Goal: Communication & Community: Answer question/provide support

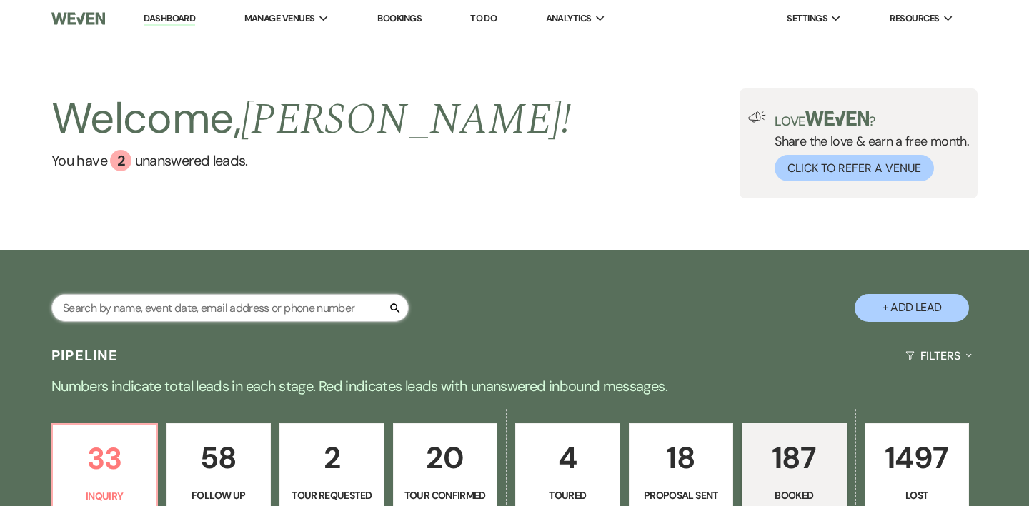
click at [187, 311] on input "text" at bounding box center [229, 308] width 357 height 28
type input "clarke"
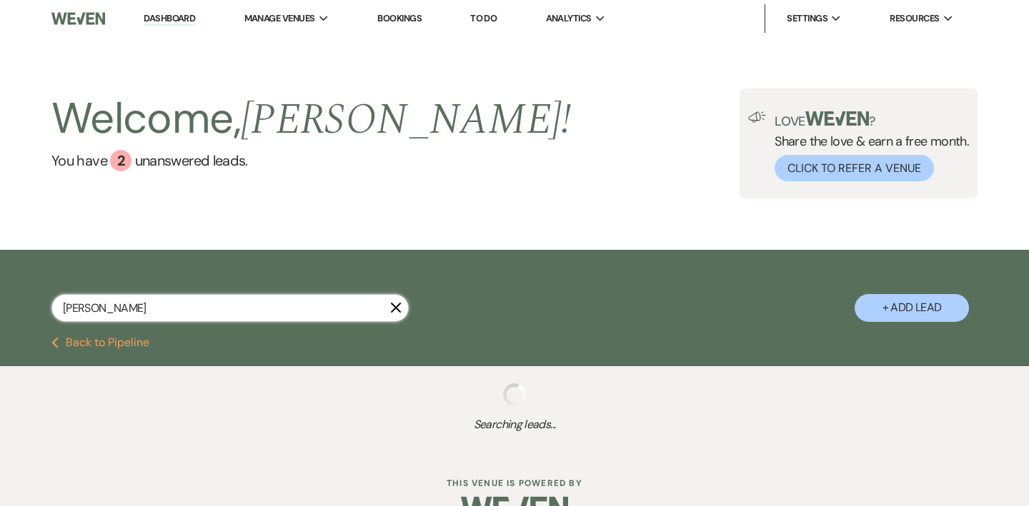
select select "4"
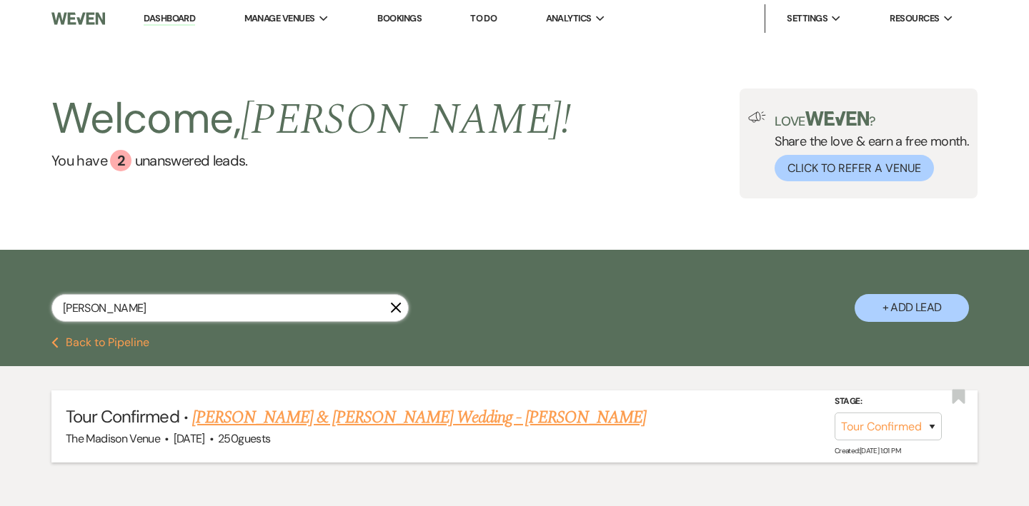
type input "clarke"
click at [388, 407] on link "Adam Crowley & Samantha Clarke's Wedding - Anthony" at bounding box center [419, 418] width 454 height 26
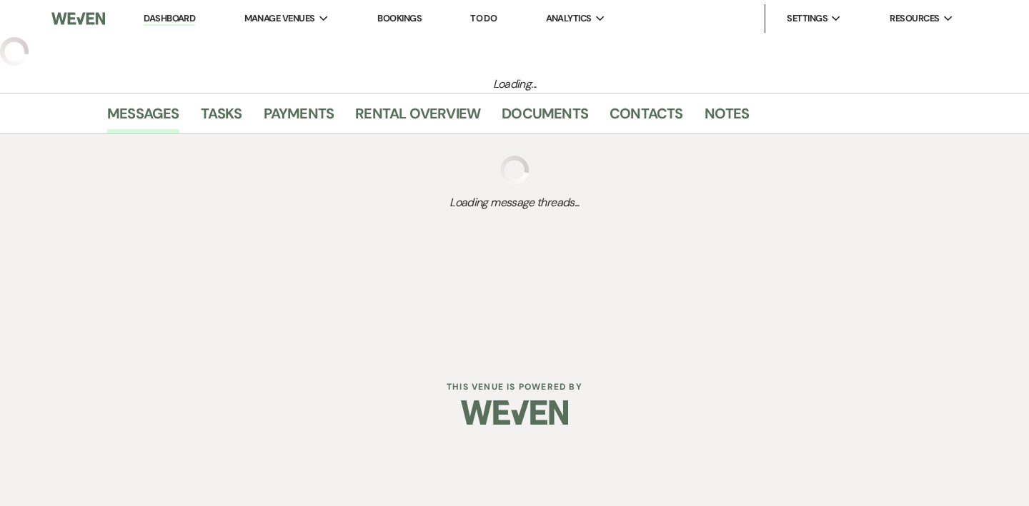
select select "4"
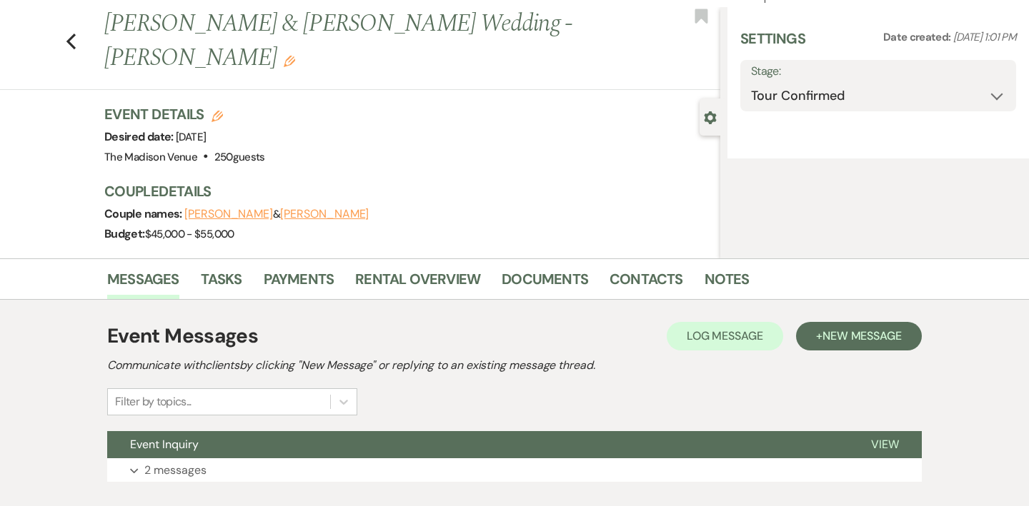
scroll to position [119, 0]
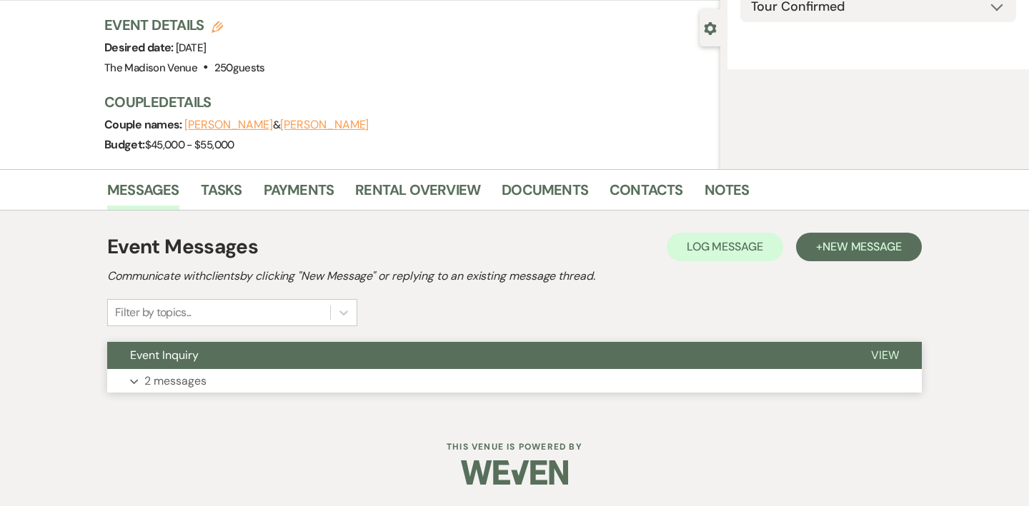
click at [516, 361] on button "Event Inquiry" at bounding box center [477, 355] width 741 height 27
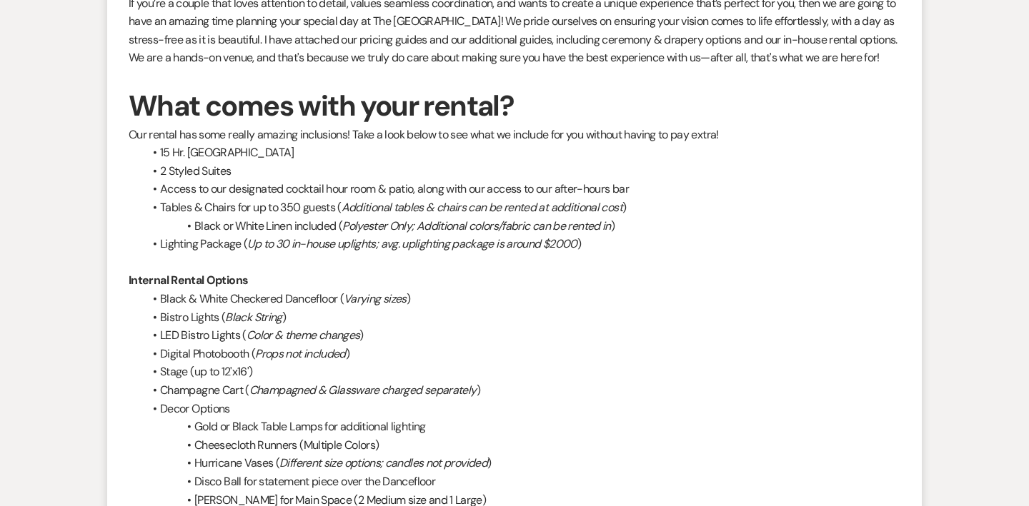
select select "5"
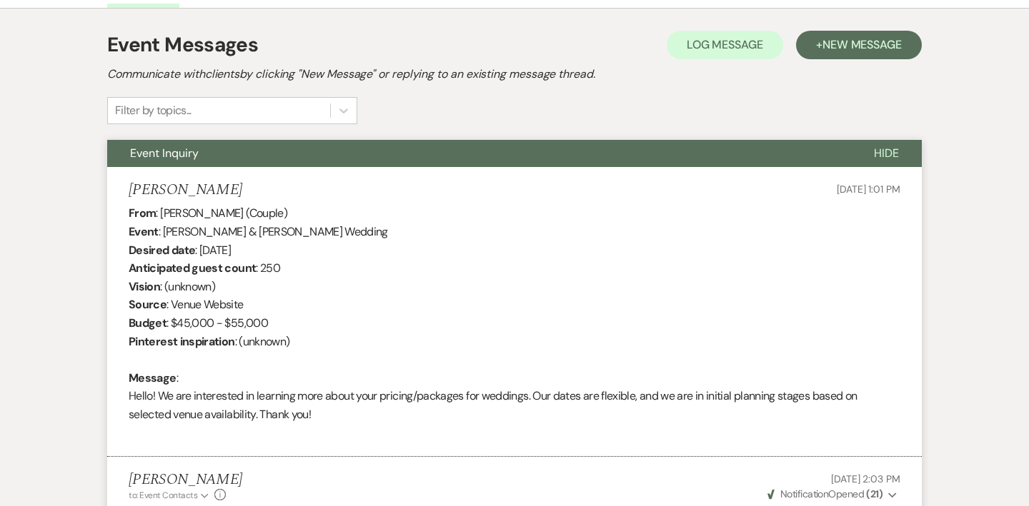
scroll to position [0, 0]
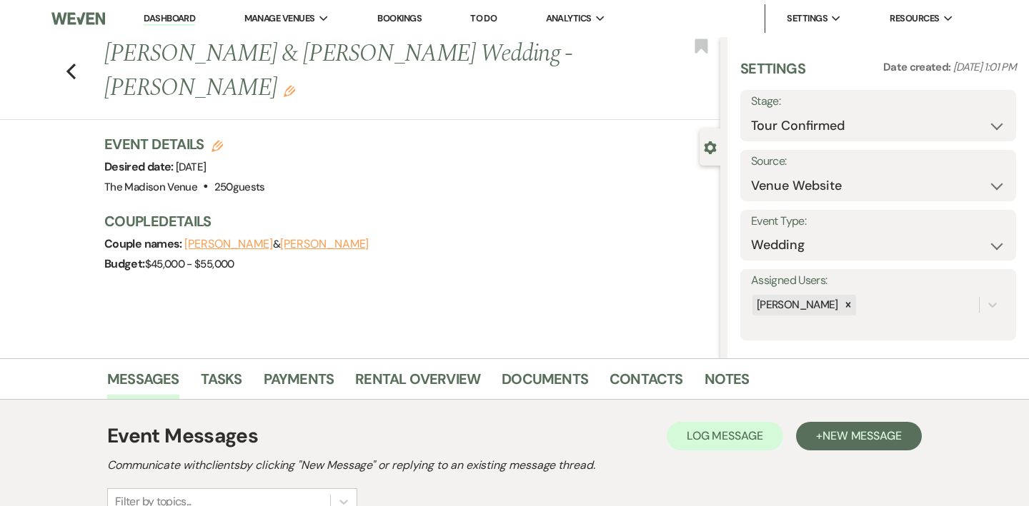
drag, startPoint x: 279, startPoint y: 41, endPoint x: 297, endPoint y: 48, distance: 19.2
click at [0, 0] on nav "Dashboard Manage Venues Expand The Madison Venue Bookings To Do Analytics Expan…" at bounding box center [514, 18] width 1029 height 37
click at [511, 210] on div "Event Details Edit Desired date: Saturday, June 27th, 2026 Venue: The Madison V…" at bounding box center [412, 211] width 616 height 154
click at [403, 368] on link "Rental Overview" at bounding box center [417, 383] width 125 height 31
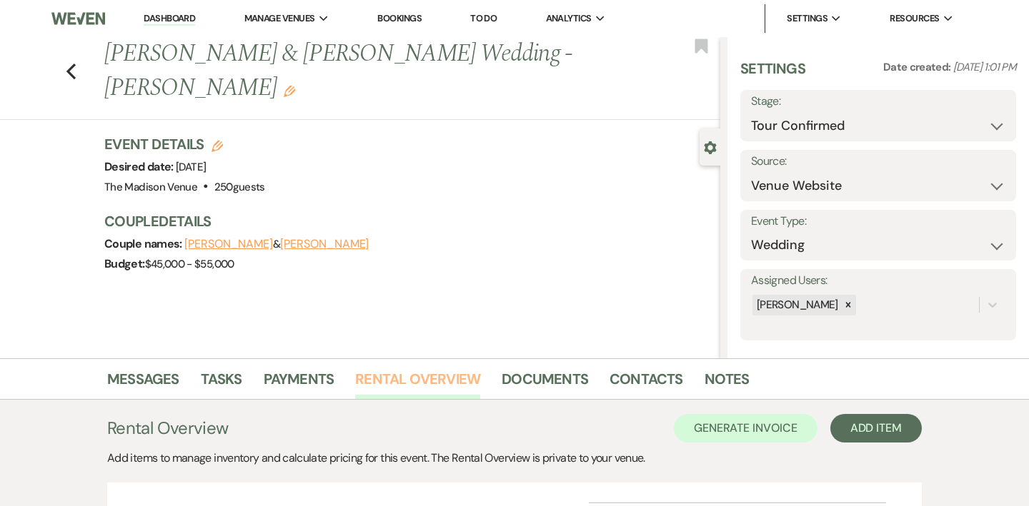
scroll to position [156, 0]
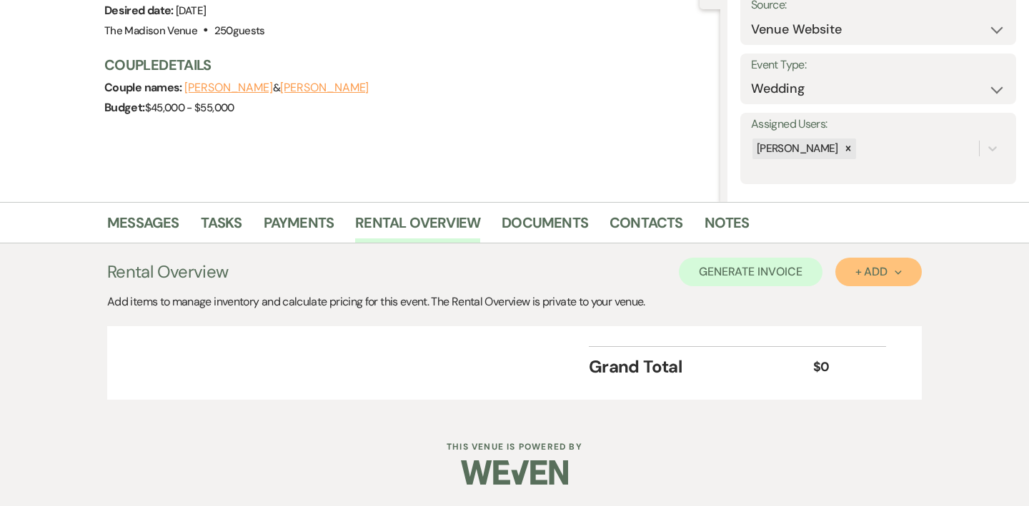
click at [888, 280] on button "+ Add Next" at bounding box center [878, 272] width 86 height 29
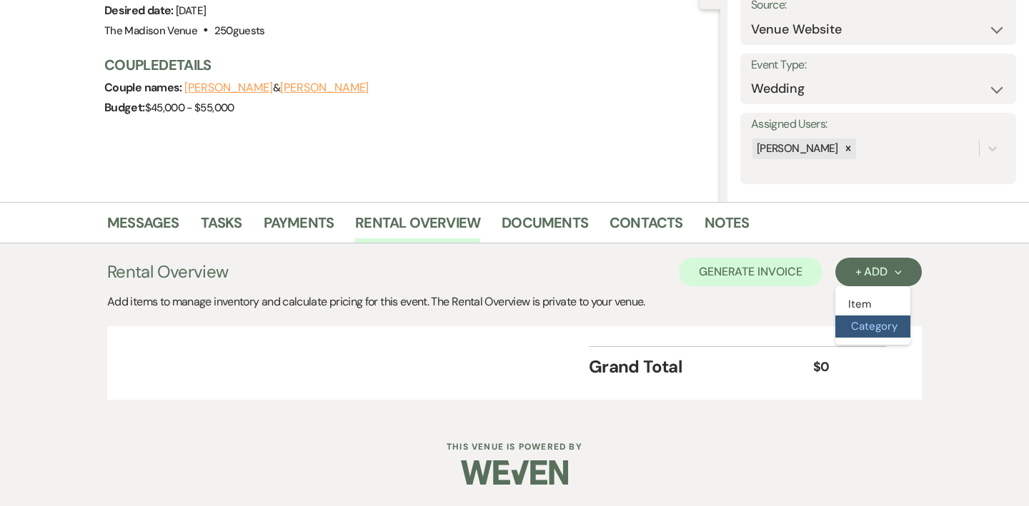
click at [870, 326] on button "Category" at bounding box center [872, 327] width 75 height 22
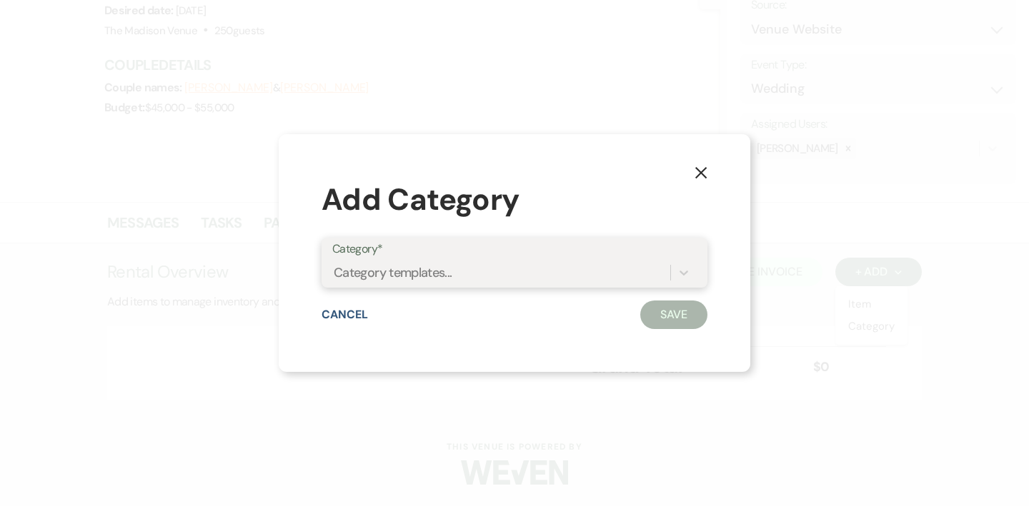
click at [549, 276] on div "Category templates..." at bounding box center [501, 273] width 338 height 25
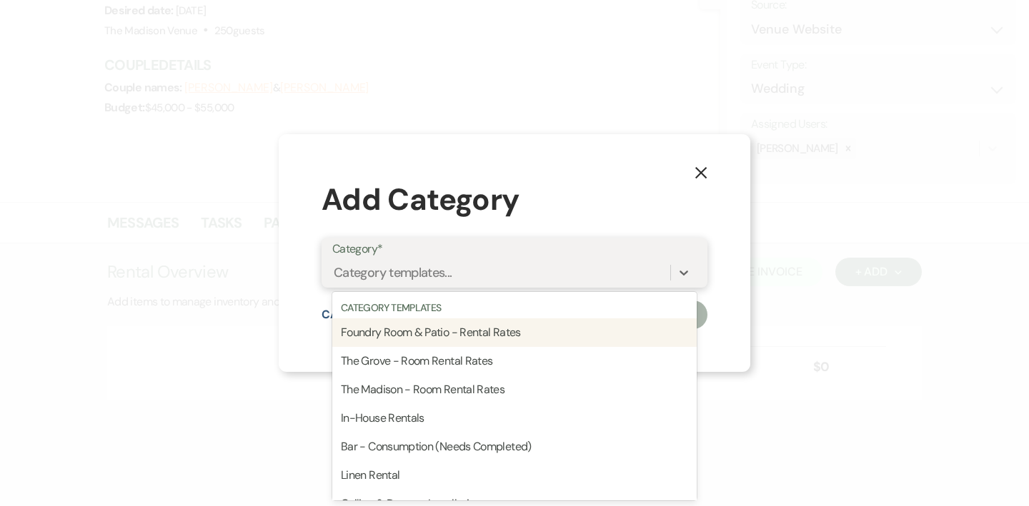
scroll to position [0, 0]
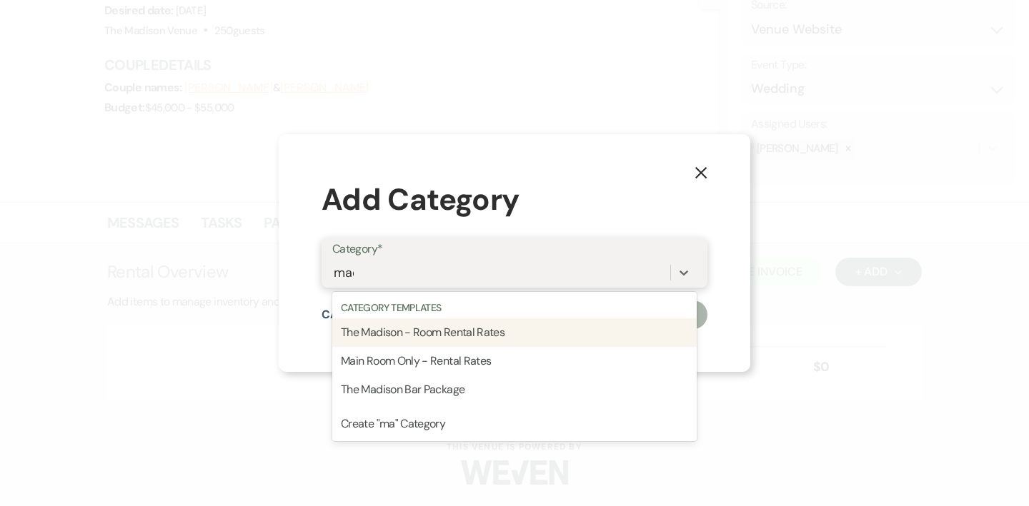
type input "madi"
click at [499, 334] on div "The Madison - Room Rental Rates" at bounding box center [514, 333] width 364 height 29
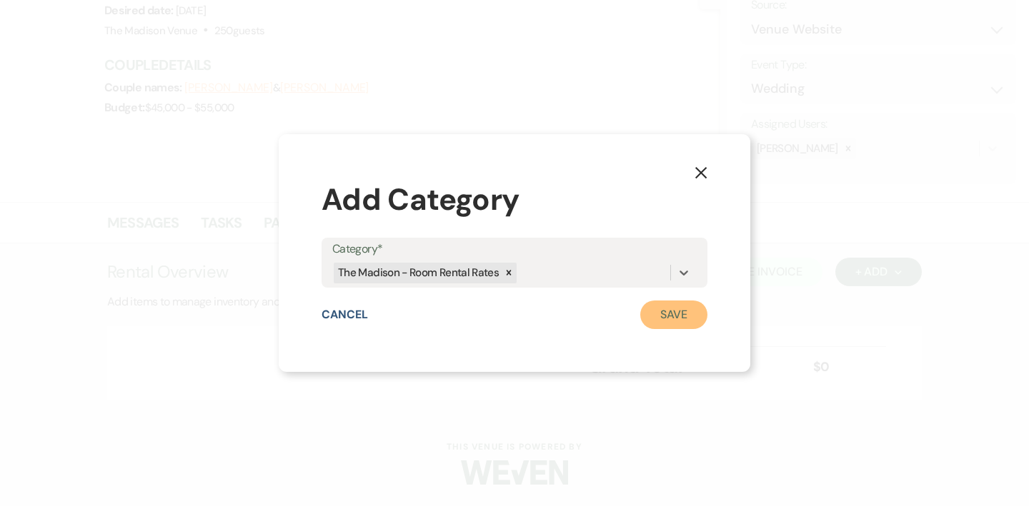
click at [671, 321] on button "Save" at bounding box center [673, 315] width 67 height 29
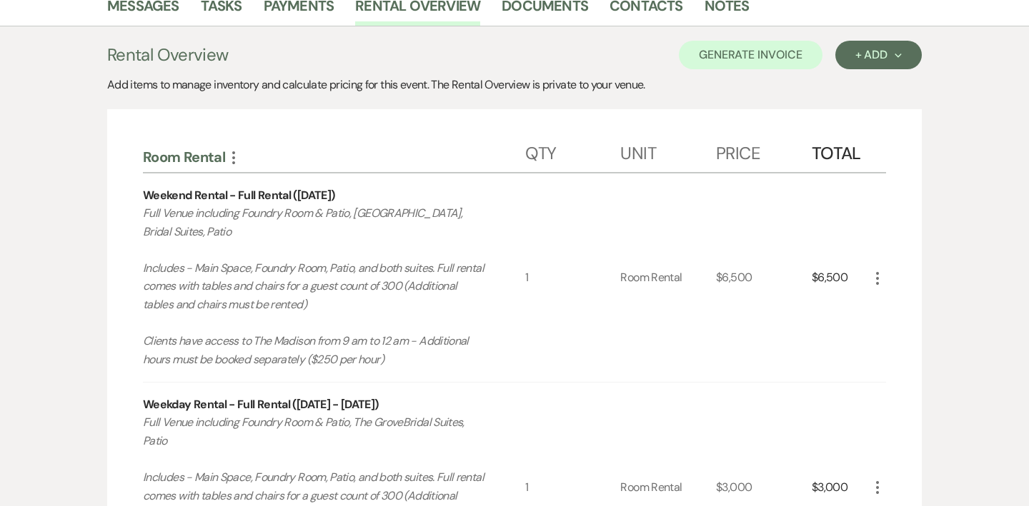
scroll to position [472, 0]
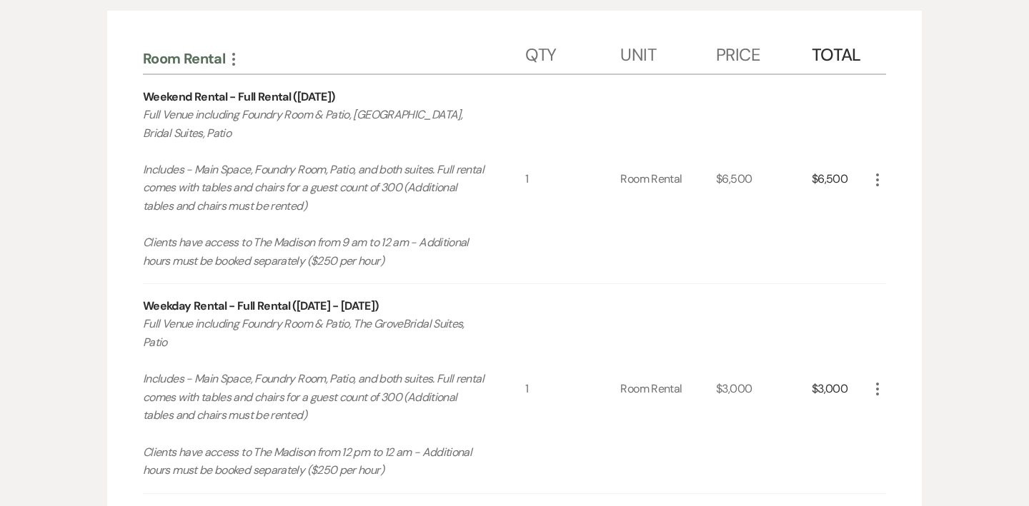
click at [879, 394] on icon "More" at bounding box center [877, 389] width 17 height 17
click at [902, 447] on button "X Delete" at bounding box center [907, 440] width 77 height 23
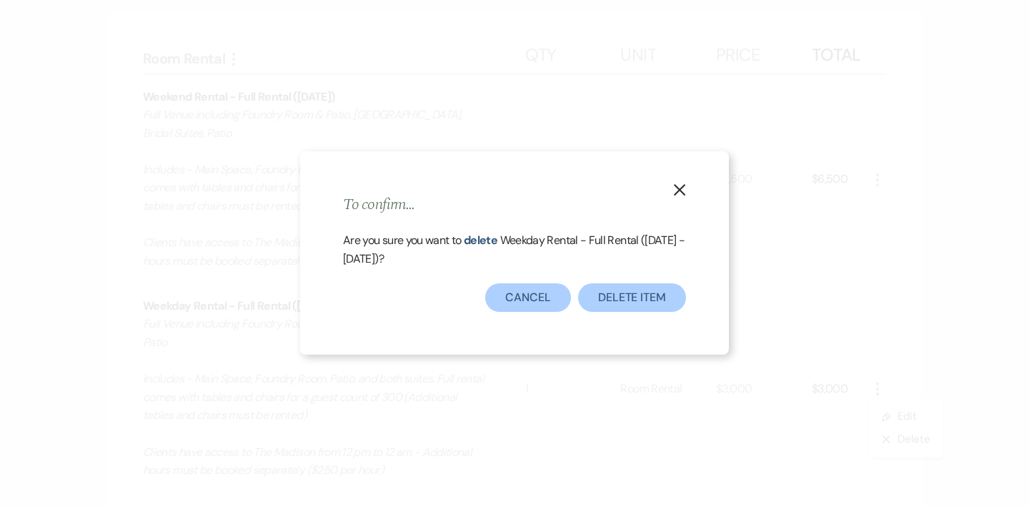
click at [613, 312] on div "X To confirm... Are you sure you want to delete Weekday Rental - Full Rental (M…" at bounding box center [514, 253] width 429 height 204
click at [644, 296] on button "Delete Item" at bounding box center [632, 298] width 108 height 29
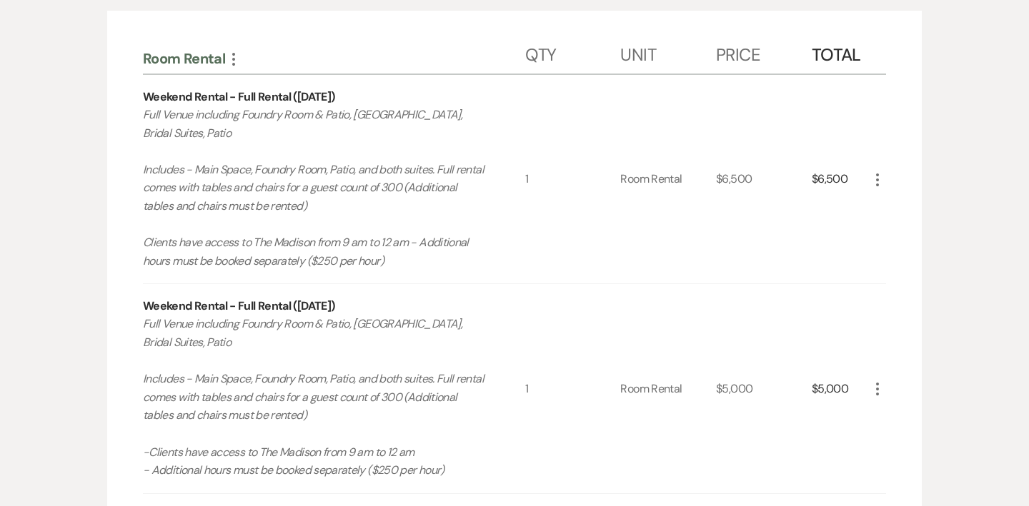
click at [874, 389] on icon "More" at bounding box center [877, 389] width 17 height 17
click at [905, 436] on button "X Delete" at bounding box center [907, 440] width 77 height 23
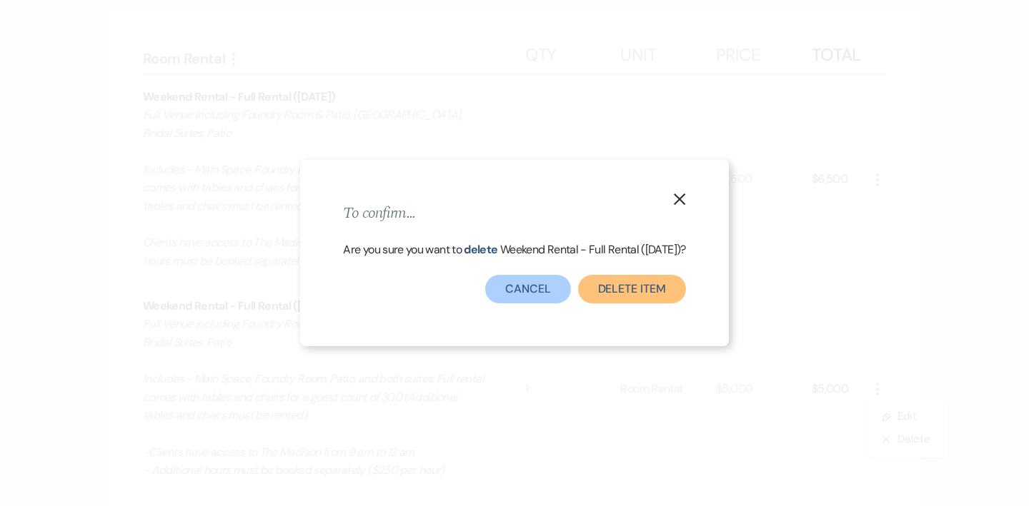
click at [621, 282] on button "Delete Item" at bounding box center [632, 289] width 108 height 29
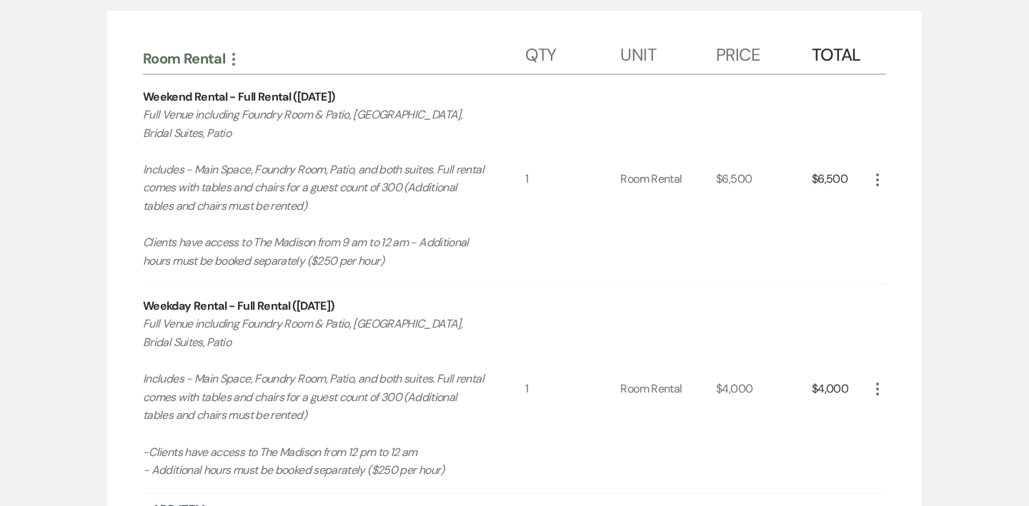
click at [879, 383] on icon "More" at bounding box center [877, 389] width 17 height 17
click at [919, 441] on button "X Delete" at bounding box center [907, 440] width 77 height 23
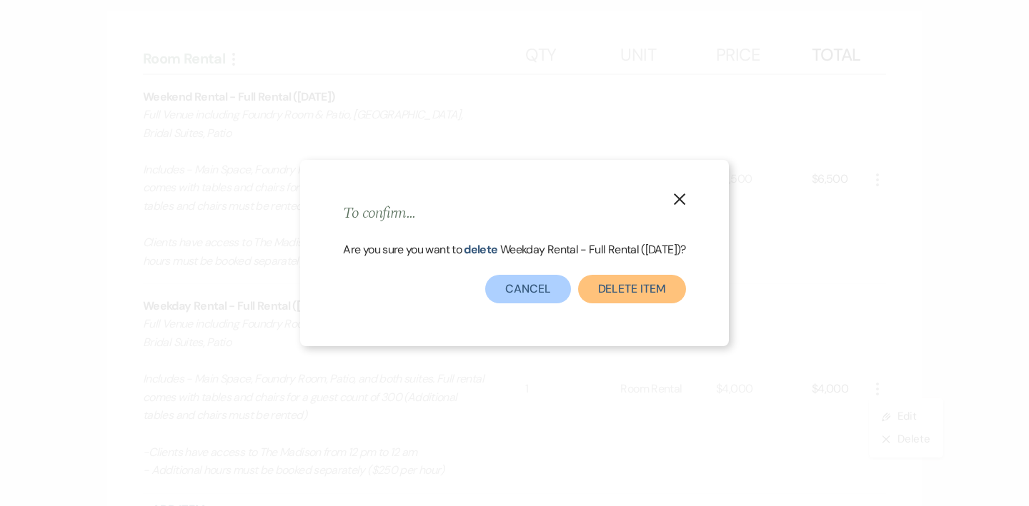
click at [653, 300] on button "Delete Item" at bounding box center [632, 289] width 108 height 29
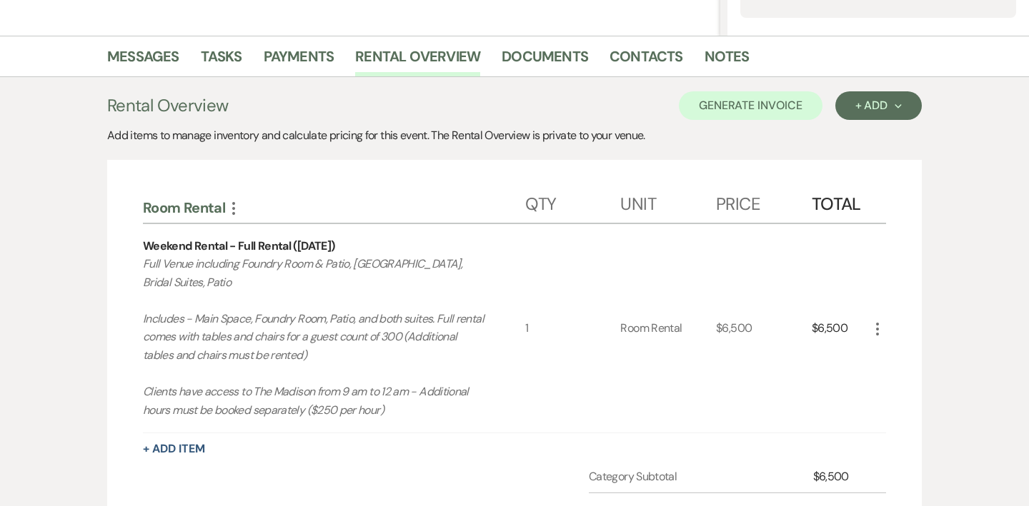
scroll to position [308, 0]
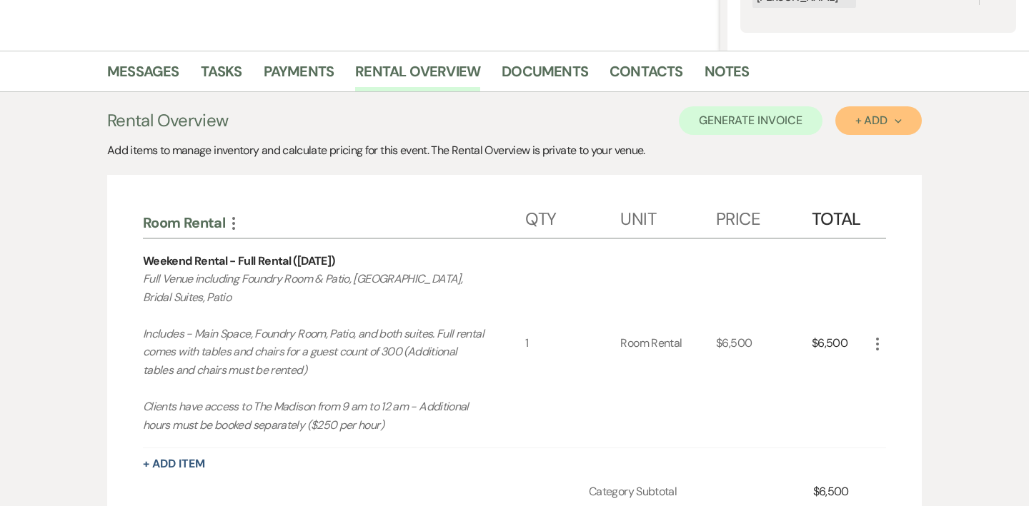
click at [888, 125] on div "+ Add Next" at bounding box center [878, 120] width 46 height 11
click at [869, 186] on ul "Item Category" at bounding box center [871, 164] width 72 height 59
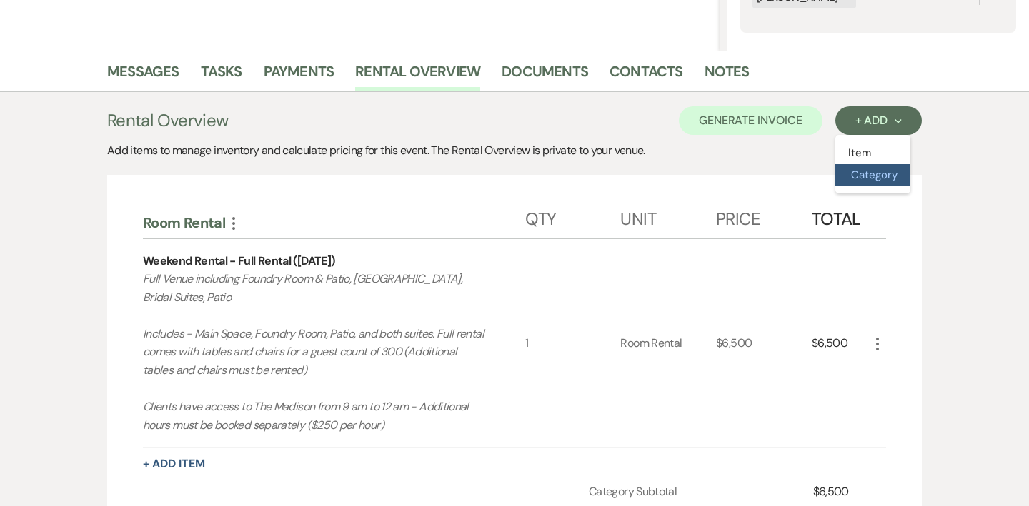
click at [868, 179] on button "Category" at bounding box center [872, 175] width 75 height 22
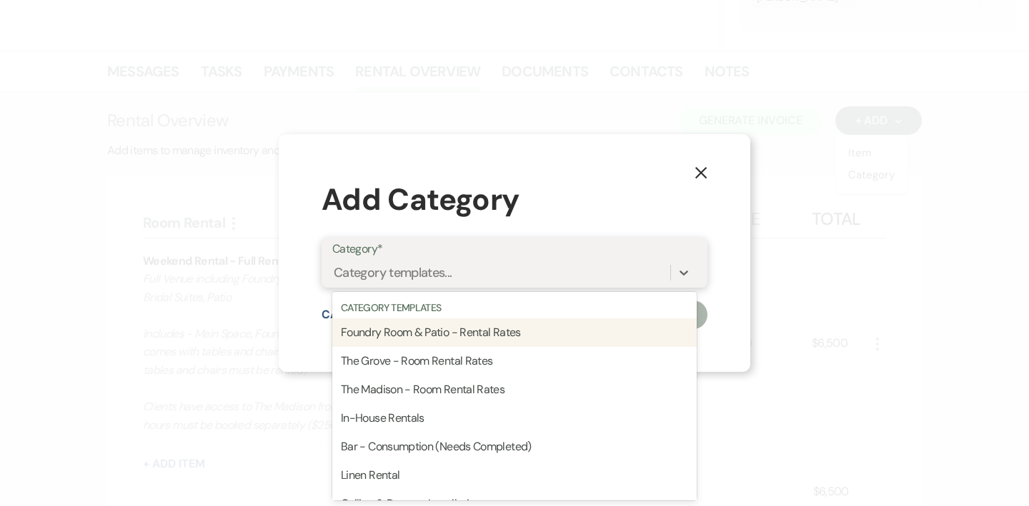
click at [490, 276] on div "Category templates..." at bounding box center [501, 273] width 338 height 25
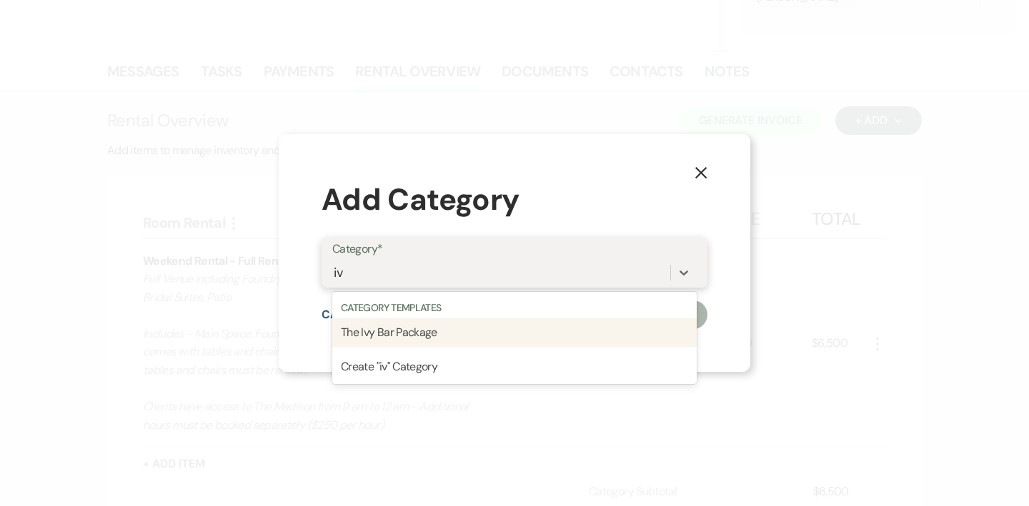
type input "ivy"
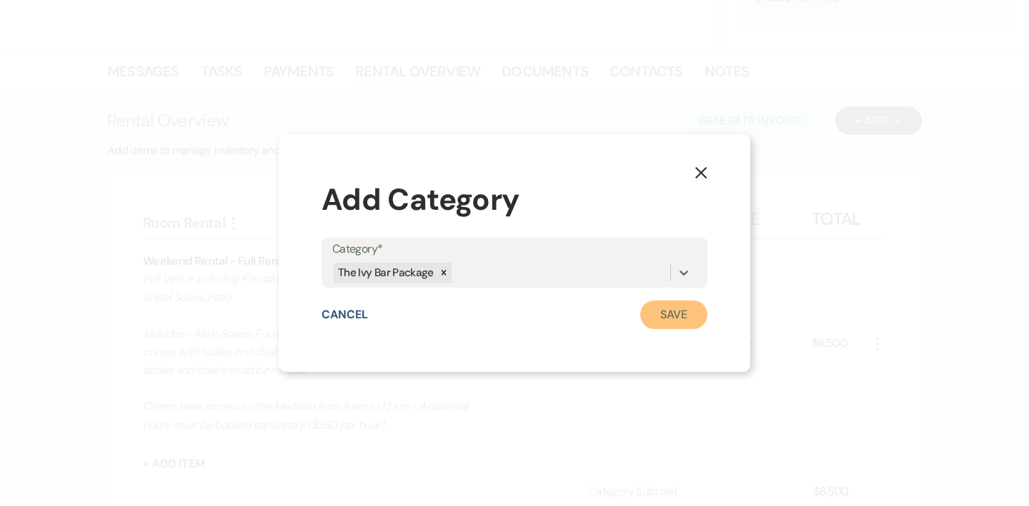
click at [674, 314] on button "Save" at bounding box center [673, 315] width 67 height 29
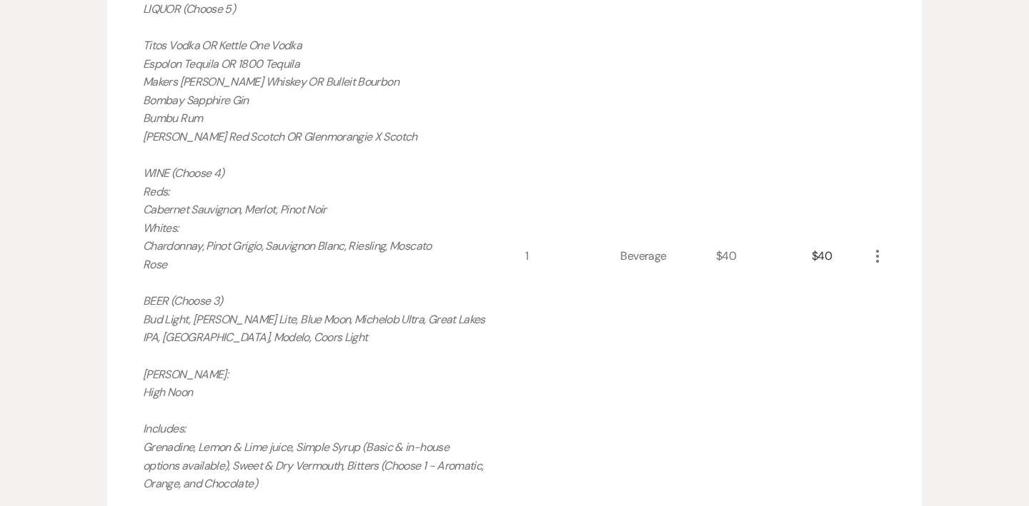
scroll to position [1143, 0]
click at [877, 254] on icon "More" at bounding box center [877, 253] width 17 height 17
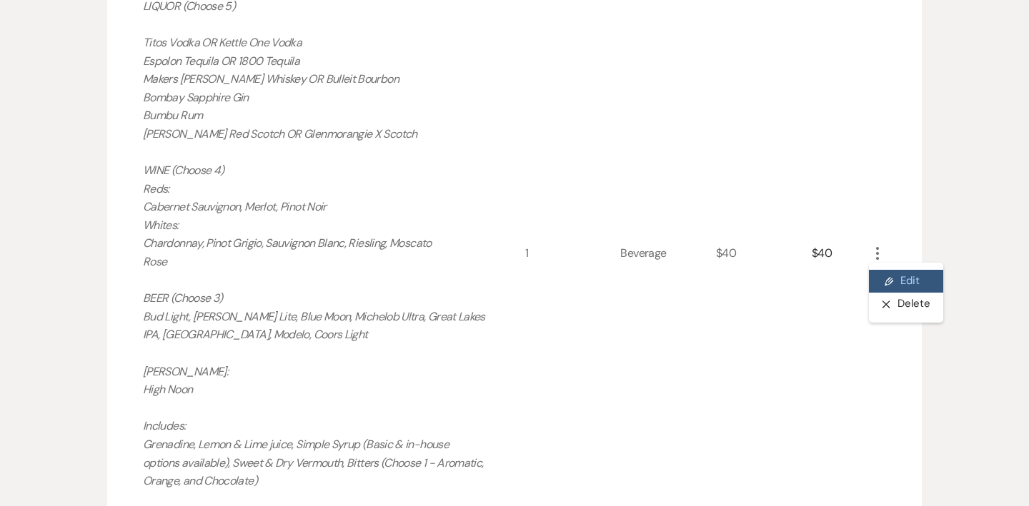
click at [896, 278] on button "Pencil Edit" at bounding box center [906, 281] width 74 height 23
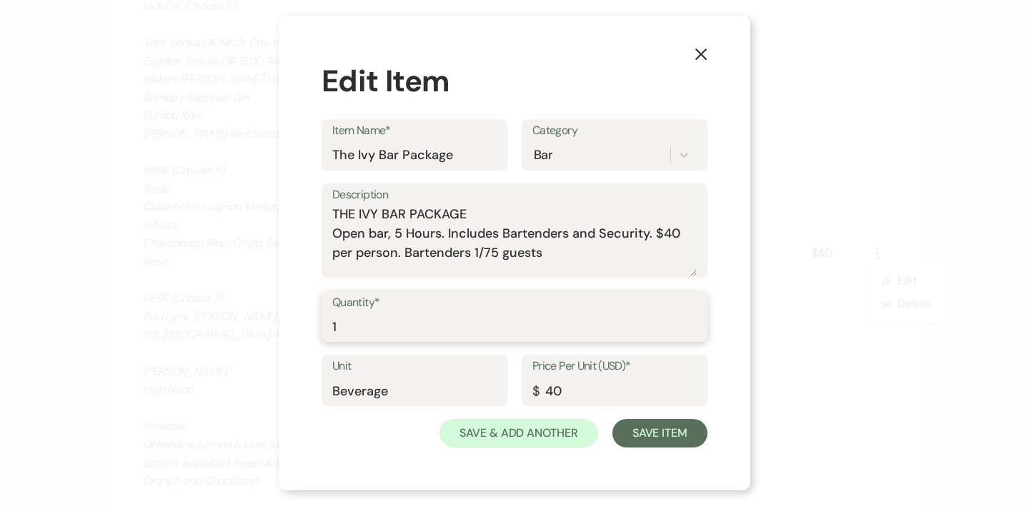
click at [441, 326] on input "1" at bounding box center [514, 327] width 364 height 28
type input "220"
click at [645, 441] on button "Save Item" at bounding box center [659, 433] width 95 height 29
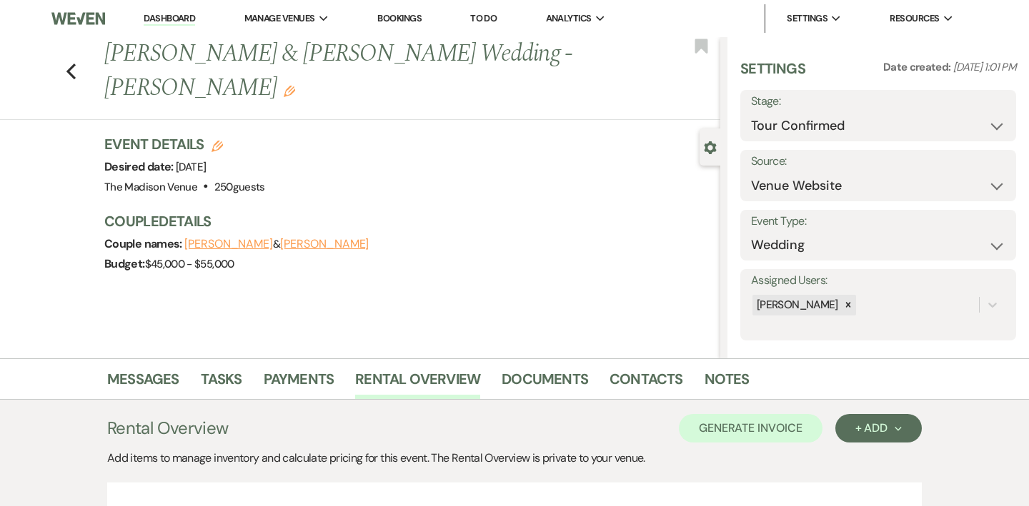
scroll to position [203, 0]
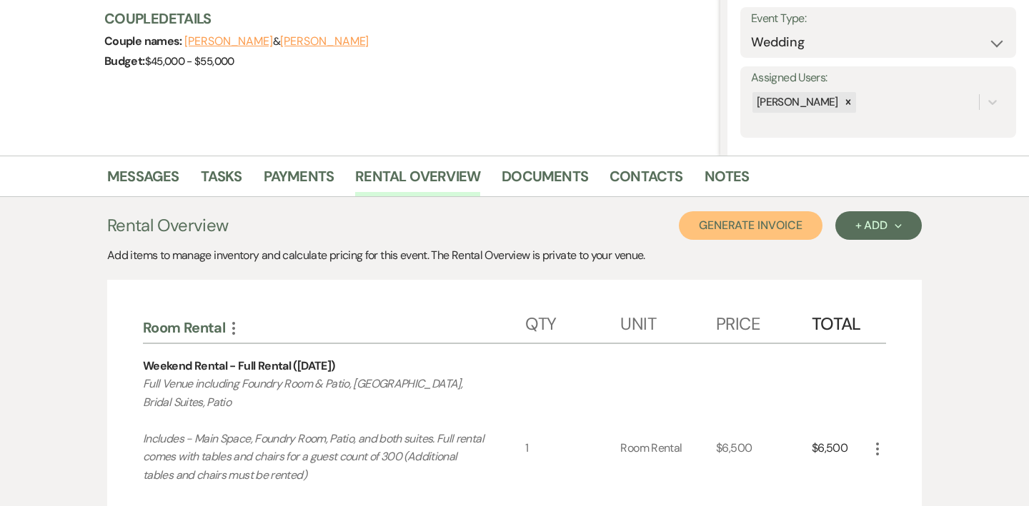
click at [743, 231] on button "Generate Invoice" at bounding box center [751, 225] width 144 height 29
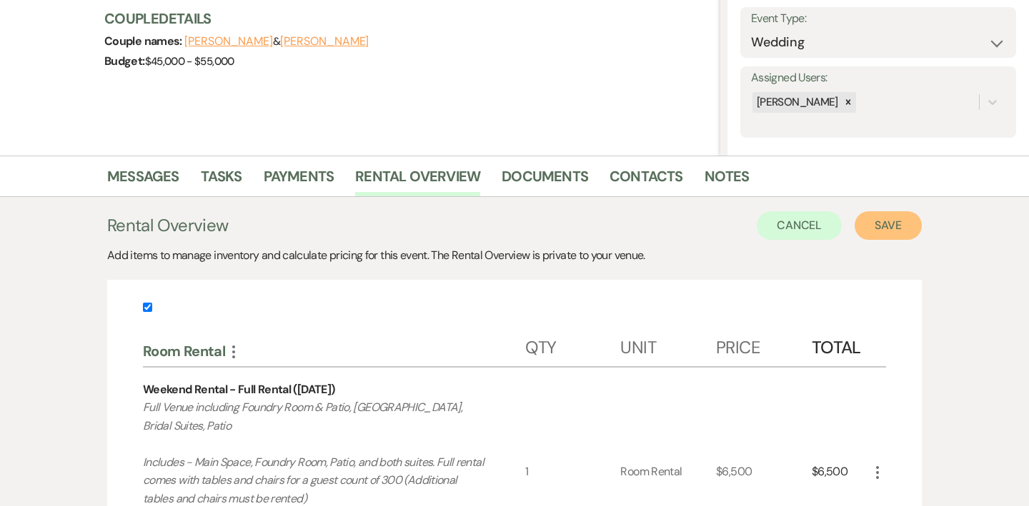
click at [871, 227] on button "Save" at bounding box center [887, 225] width 67 height 29
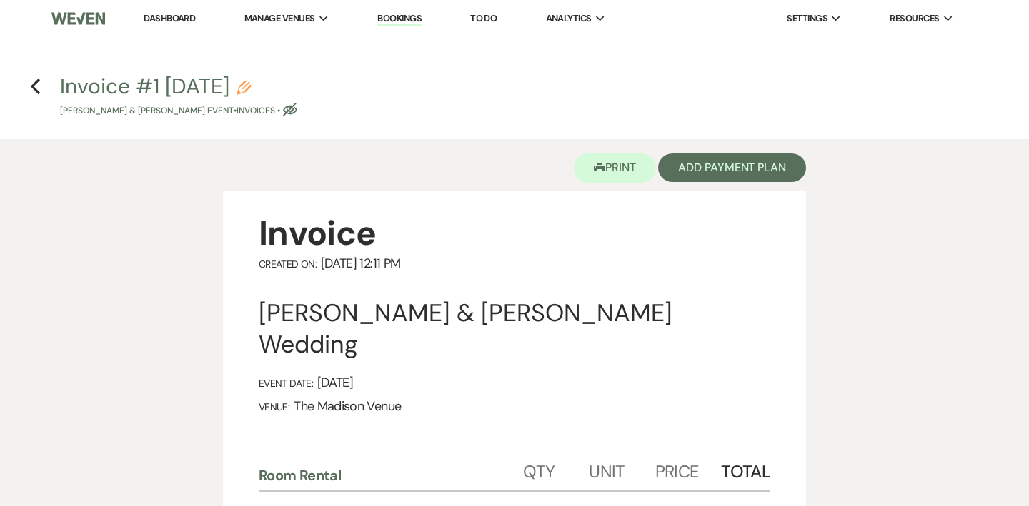
click at [251, 86] on use "button" at bounding box center [243, 88] width 14 height 14
select select "22"
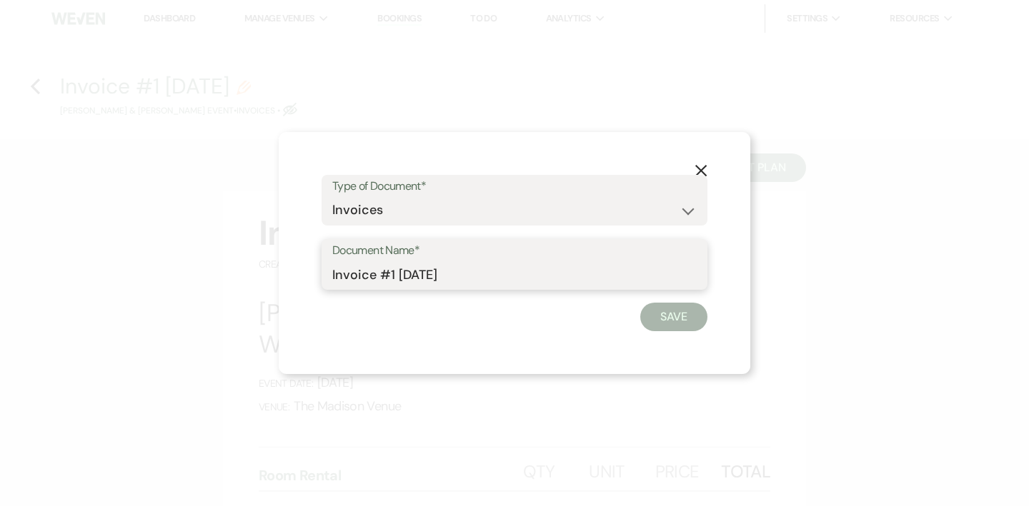
click at [373, 276] on input "Invoice #1 9-19-2025" at bounding box center [514, 275] width 364 height 28
type input "Ivy - Proposal"
click at [667, 320] on button "Save" at bounding box center [673, 317] width 67 height 29
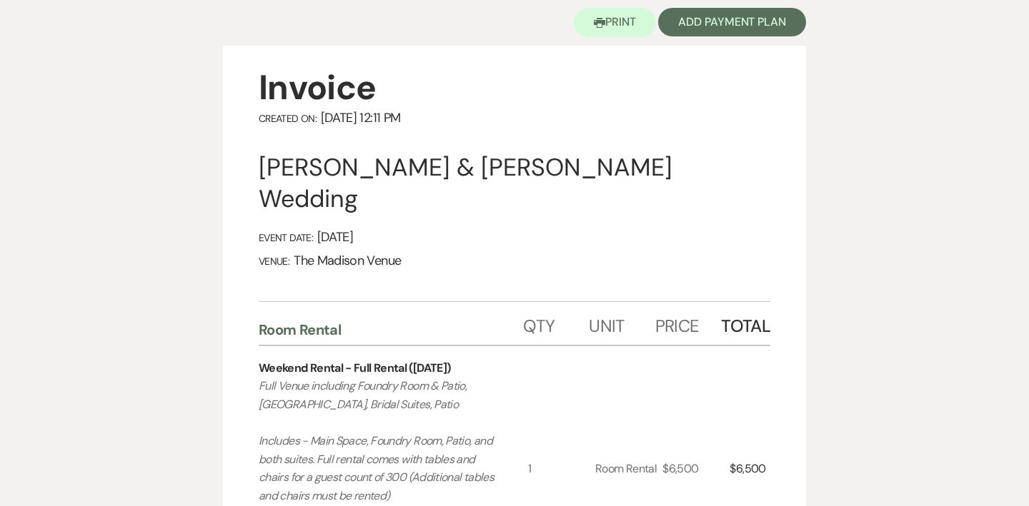
scroll to position [16, 0]
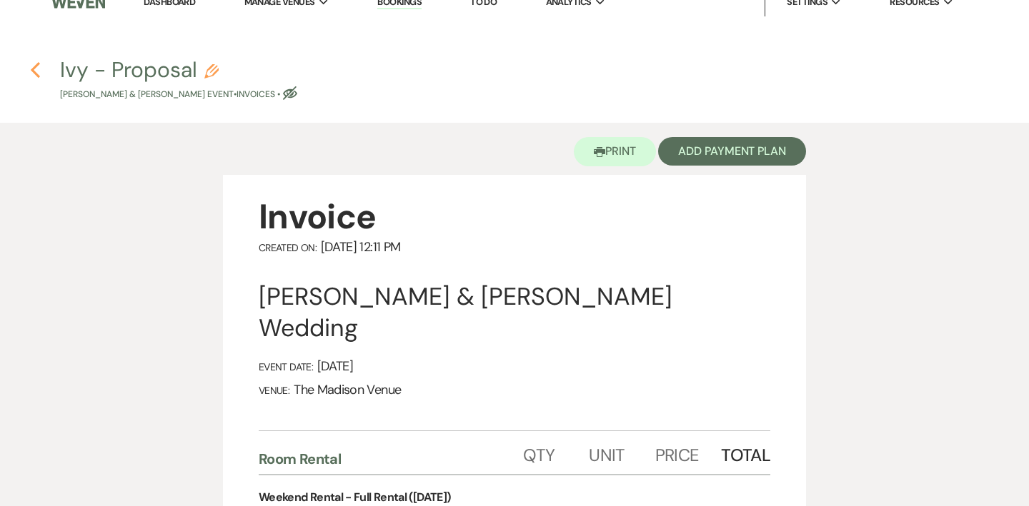
click at [34, 67] on use "button" at bounding box center [35, 70] width 9 height 16
select select "4"
select select "5"
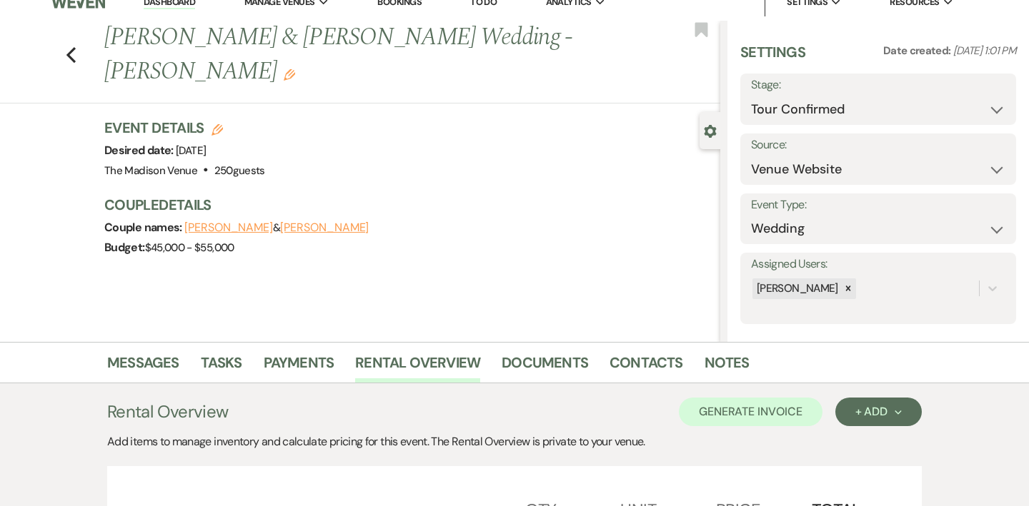
scroll to position [203, 0]
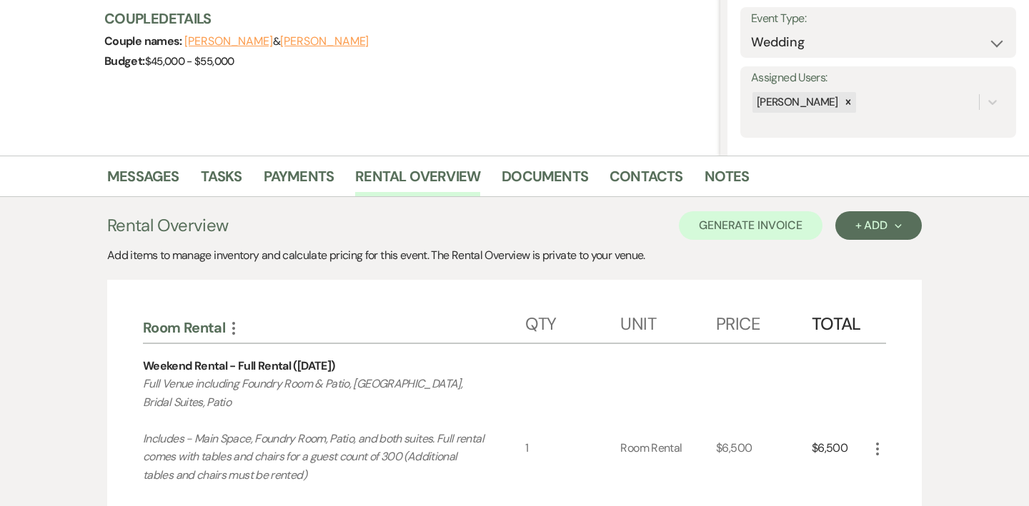
click at [151, 159] on div "Messages Tasks Payments Rental Overview Documents Contacts Notes" at bounding box center [514, 176] width 1029 height 41
click at [138, 180] on link "Messages" at bounding box center [143, 180] width 72 height 31
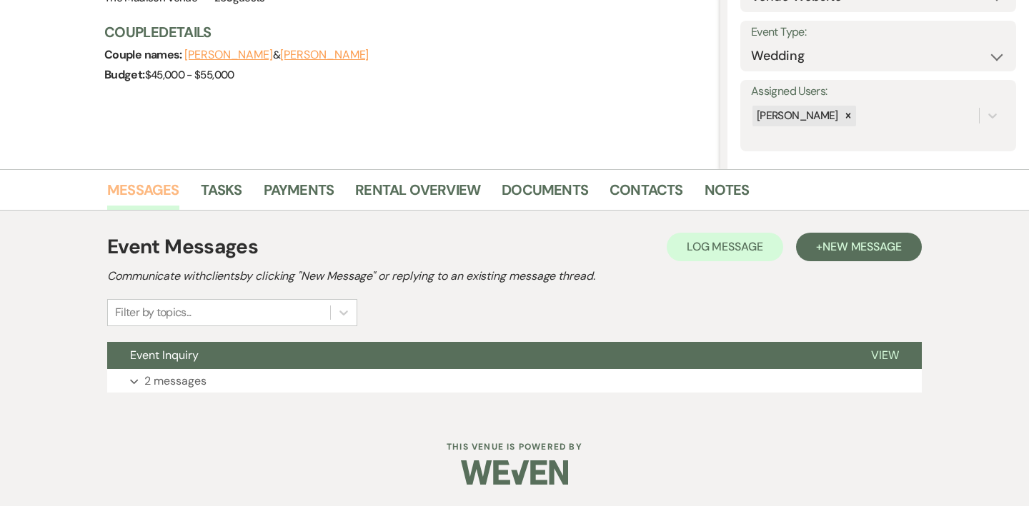
scroll to position [189, 0]
click at [886, 249] on span "New Message" at bounding box center [861, 246] width 79 height 15
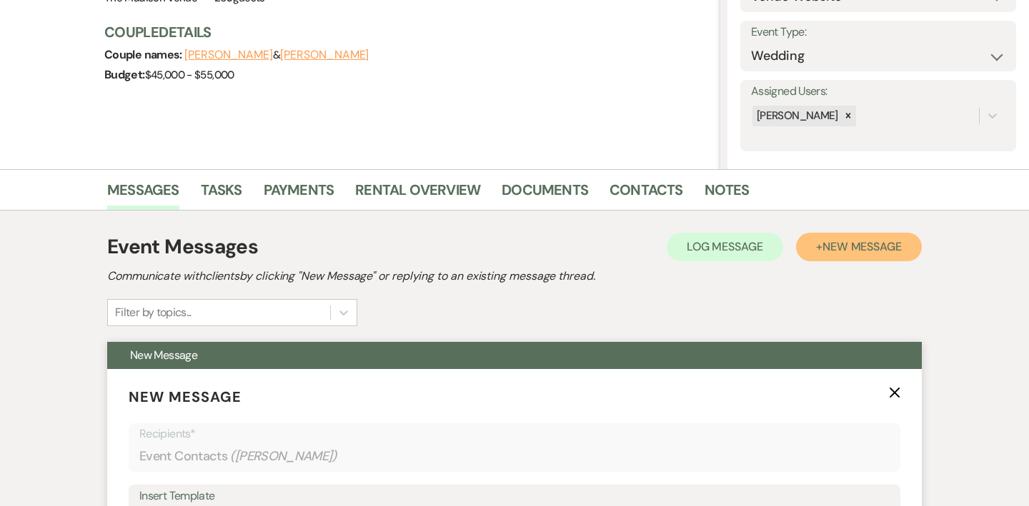
scroll to position [317, 0]
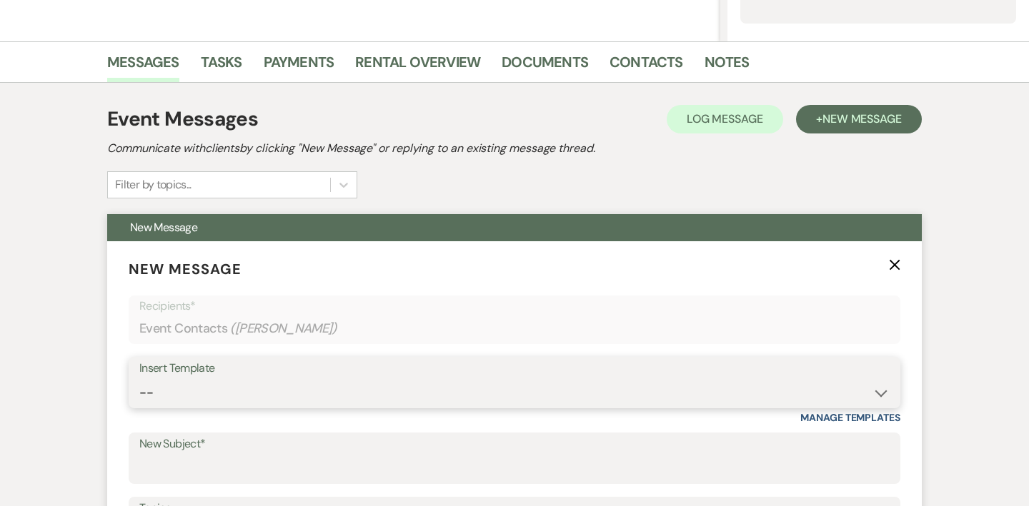
click at [301, 394] on select "-- Weven Planning Portal Introduction (Booked Events) Corporate Lead Follow Up …" at bounding box center [514, 393] width 750 height 28
select select "3706"
click at [139, 379] on select "-- Weven Planning Portal Introduction (Booked Events) Corporate Lead Follow Up …" at bounding box center [514, 393] width 750 height 28
type input "The Madison Venue | Proposal & Contract Agreement"
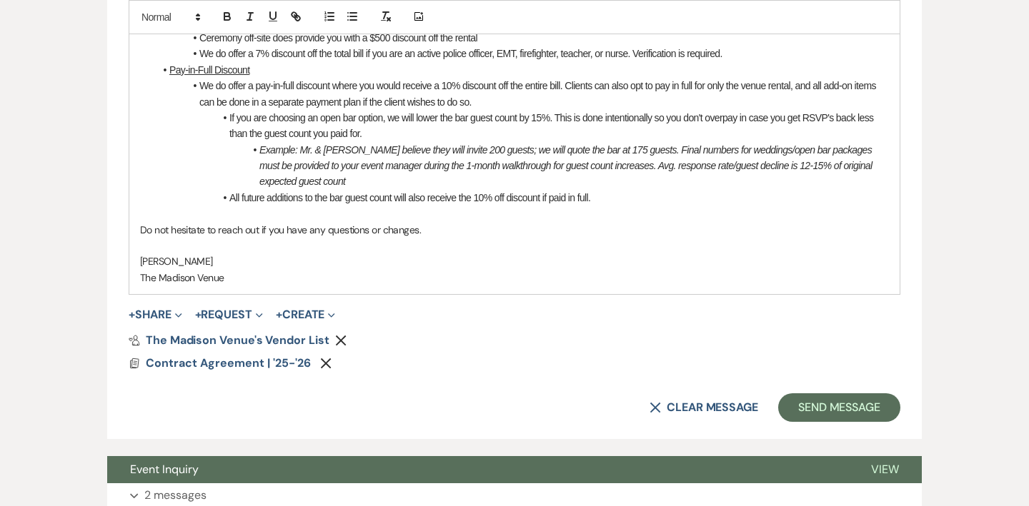
scroll to position [1136, 0]
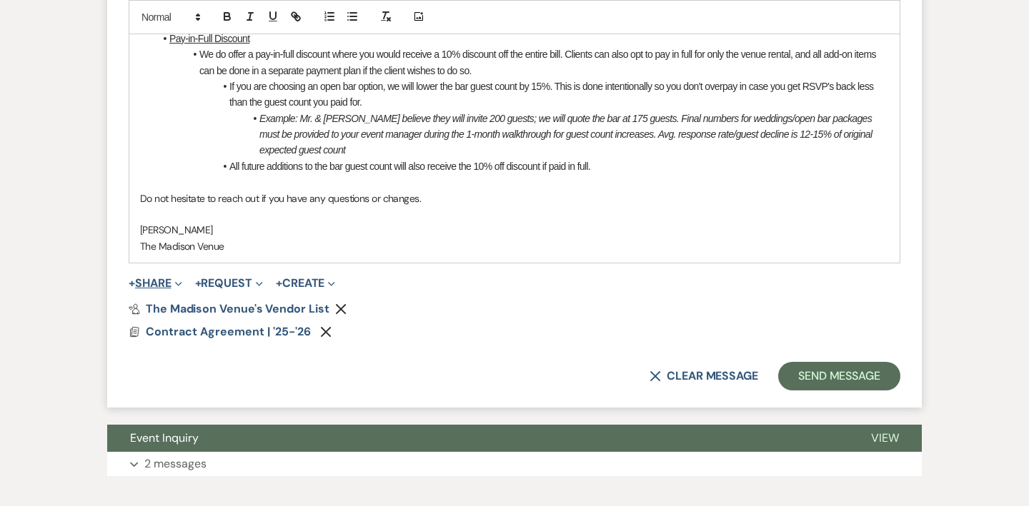
click at [162, 282] on button "+ Share Expand" at bounding box center [156, 283] width 54 height 11
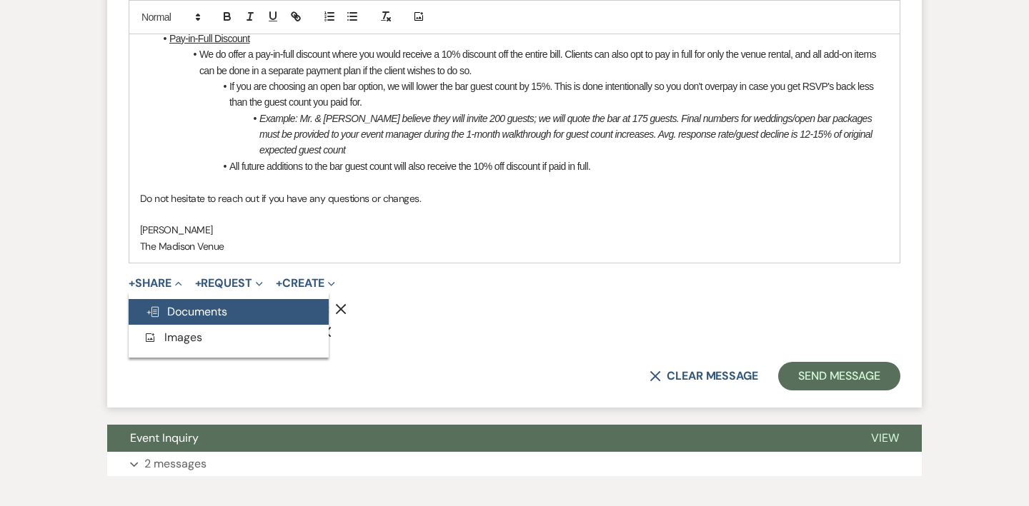
click at [206, 310] on span "Doc Upload Documents" at bounding box center [186, 311] width 81 height 15
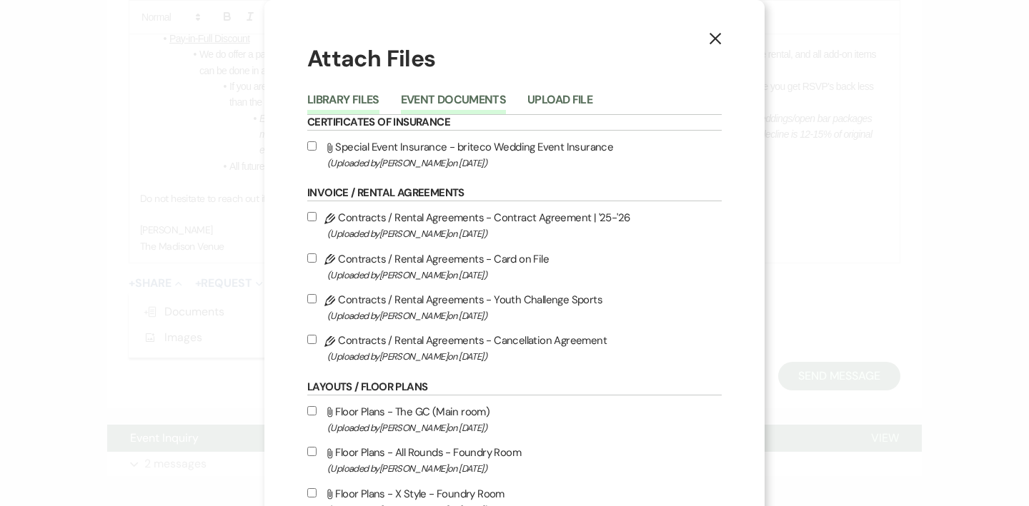
click at [430, 102] on button "Event Documents" at bounding box center [453, 104] width 105 height 20
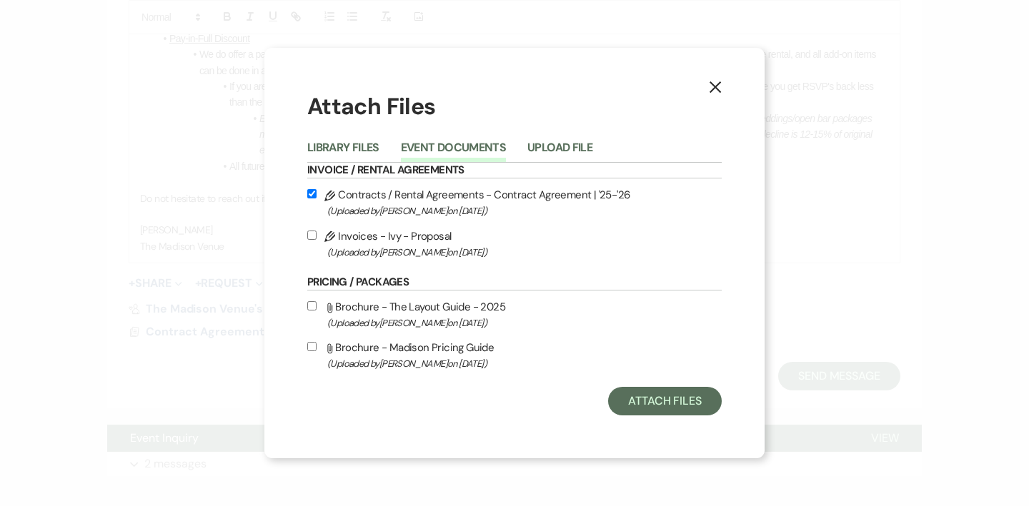
click at [307, 239] on input "Pencil Invoices - Ivy - Proposal (Uploaded by Anthony Licursi on Sep 19th, 2025…" at bounding box center [311, 235] width 9 height 9
checkbox input "true"
click at [667, 402] on button "Attach Files" at bounding box center [665, 401] width 114 height 29
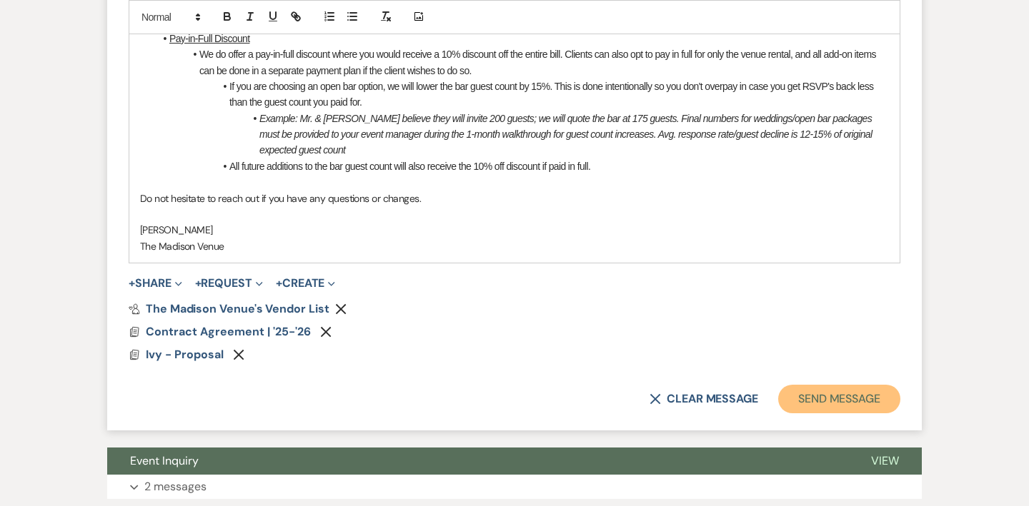
click at [812, 400] on button "Send Message" at bounding box center [839, 399] width 122 height 29
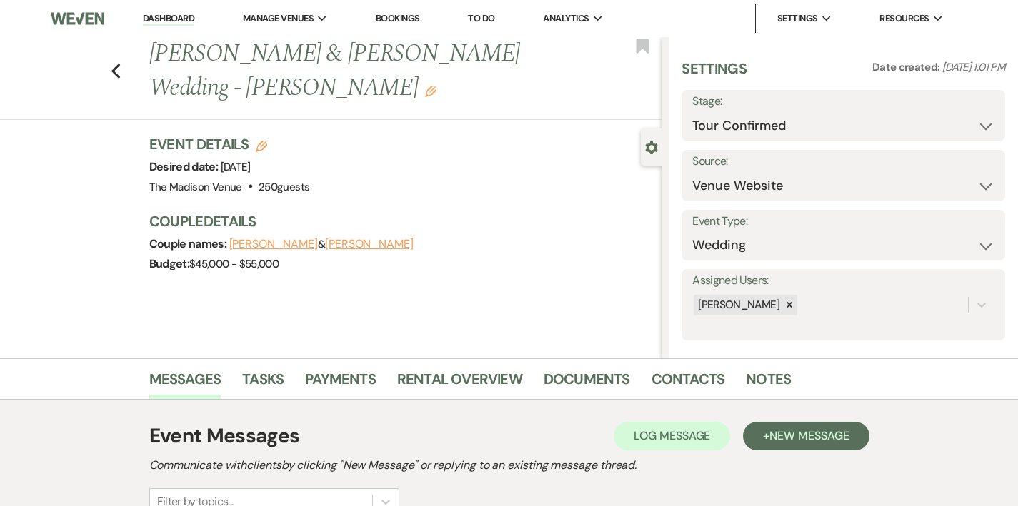
scroll to position [394, 0]
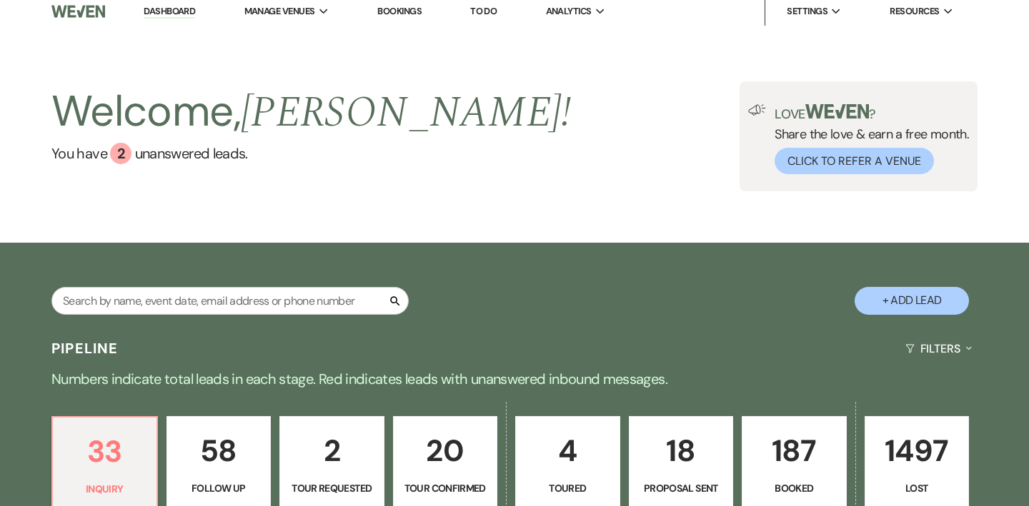
scroll to position [4, 0]
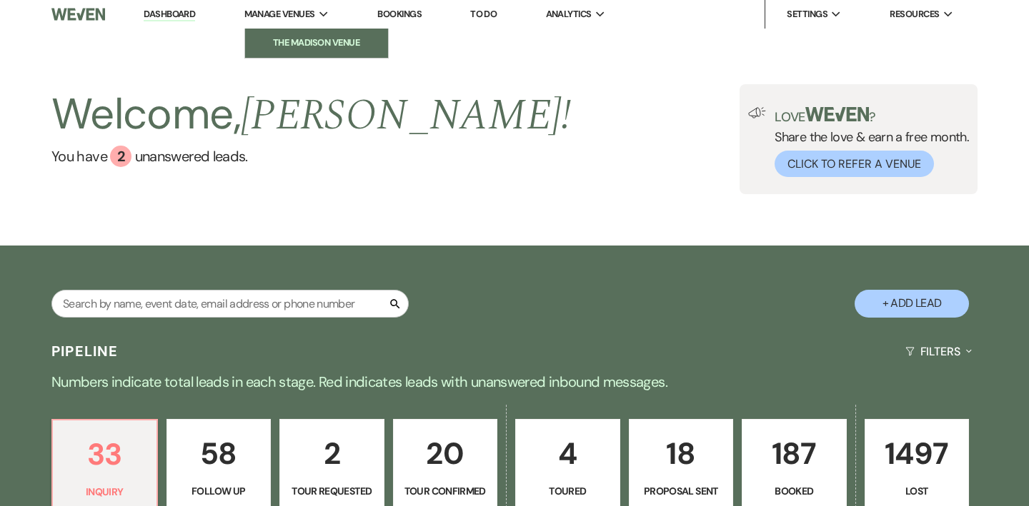
click at [302, 53] on link "The Madison Venue" at bounding box center [316, 43] width 143 height 29
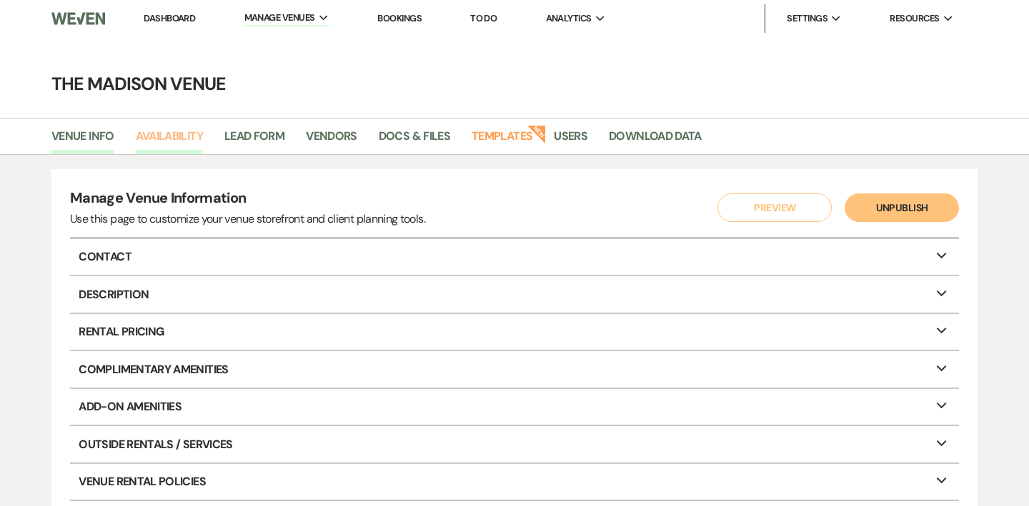
click at [161, 136] on link "Availability" at bounding box center [169, 140] width 67 height 27
select select "3"
select select "2026"
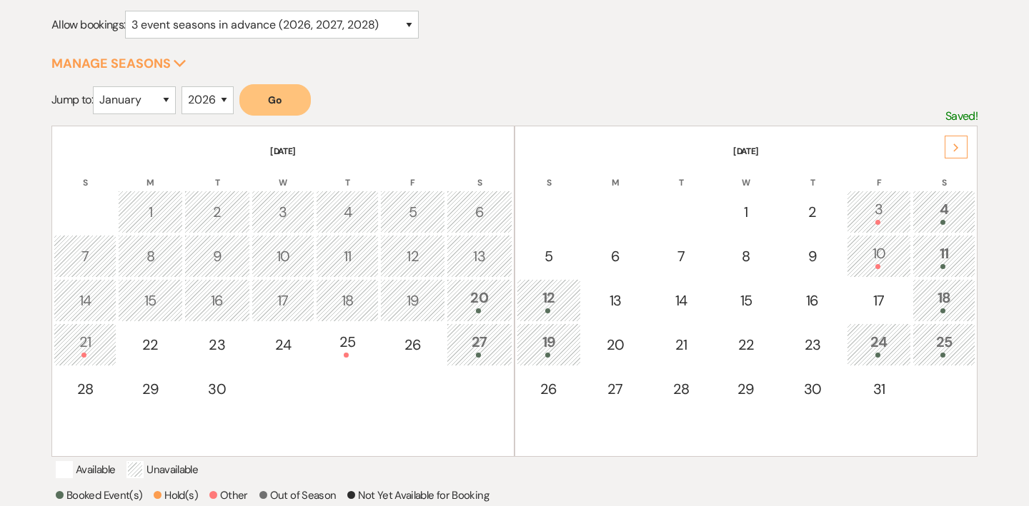
scroll to position [191, 0]
click at [143, 98] on select "January February March April May June July August September October November De…" at bounding box center [134, 100] width 83 height 28
select select "10"
click at [96, 86] on select "January February March April May June July August September October November De…" at bounding box center [134, 100] width 83 height 28
click at [286, 96] on button "Go" at bounding box center [274, 99] width 71 height 31
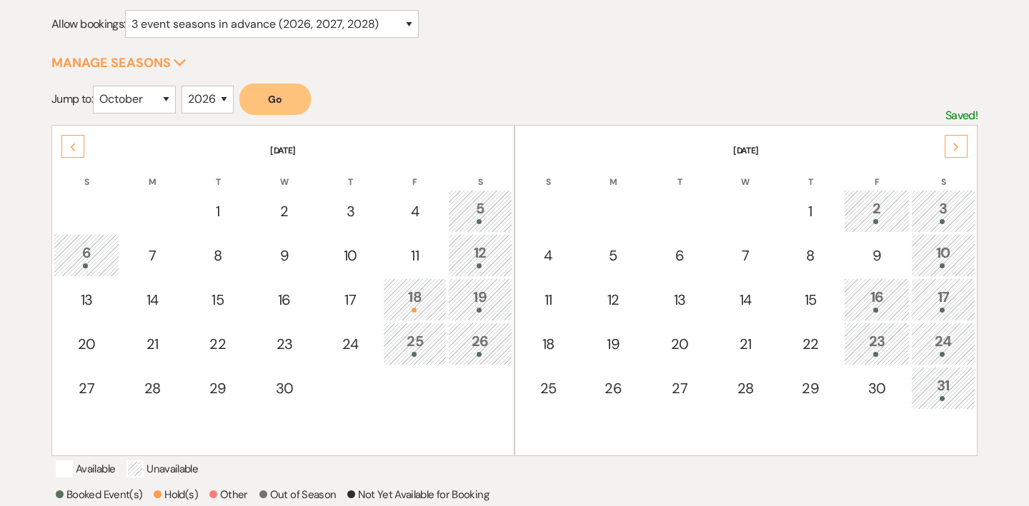
click at [949, 132] on th "[DATE]" at bounding box center [745, 142] width 459 height 30
click at [951, 144] on div "Next" at bounding box center [955, 146] width 23 height 23
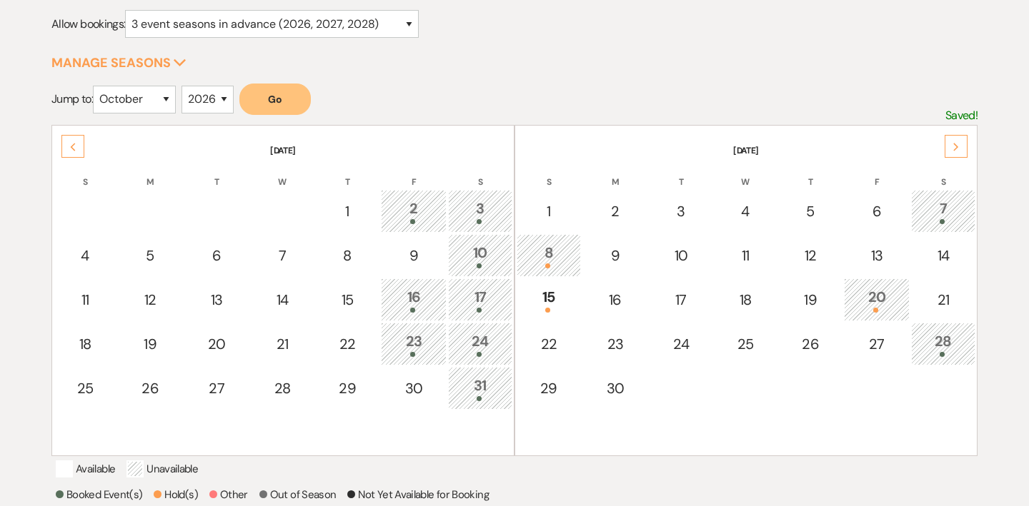
click at [71, 148] on use at bounding box center [73, 147] width 5 height 8
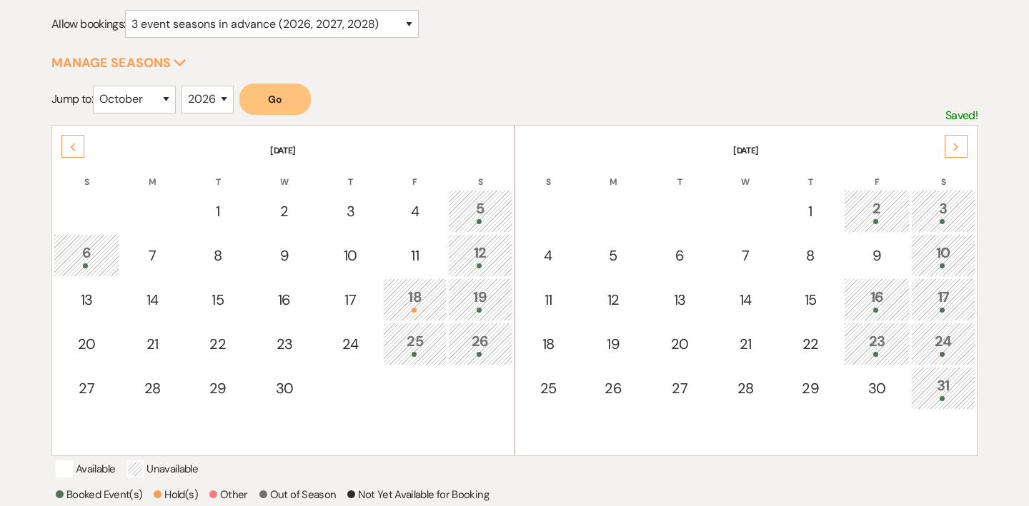
click at [71, 148] on use at bounding box center [73, 147] width 5 height 8
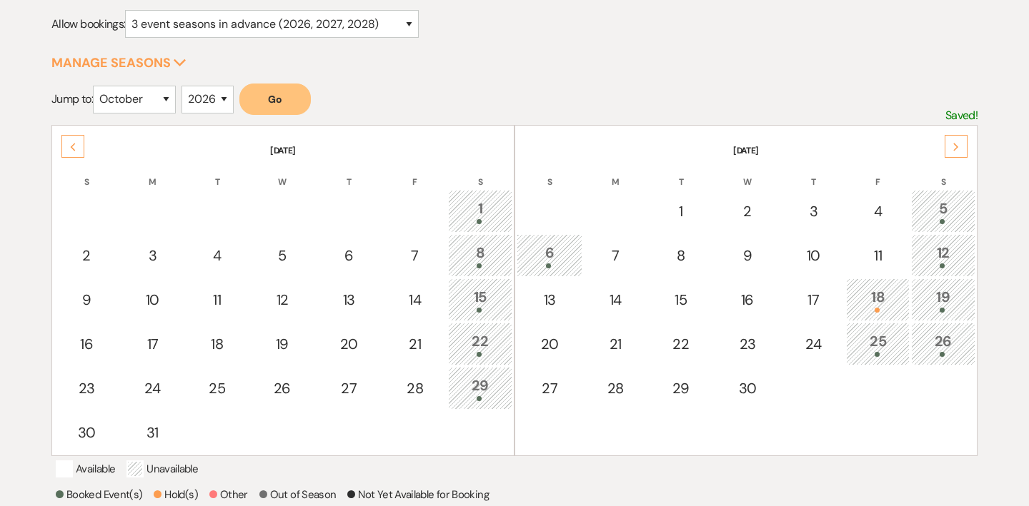
click at [71, 148] on use at bounding box center [73, 147] width 5 height 8
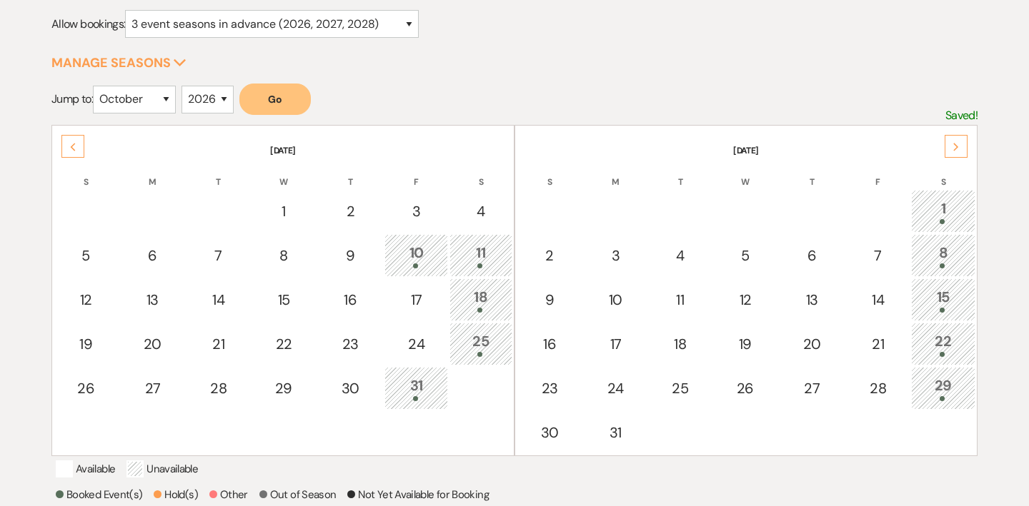
click at [71, 148] on use at bounding box center [73, 147] width 5 height 8
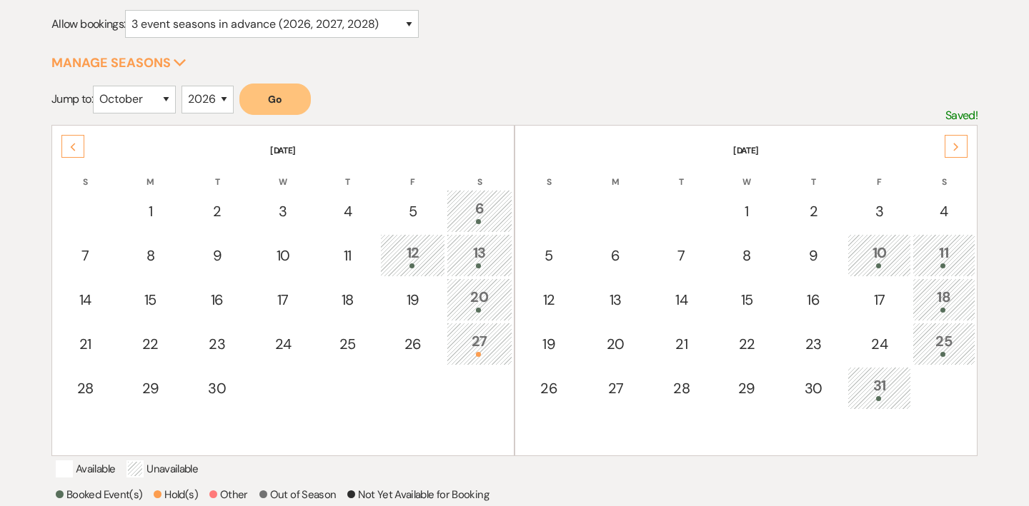
click at [496, 336] on div "27" at bounding box center [479, 344] width 50 height 26
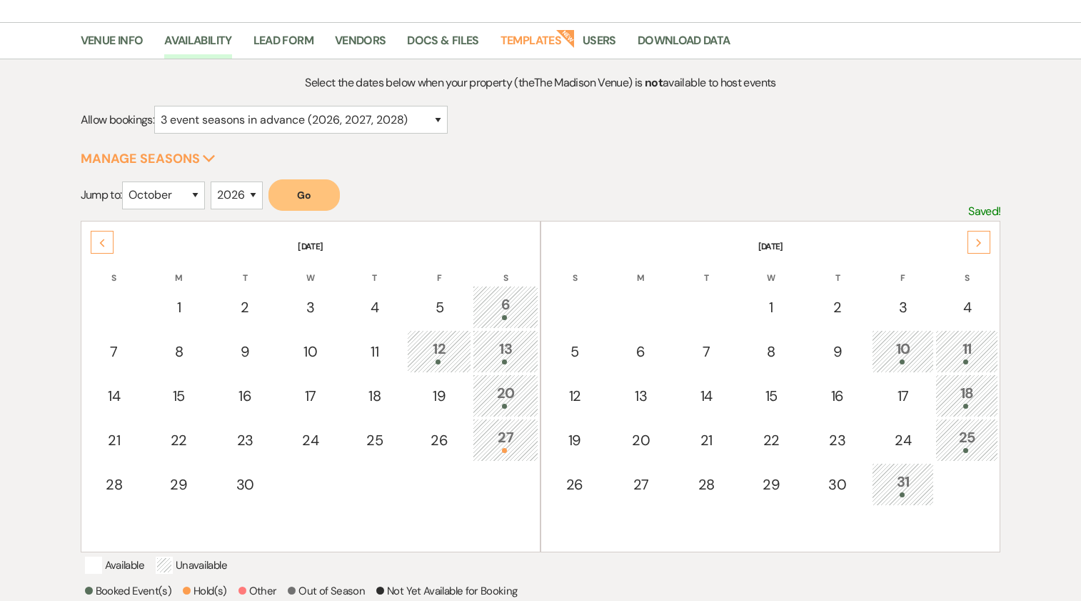
scroll to position [0, 0]
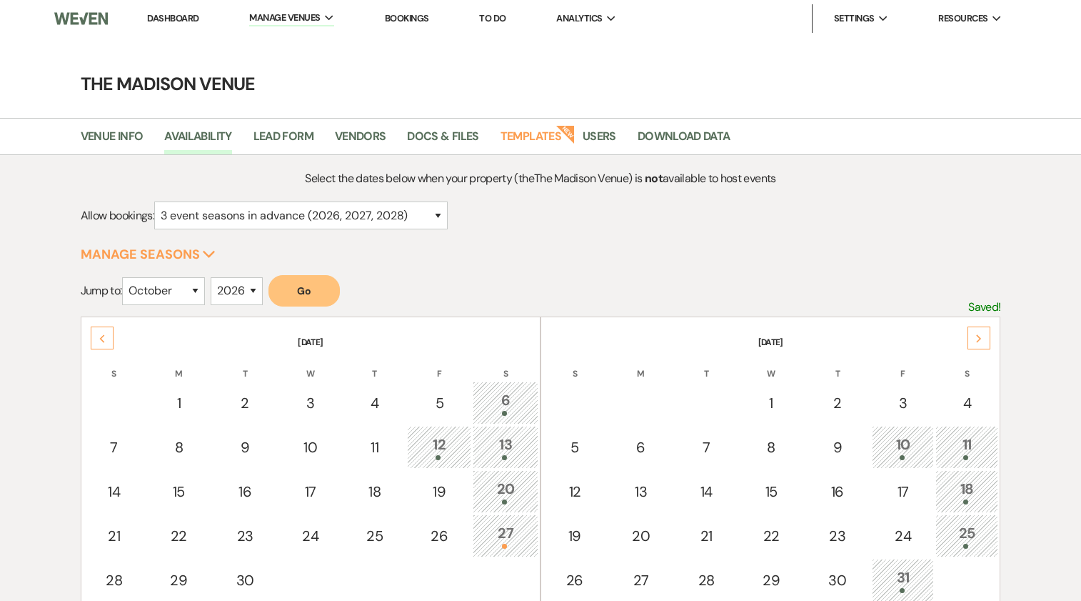
click at [166, 18] on link "Dashboard" at bounding box center [172, 18] width 51 height 12
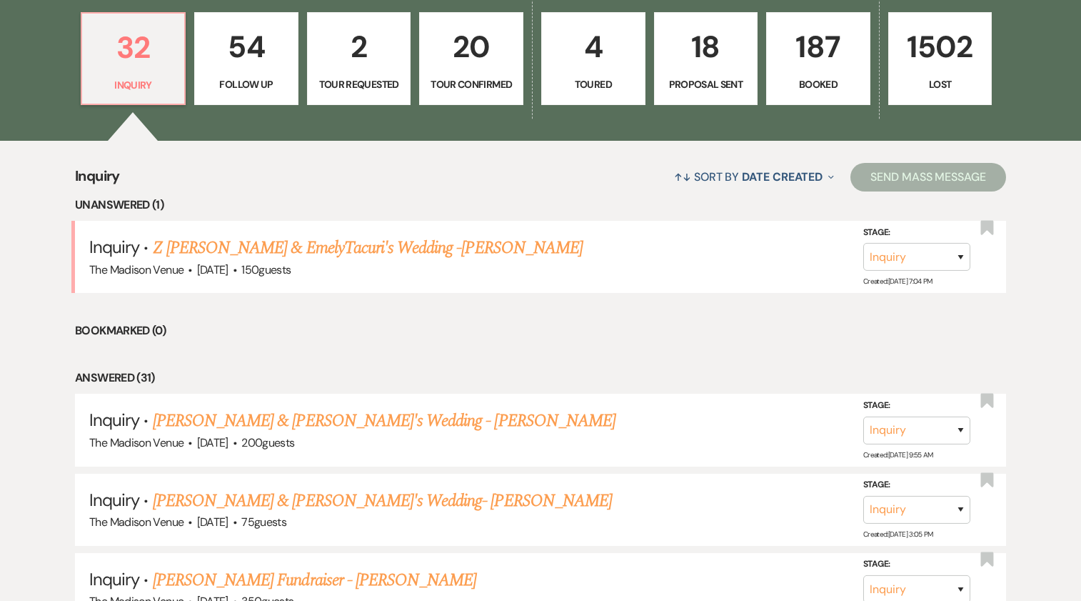
scroll to position [437, 0]
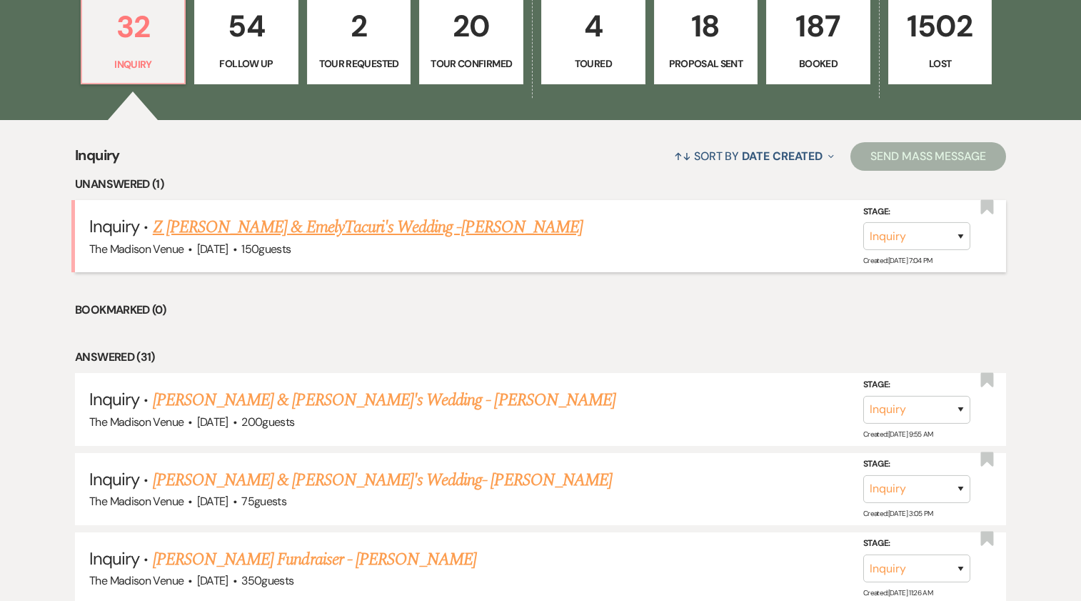
click at [226, 225] on link "Z [PERSON_NAME] & EmelyTacuri's Wedding -[PERSON_NAME]" at bounding box center [368, 227] width 430 height 26
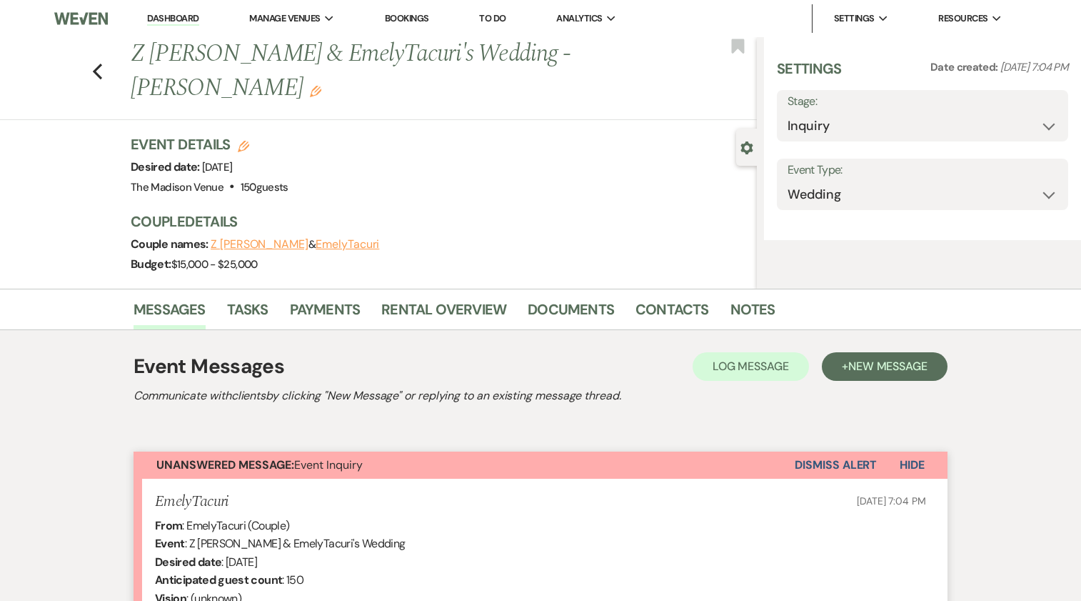
select select "5"
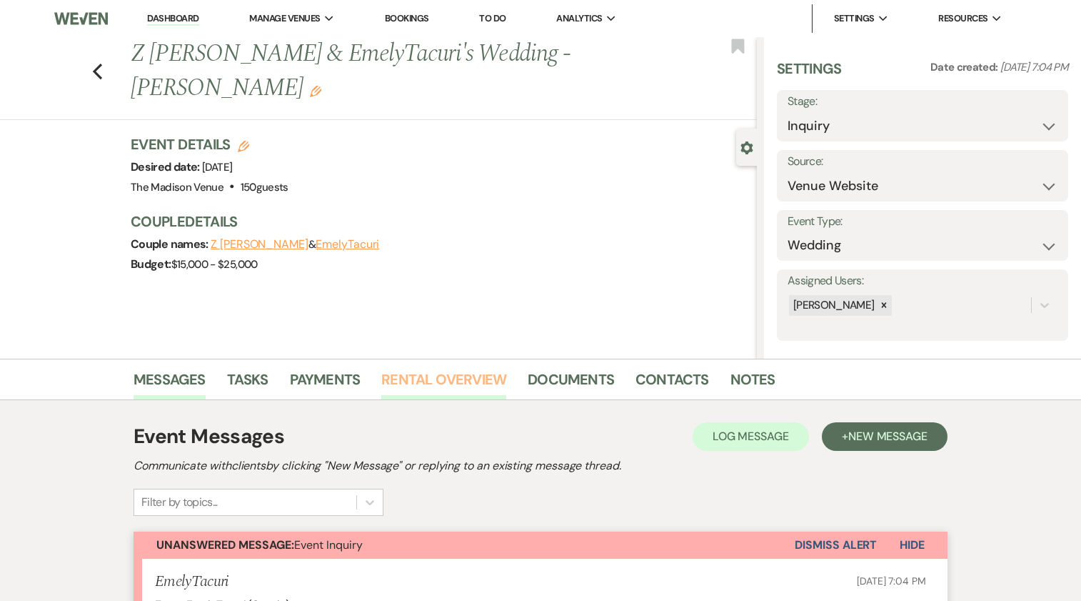
scroll to position [602, 0]
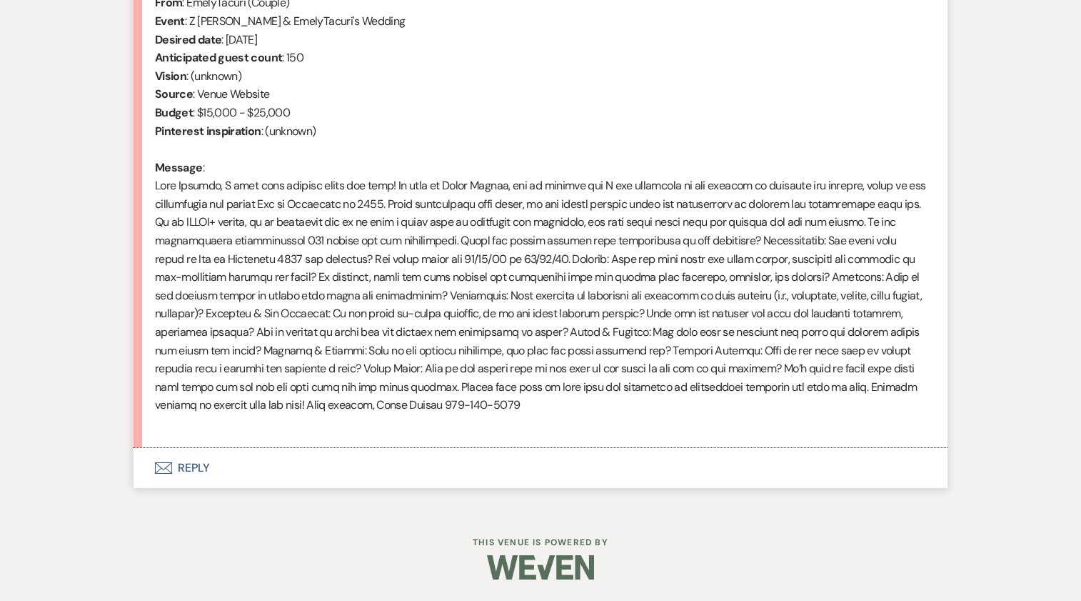
click at [193, 461] on button "Envelope Reply" at bounding box center [541, 468] width 814 height 40
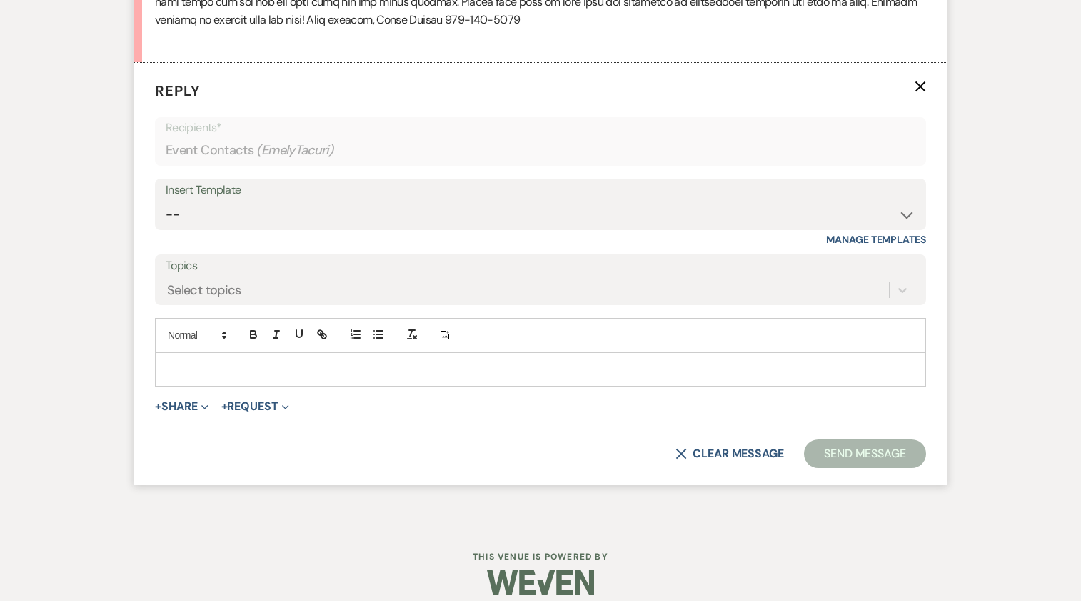
scroll to position [977, 0]
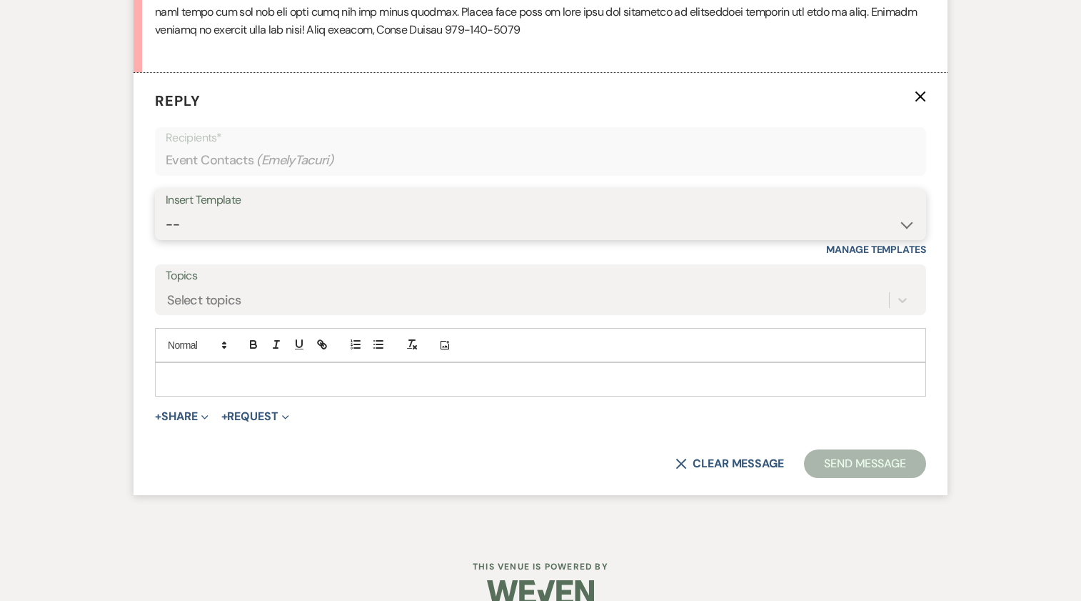
click at [293, 216] on select "-- Weven Planning Portal Introduction (Booked Events) Corporate Lead Follow Up …" at bounding box center [541, 225] width 750 height 28
select select "4630"
click at [166, 211] on select "-- Weven Planning Portal Introduction (Booked Events) Corporate Lead Follow Up …" at bounding box center [541, 225] width 750 height 28
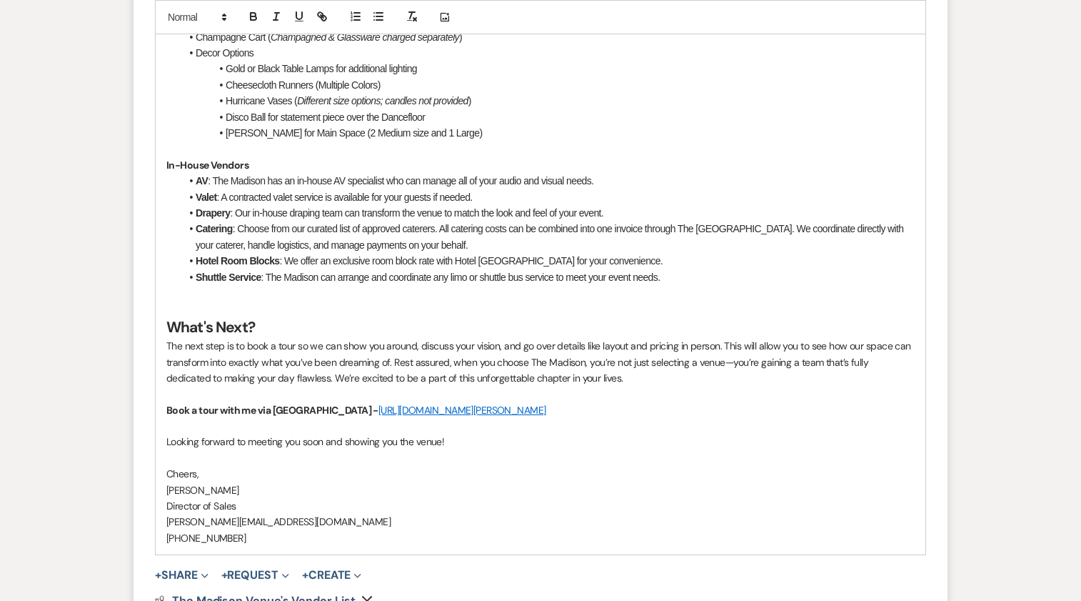
scroll to position [2158, 0]
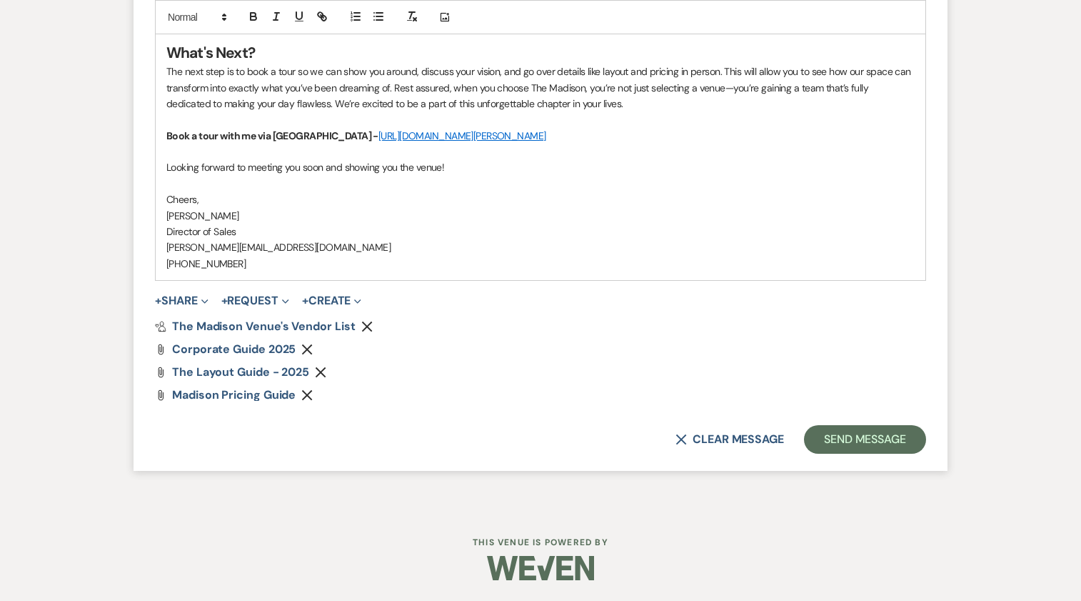
click at [311, 346] on icon "Remove" at bounding box center [306, 349] width 11 height 11
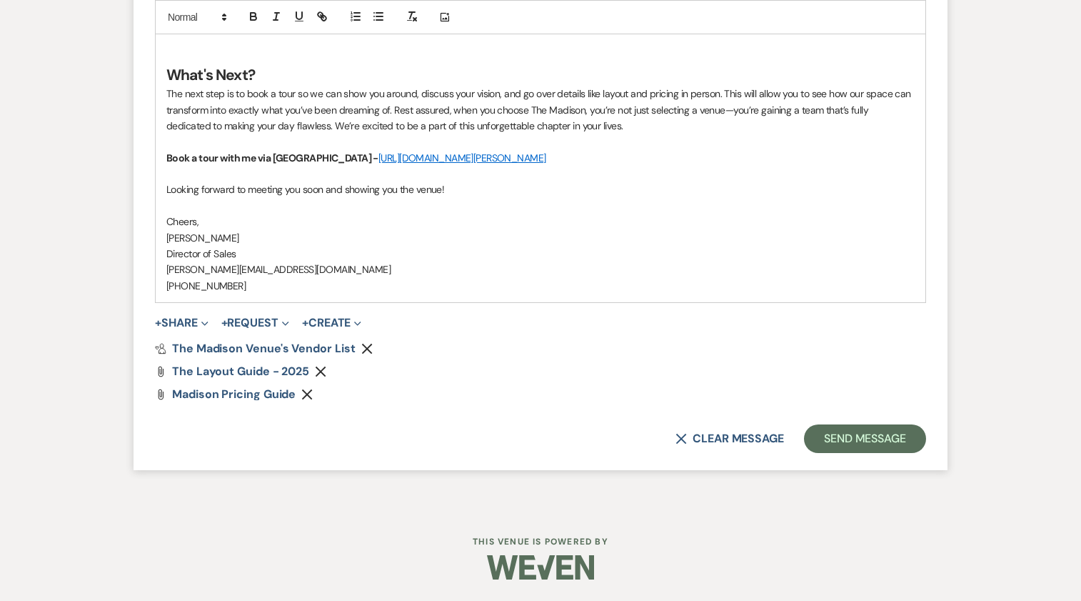
scroll to position [2136, 0]
click at [871, 427] on button "Send Message" at bounding box center [865, 439] width 122 height 29
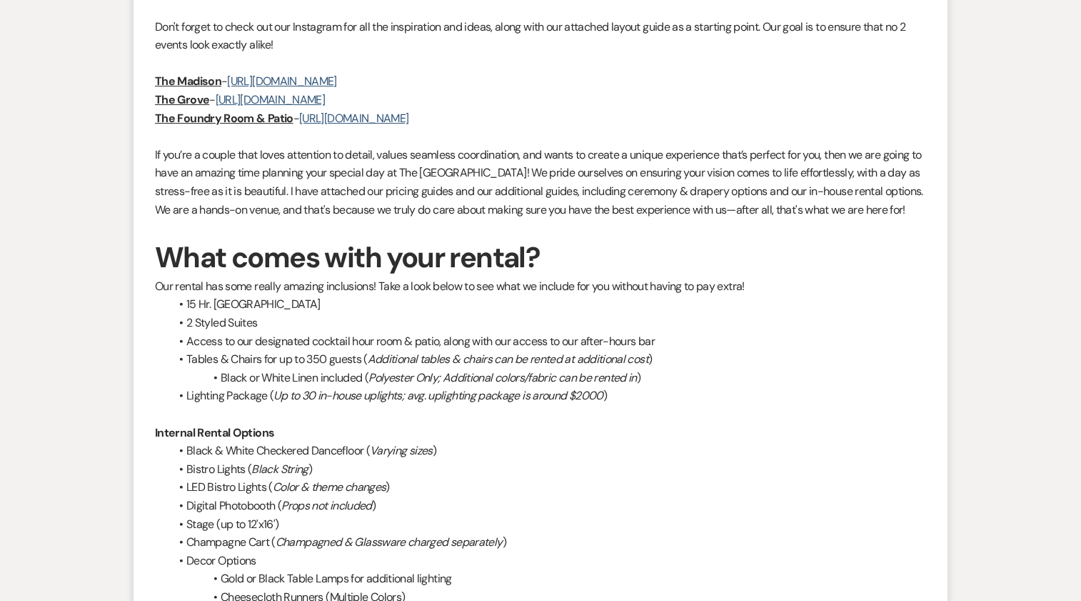
scroll to position [0, 0]
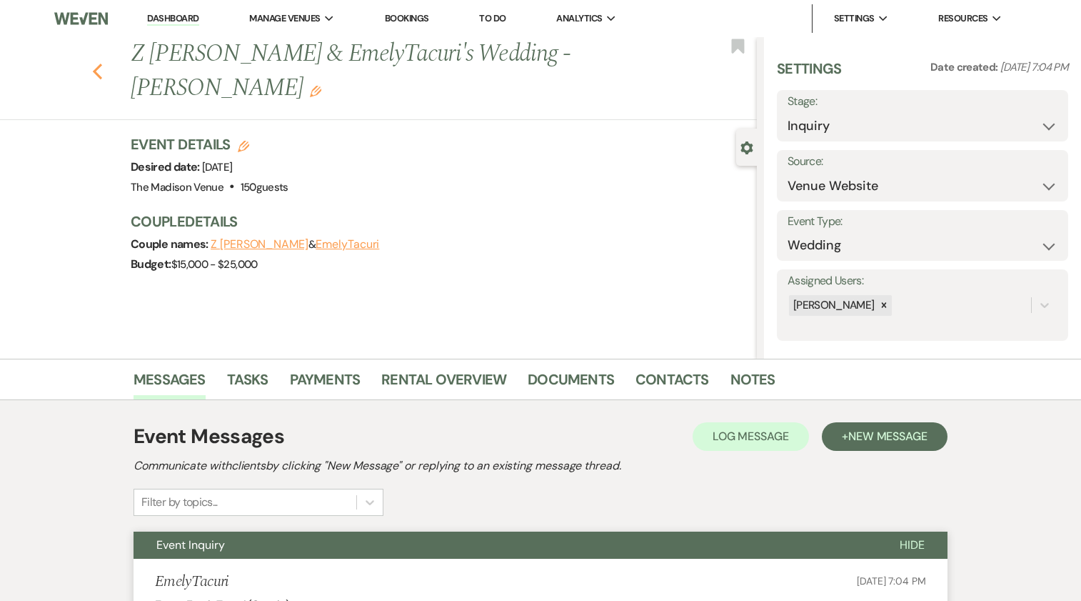
click at [103, 63] on icon "Previous" at bounding box center [97, 71] width 11 height 17
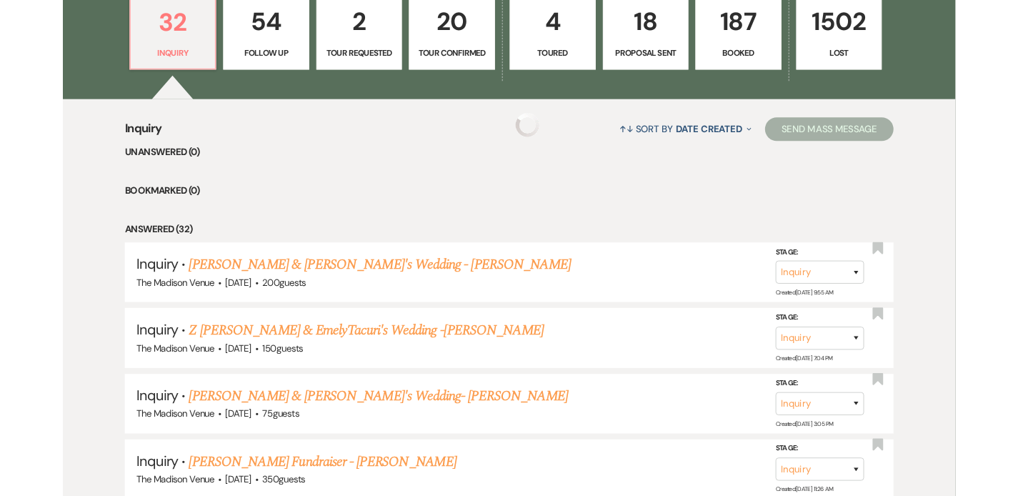
scroll to position [436, 0]
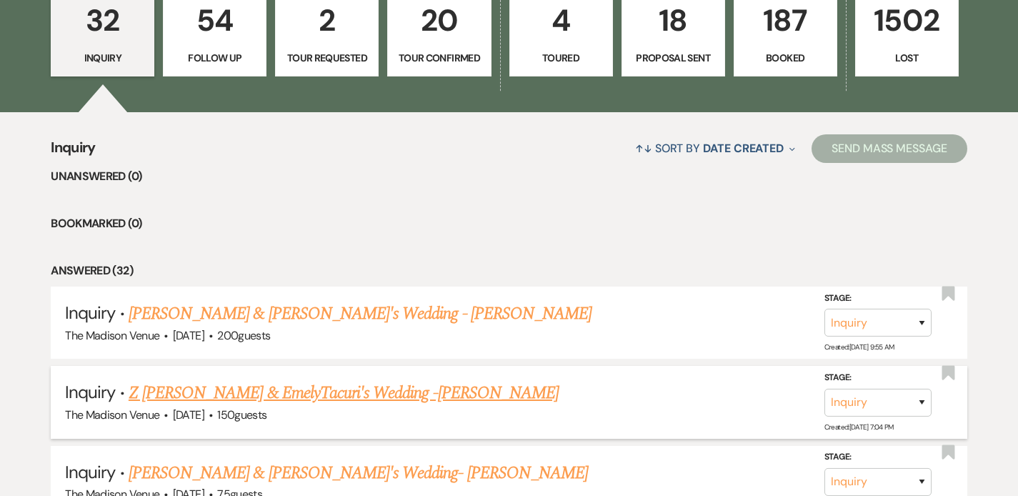
click at [311, 386] on link "Z [PERSON_NAME] & EmelyTacuri's Wedding -[PERSON_NAME]" at bounding box center [344, 393] width 430 height 26
select select "5"
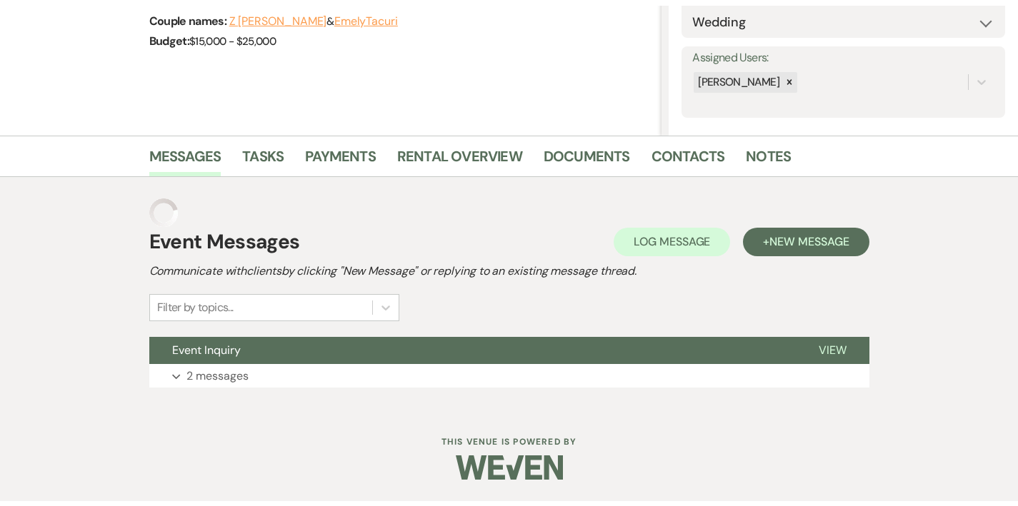
scroll to position [189, 0]
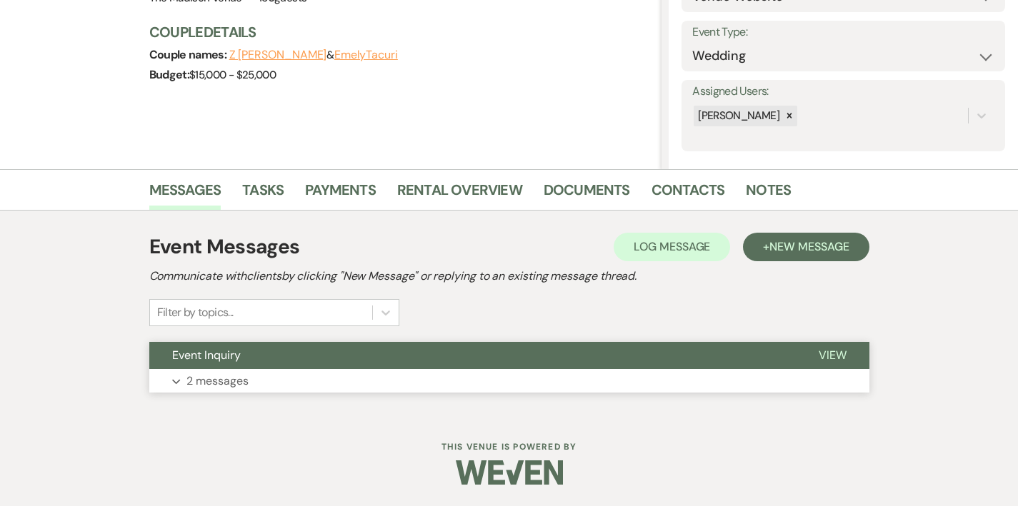
click at [331, 364] on button "Event Inquiry" at bounding box center [472, 355] width 646 height 27
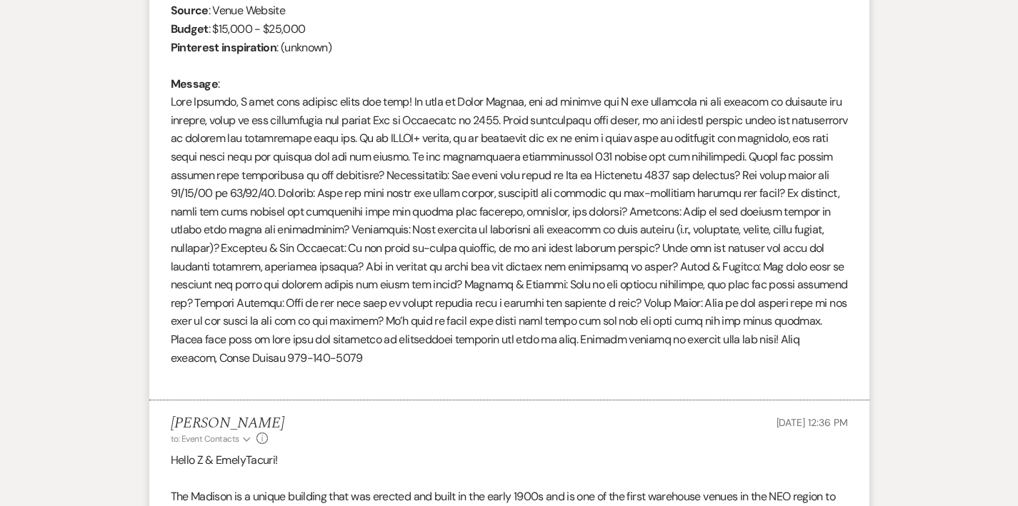
scroll to position [690, 0]
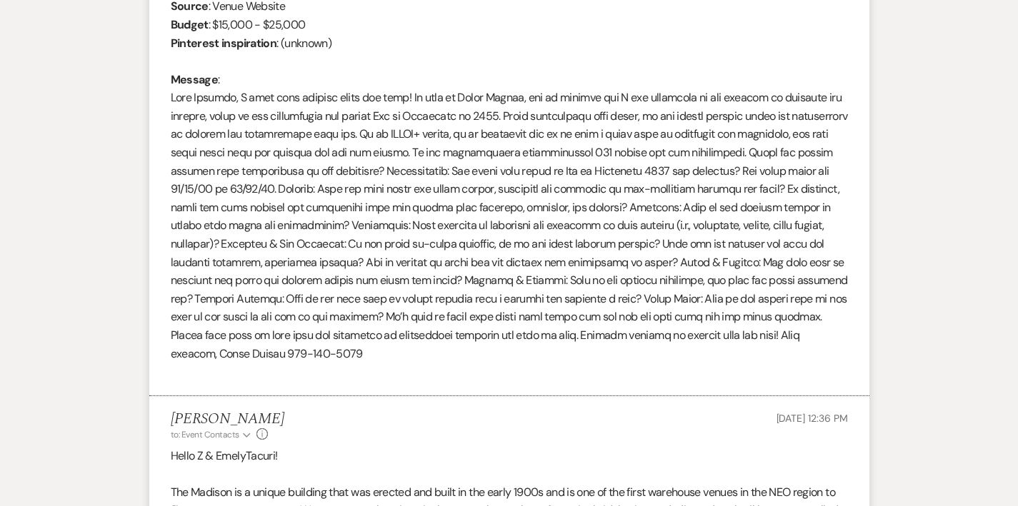
click at [517, 314] on div "From : EmelyTacuri (Couple) Event : Z [PERSON_NAME] & EmelyTacuri's Wedding Des…" at bounding box center [509, 143] width 677 height 475
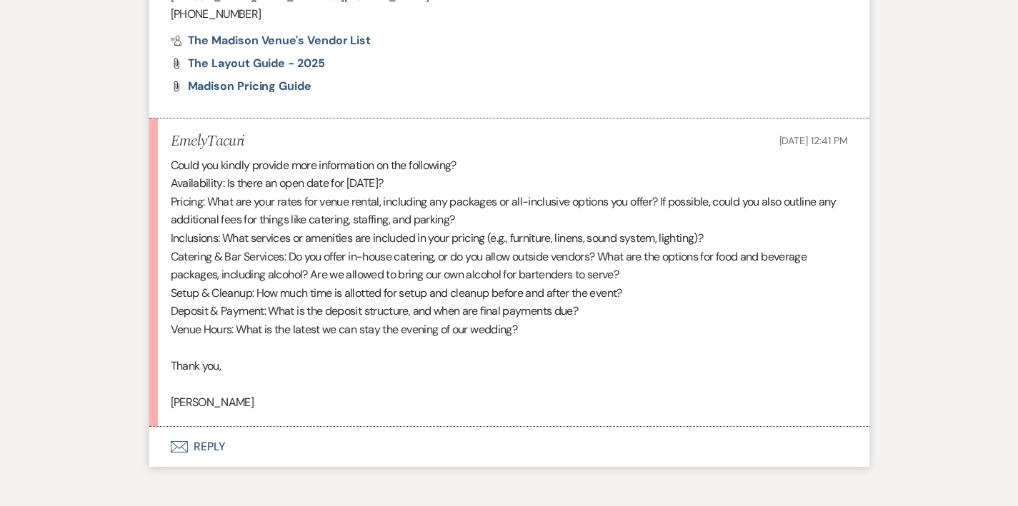
scroll to position [2437, 0]
click at [157, 426] on button "Envelope Reply" at bounding box center [509, 446] width 720 height 40
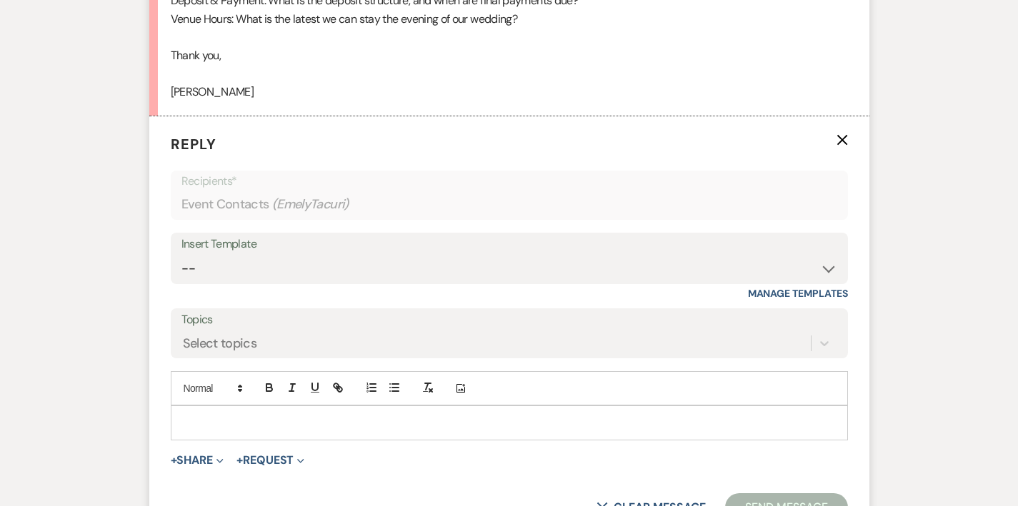
scroll to position [2748, 0]
click at [182, 414] on p at bounding box center [509, 422] width 654 height 16
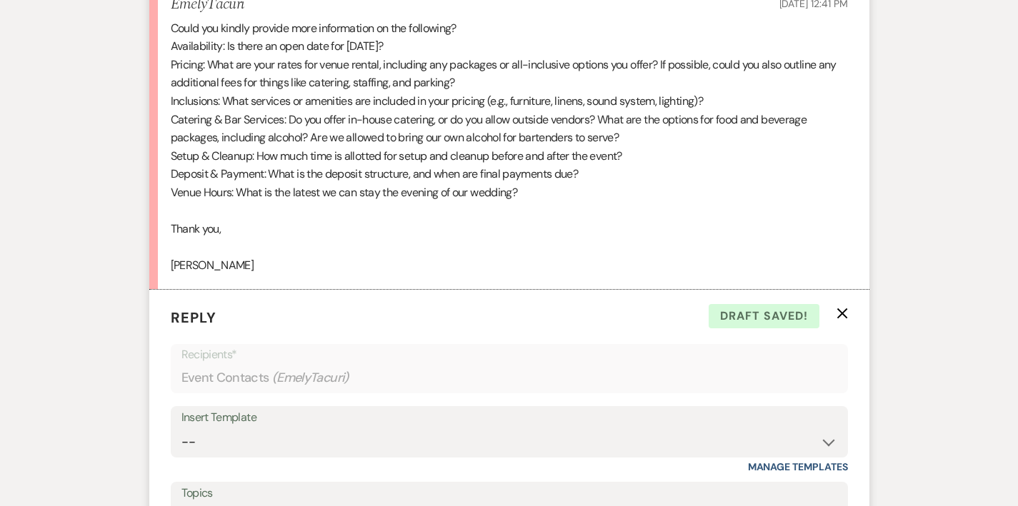
scroll to position [2495, 0]
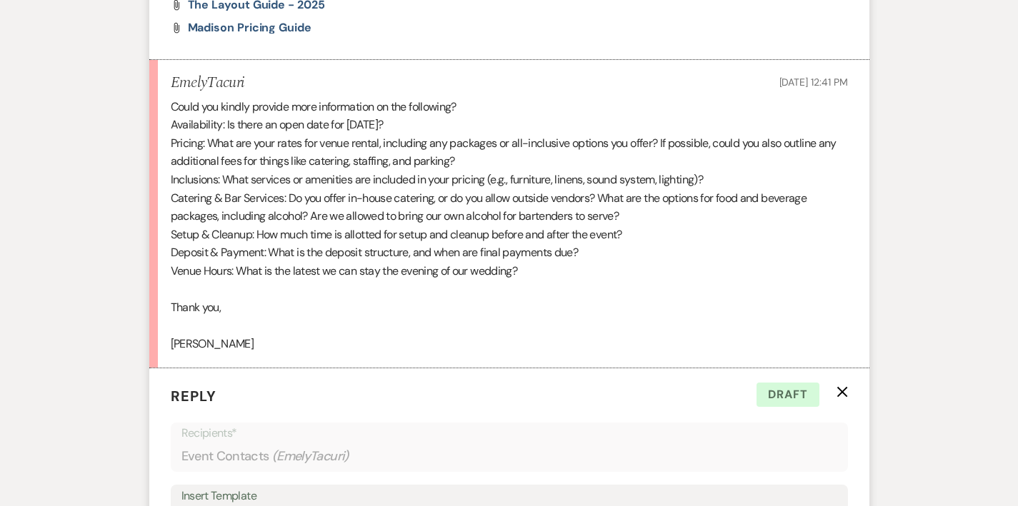
drag, startPoint x: 126, startPoint y: 53, endPoint x: 294, endPoint y: 143, distance: 190.5
click at [294, 143] on div "Could you kindly provide more information on the following? Availability: Is th…" at bounding box center [509, 226] width 677 height 256
click at [171, 98] on div "Could you kindly provide more information on the following? Availability: Is th…" at bounding box center [509, 226] width 677 height 256
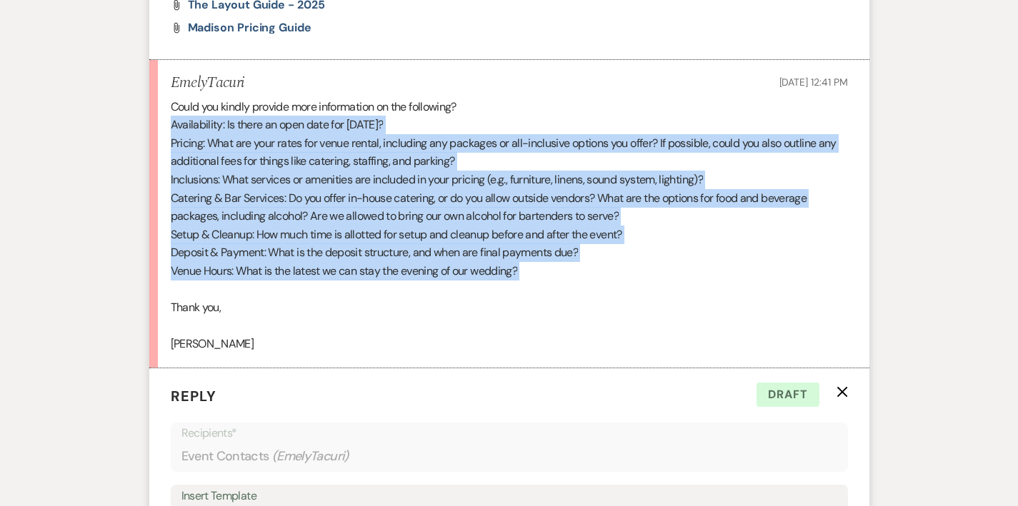
drag, startPoint x: 138, startPoint y: 54, endPoint x: 482, endPoint y: 197, distance: 373.0
click at [482, 197] on div "Could you kindly provide more information on the following? Availability: Is th…" at bounding box center [509, 226] width 677 height 256
copy div "Availability: Is there an open date for [DATE]? Pricing: What are your rates fo…"
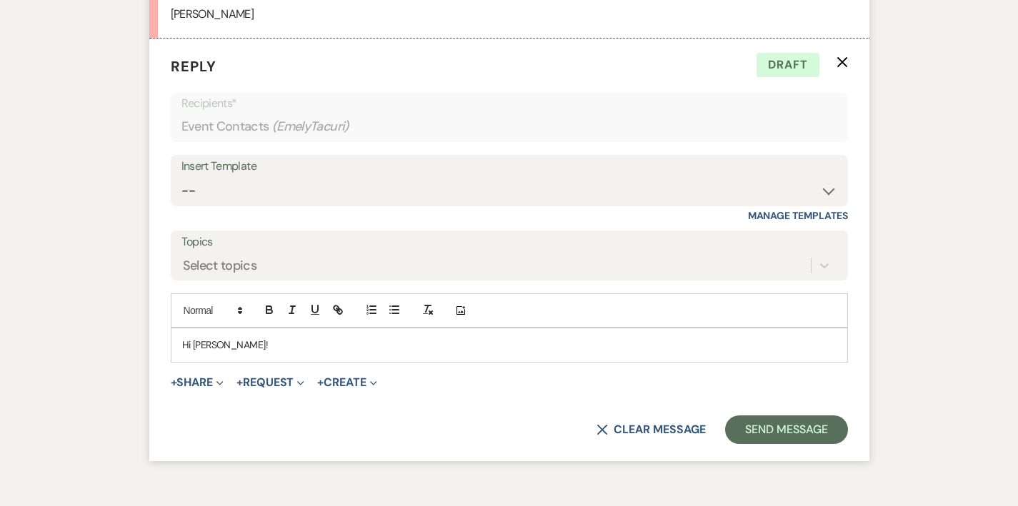
scroll to position [2837, 0]
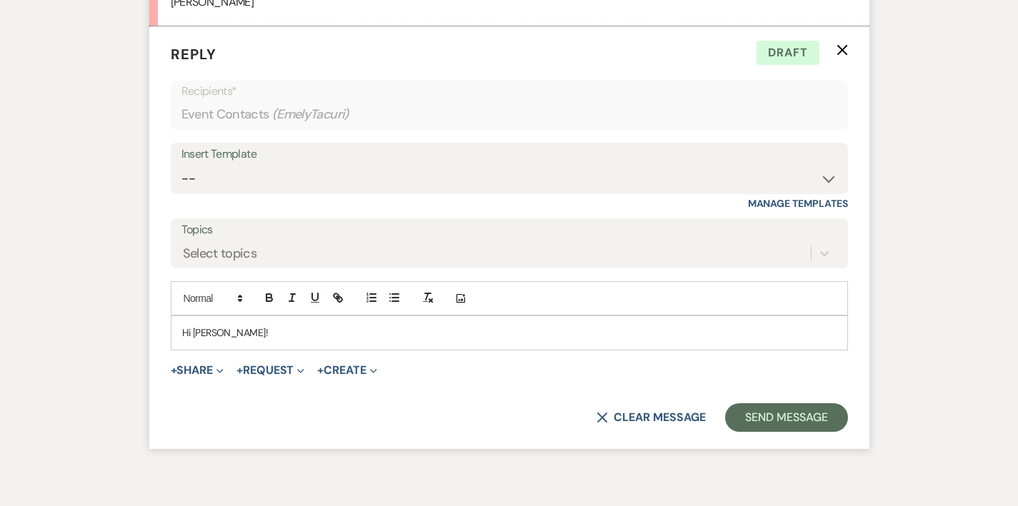
click at [213, 325] on p "Hi [PERSON_NAME]!" at bounding box center [509, 333] width 654 height 16
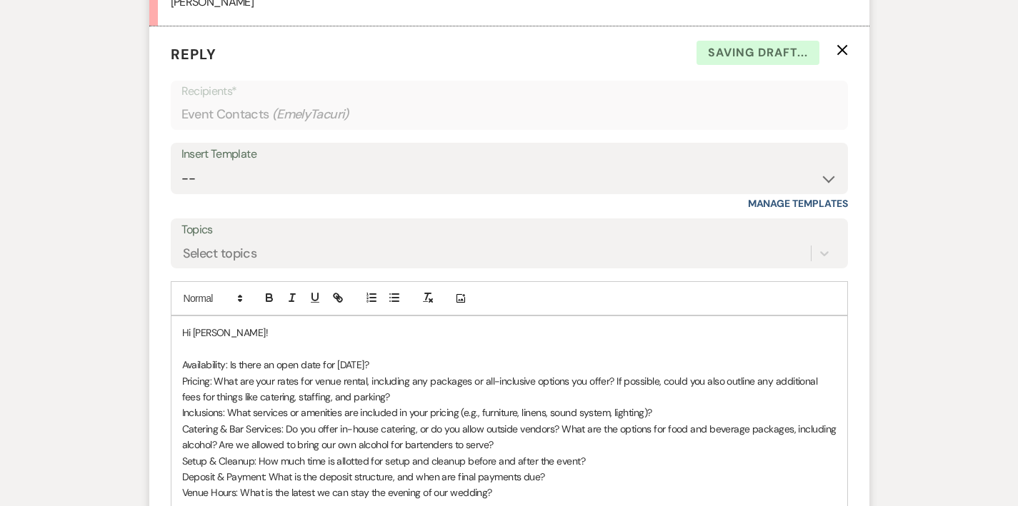
click at [354, 357] on p "Availability: Is there an open date for [DATE]?" at bounding box center [509, 365] width 654 height 16
click at [182, 375] on span "Pricing: What are your rates for venue rental, including any packages or all-in…" at bounding box center [501, 389] width 638 height 29
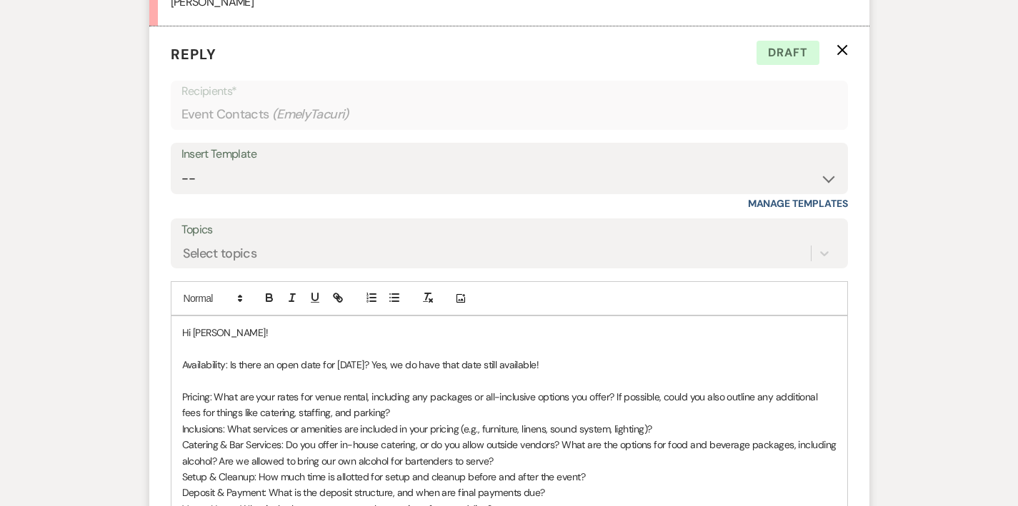
click at [454, 423] on span "Inclusions: What services or amenities are included in your pricing (e.g., furn…" at bounding box center [417, 429] width 470 height 13
click at [276, 389] on p "Pricing: What are your rates for venue rental, including any packages or all-in…" at bounding box center [509, 405] width 654 height 32
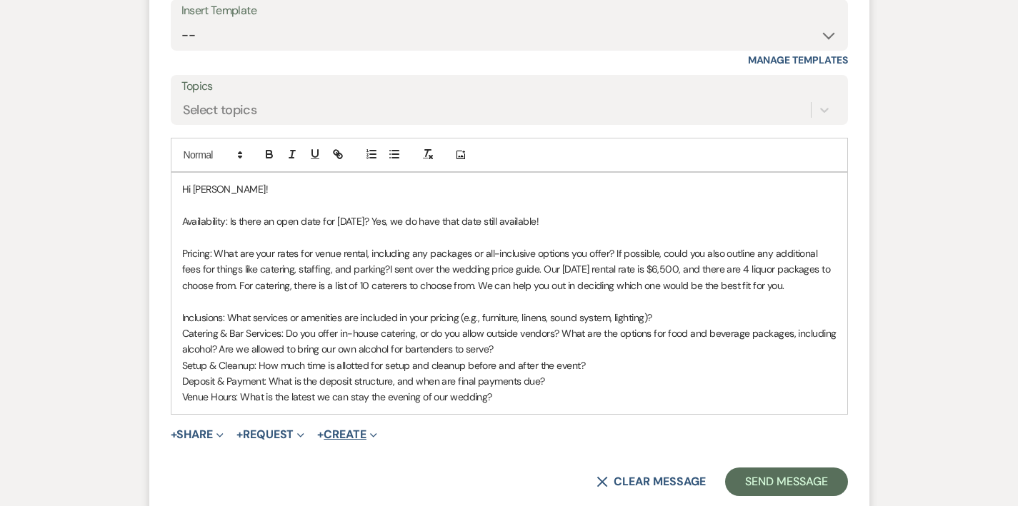
scroll to position [2981, 0]
click at [626, 309] on p "Inclusions: What services or amenities are included in your pricing (e.g., furn…" at bounding box center [509, 317] width 654 height 16
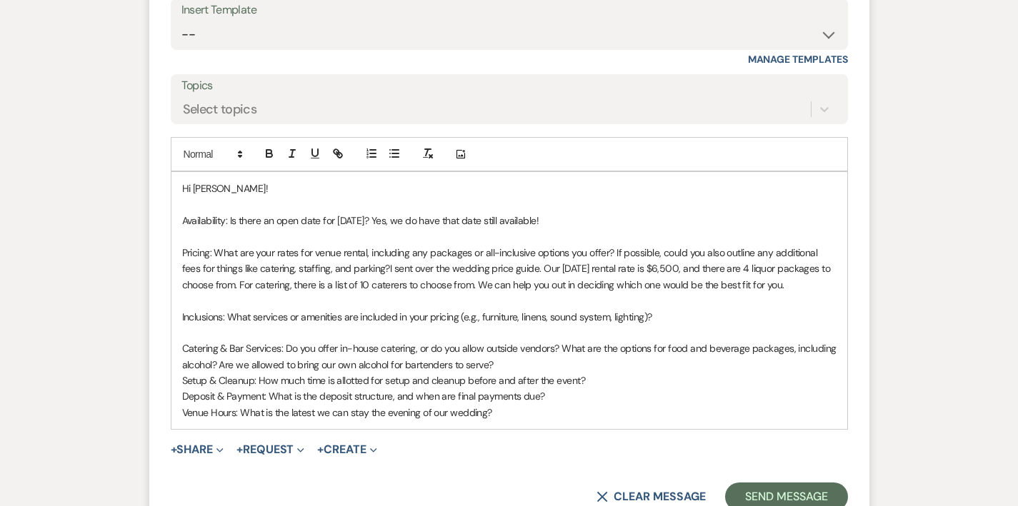
click at [670, 293] on p at bounding box center [509, 301] width 654 height 16
click at [646, 309] on p "Inclusions: What services or amenities are included in your pricing (e.g., furn…" at bounding box center [509, 317] width 654 height 16
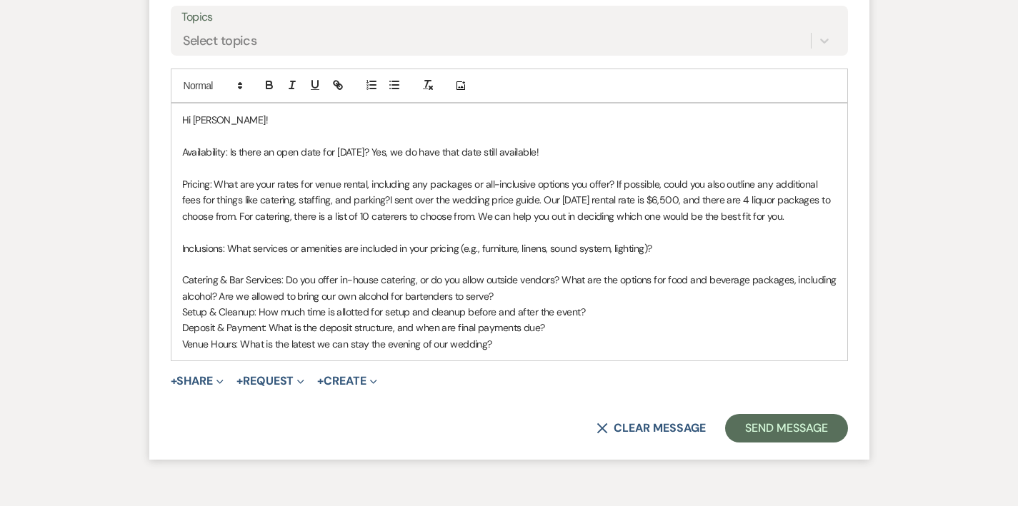
scroll to position [3037, 0]
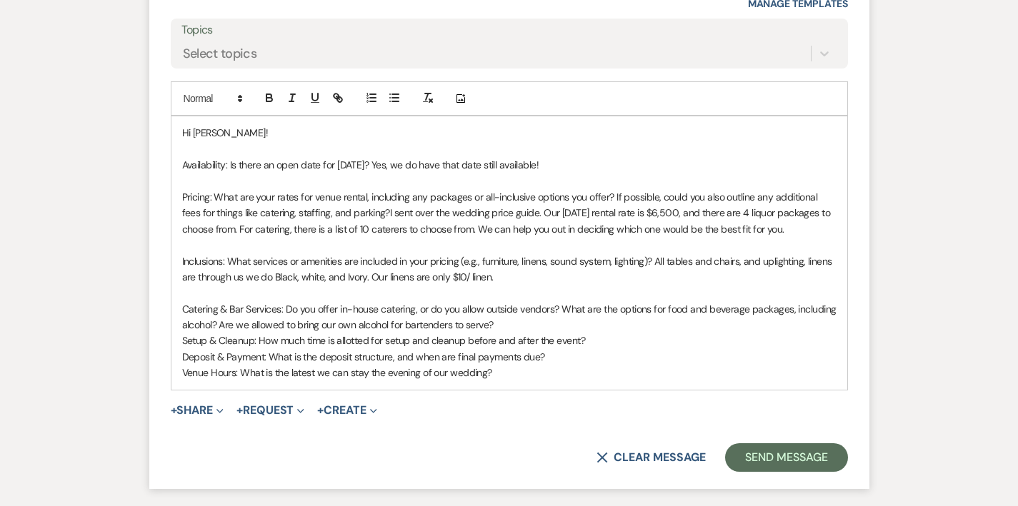
drag, startPoint x: 392, startPoint y: 249, endPoint x: 421, endPoint y: 251, distance: 28.7
click at [392, 301] on p "Catering & Bar Services: Do you offer in-house catering, or do you allow outsid…" at bounding box center [509, 317] width 654 height 32
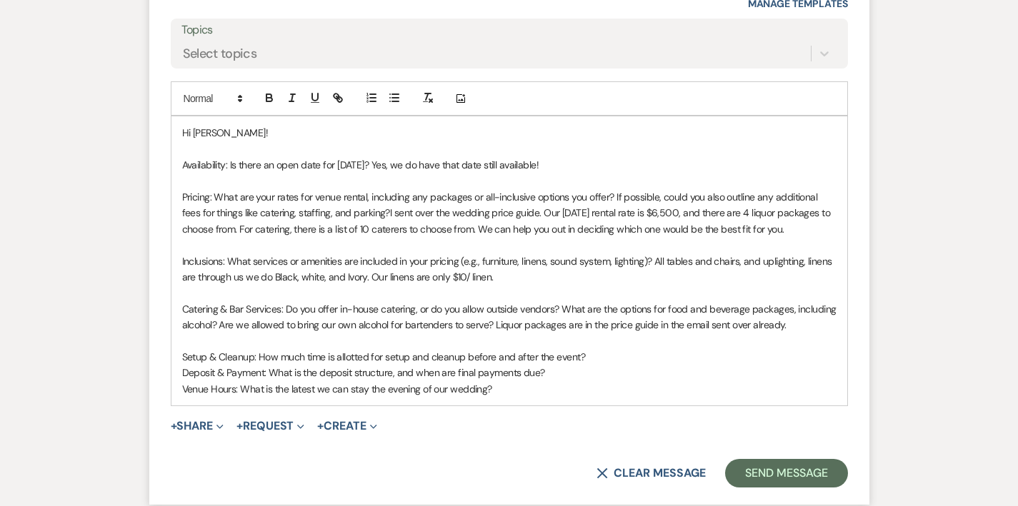
click at [541, 349] on p "Setup & Cleanup: How much time is allotted for setup and cleanup before and aft…" at bounding box center [509, 357] width 654 height 16
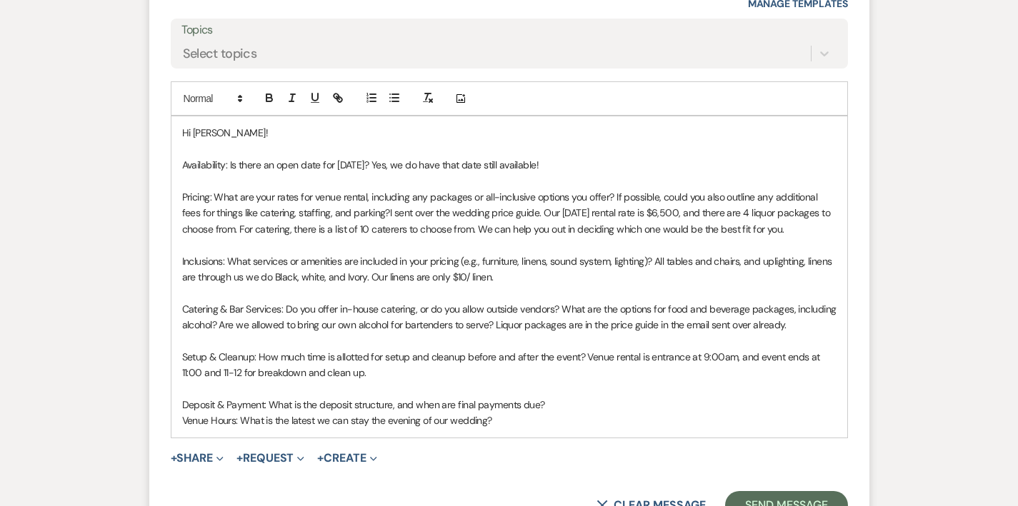
click at [257, 349] on p "Setup & Cleanup: How much time is allotted for setup and cleanup before and aft…" at bounding box center [509, 365] width 654 height 32
click at [546, 381] on p at bounding box center [509, 389] width 654 height 16
click at [631, 351] on span "Setup & Cleanup: How much time is allotted for setup and cleanup before and aft…" at bounding box center [502, 365] width 641 height 29
click at [605, 381] on p at bounding box center [509, 389] width 654 height 16
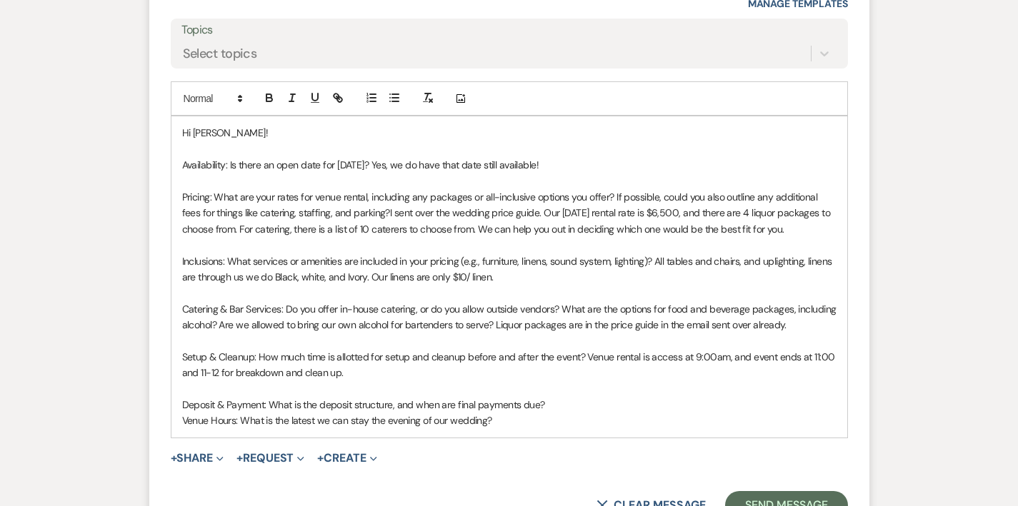
click at [381, 381] on p at bounding box center [509, 389] width 654 height 16
click at [510, 397] on p "Deposit & Payment: What is the deposit structure, and when are final payments d…" at bounding box center [509, 405] width 654 height 16
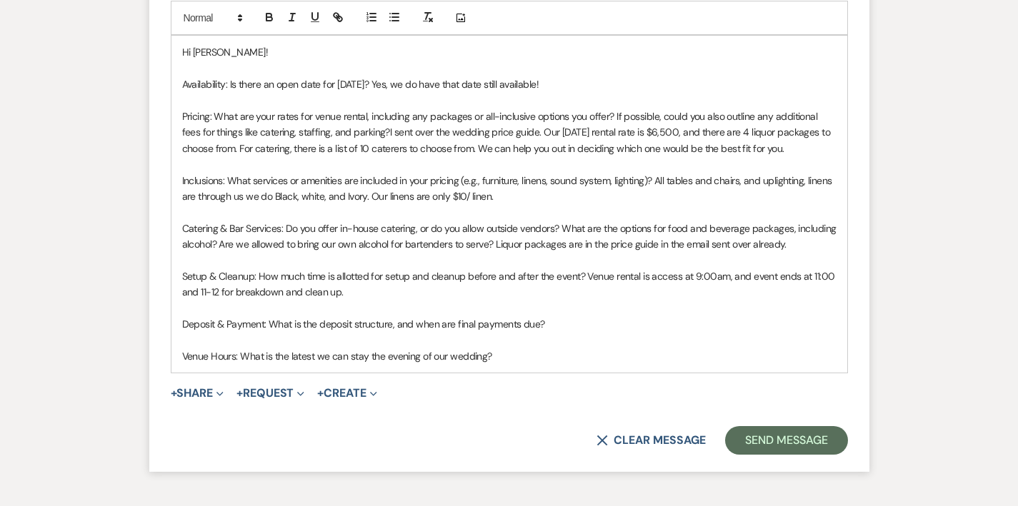
scroll to position [3118, 0]
click at [496, 316] on p "Deposit & Payment: What is the deposit structure, and when are final payments d…" at bounding box center [509, 324] width 654 height 16
click at [523, 318] on span "Deposit & Payment: What is the deposit structure, and when are final payments d…" at bounding box center [424, 324] width 484 height 13
click at [613, 316] on p "Deposit & Payment: What is the deposit structure, and when are final payments d…" at bounding box center [509, 324] width 654 height 16
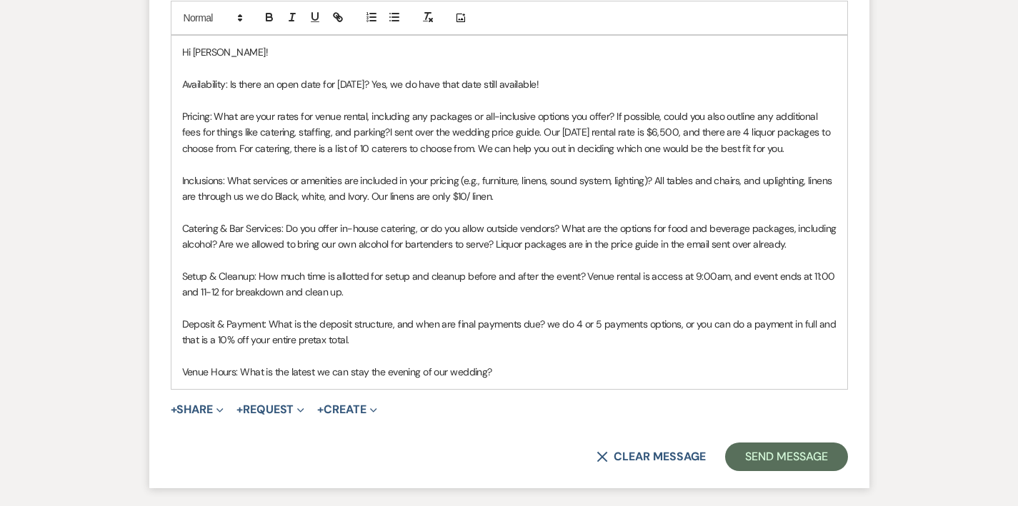
drag, startPoint x: 454, startPoint y: 299, endPoint x: 764, endPoint y: 327, distance: 310.5
click at [454, 364] on p "Venue Hours: What is the latest we can stay the evening of our wedding?" at bounding box center [509, 372] width 654 height 16
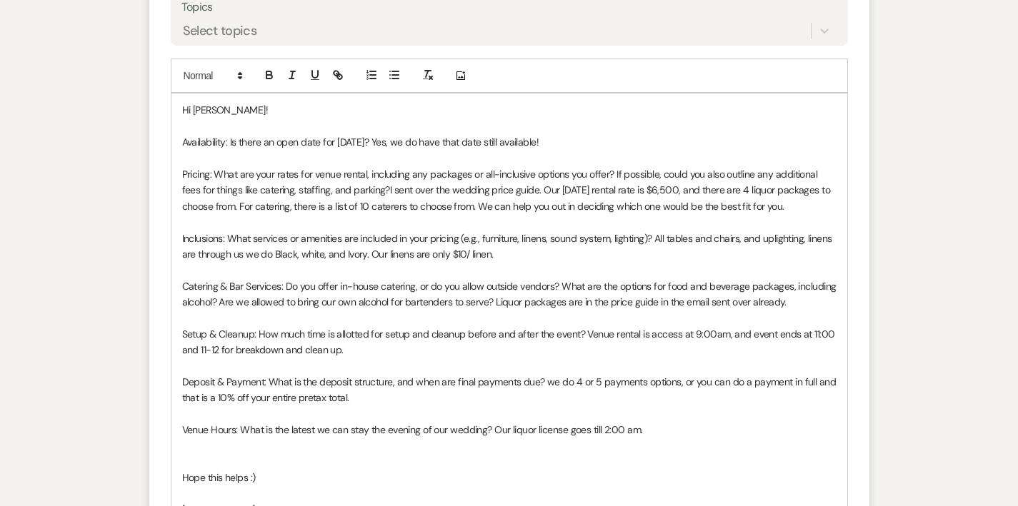
scroll to position [3253, 0]
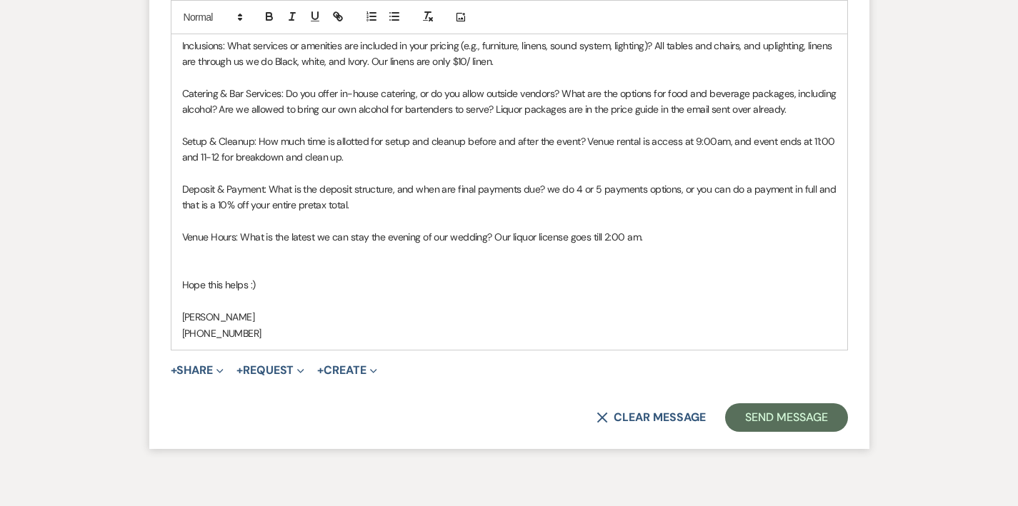
click at [836, 261] on p at bounding box center [509, 269] width 654 height 16
click at [838, 404] on button "Send Message" at bounding box center [786, 418] width 122 height 29
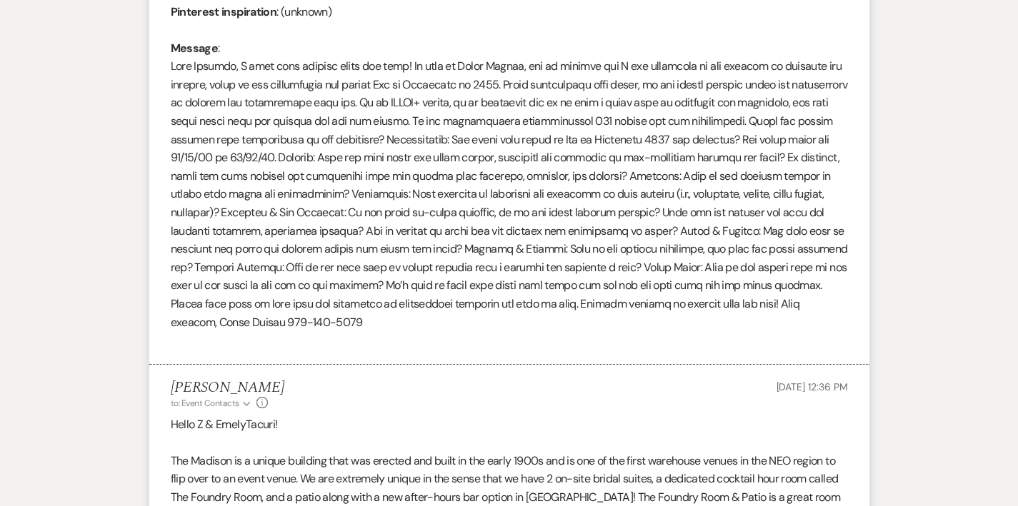
scroll to position [0, 0]
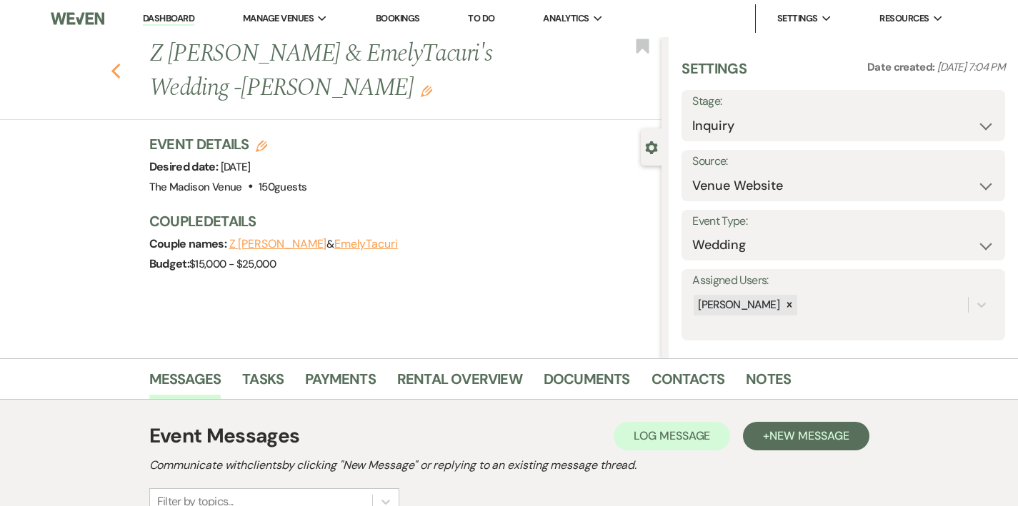
click at [111, 63] on icon "Previous" at bounding box center [116, 71] width 11 height 17
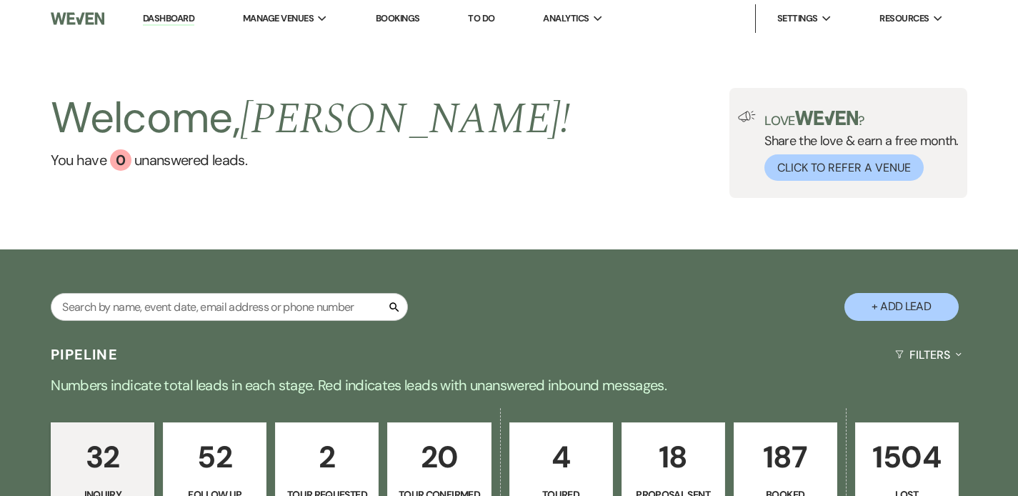
click at [170, 19] on link "Dashboard" at bounding box center [168, 19] width 51 height 14
click at [214, 304] on input "text" at bounding box center [229, 307] width 357 height 28
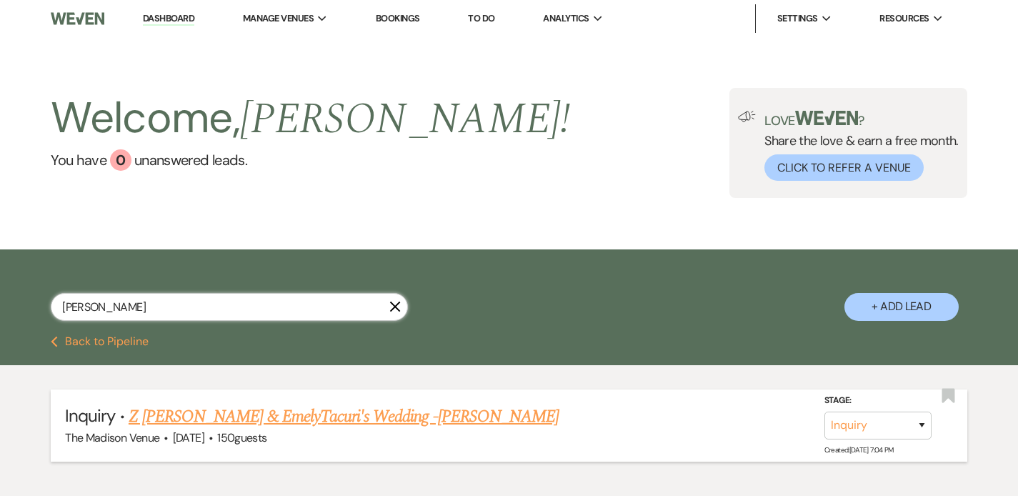
type input "emely"
click at [384, 416] on link "Z [PERSON_NAME] & EmelyTacuri's Wedding -[PERSON_NAME]" at bounding box center [344, 417] width 430 height 26
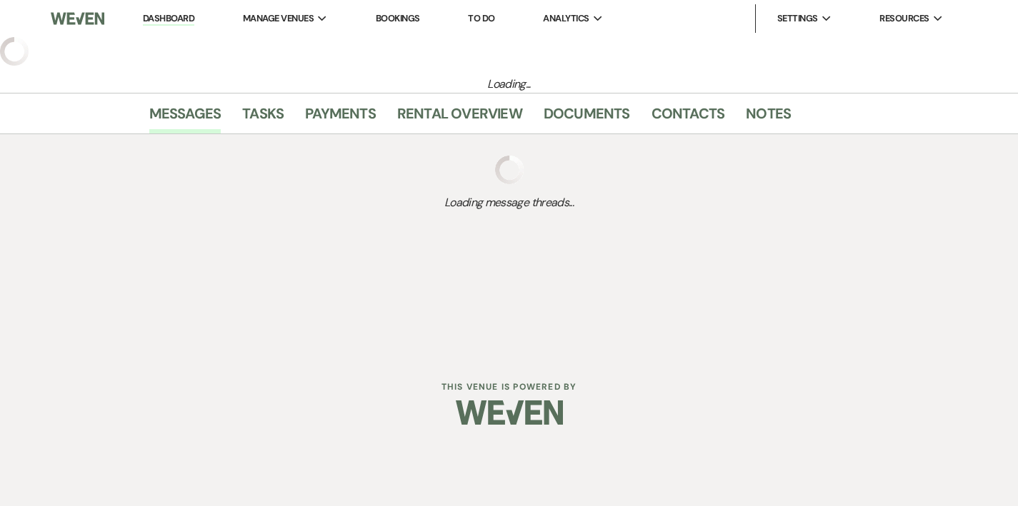
select select "5"
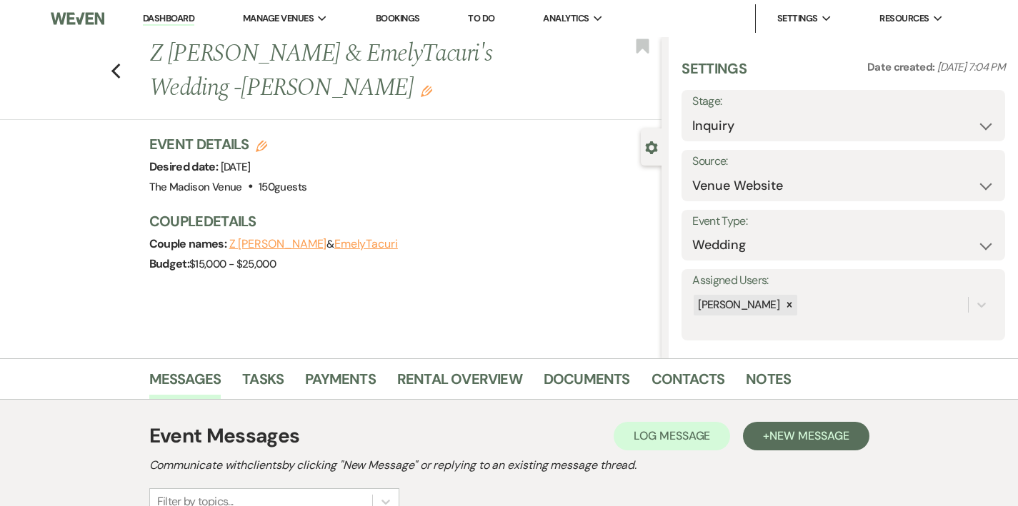
scroll to position [189, 0]
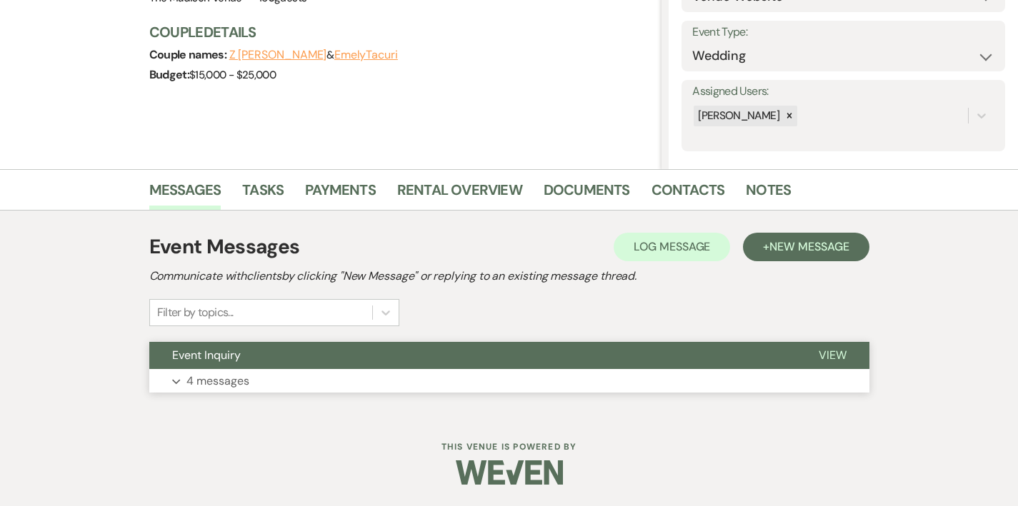
click at [384, 367] on button "Event Inquiry" at bounding box center [472, 355] width 646 height 27
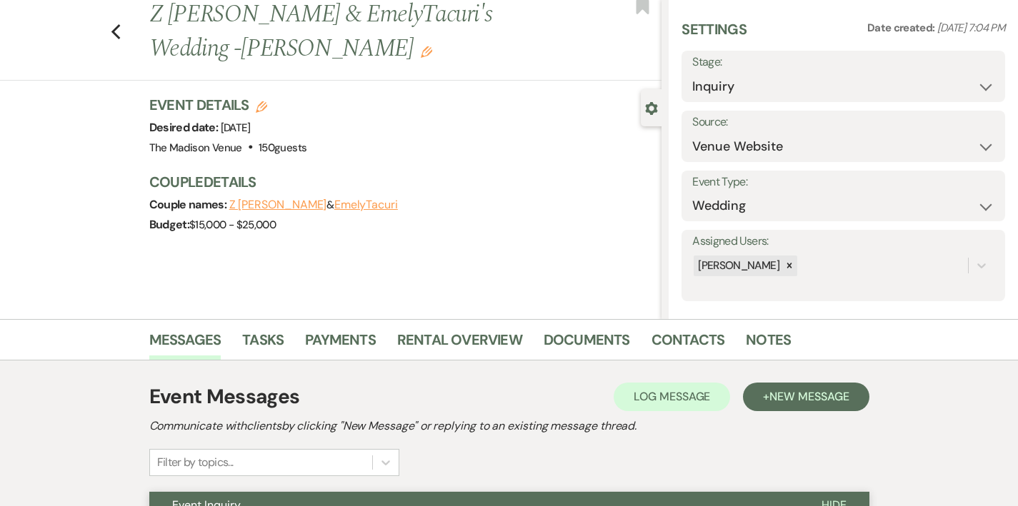
scroll to position [0, 0]
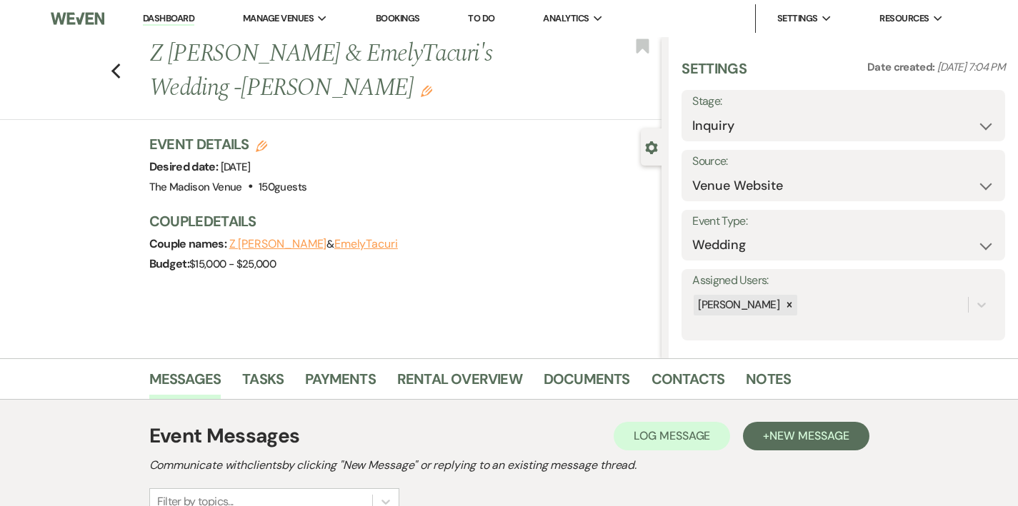
click at [184, 22] on link "Dashboard" at bounding box center [168, 19] width 51 height 14
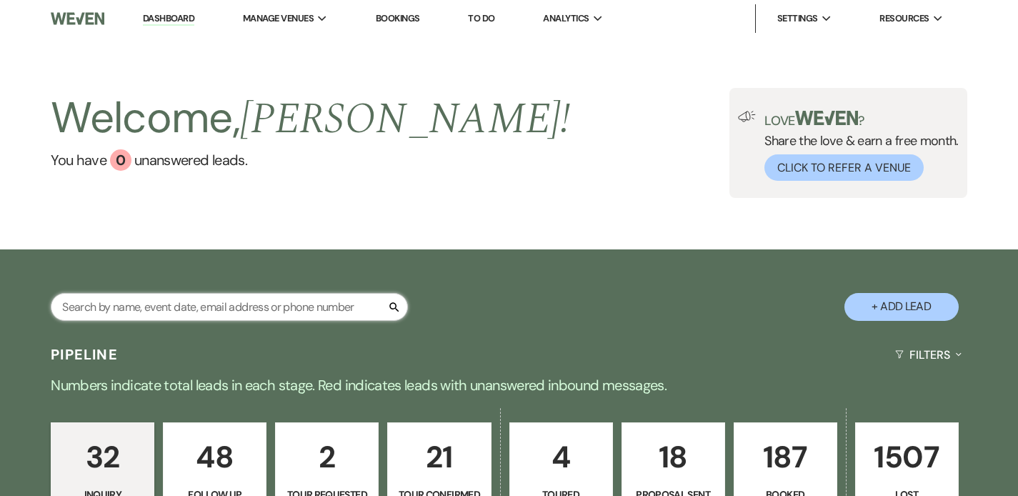
click at [211, 296] on input "text" at bounding box center [229, 307] width 357 height 28
type input "clarke"
select select "4"
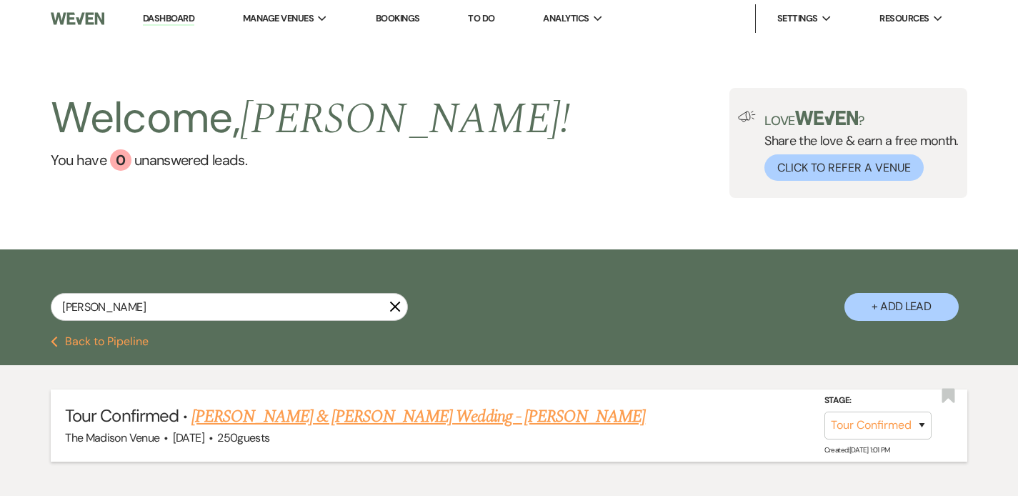
click at [280, 404] on link "Adam Crowley & Samantha Clarke's Wedding - Anthony" at bounding box center [418, 417] width 454 height 26
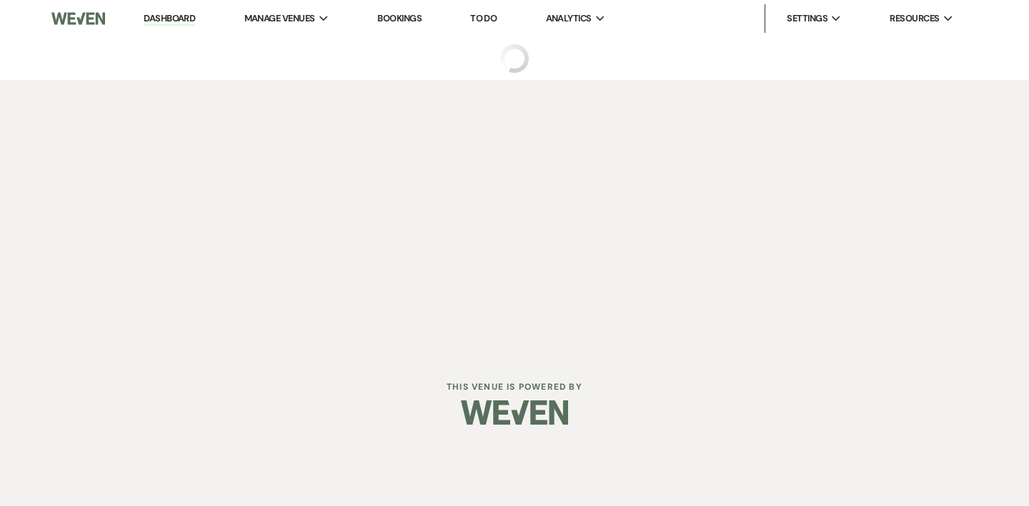
select select "4"
select select "5"
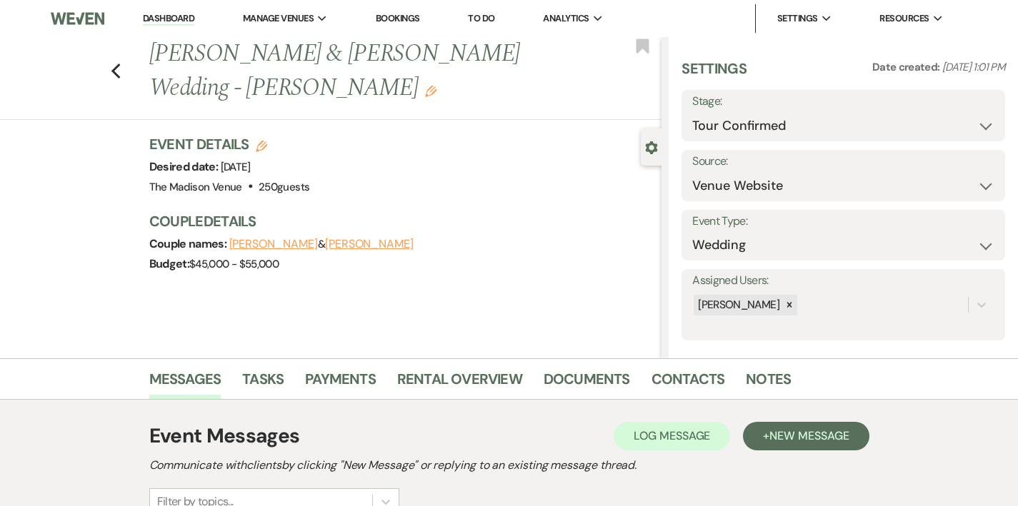
scroll to position [256, 0]
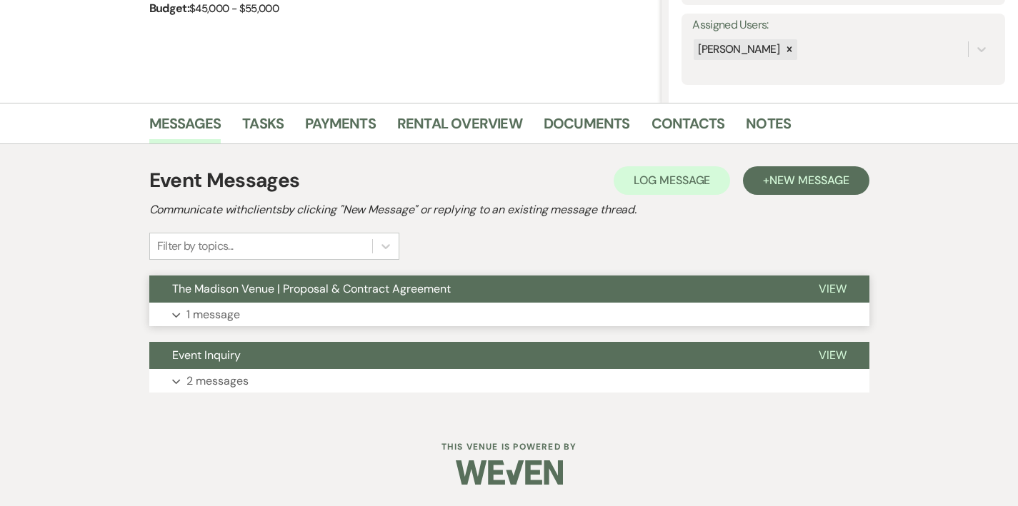
click at [449, 294] on button "The Madison Venue | Proposal & Contract Agreement" at bounding box center [472, 289] width 646 height 27
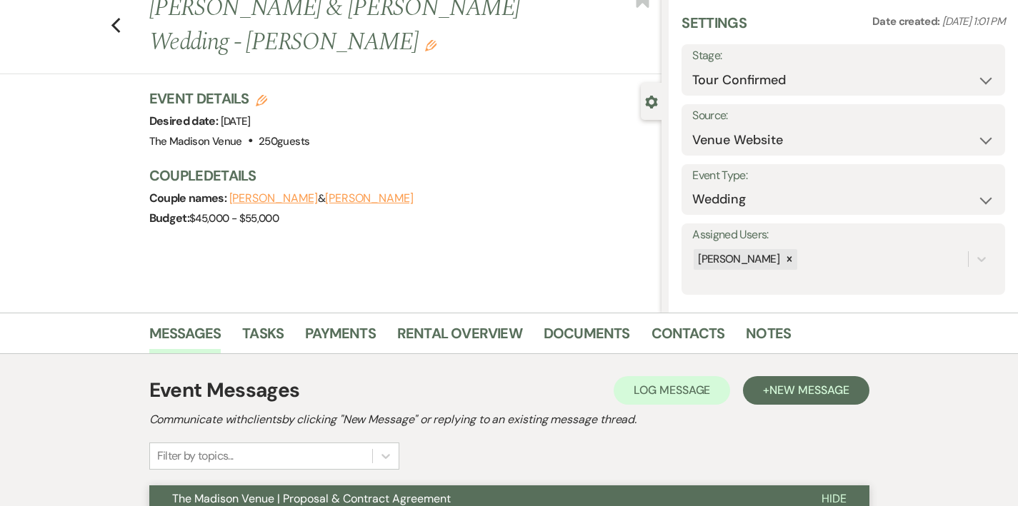
scroll to position [0, 0]
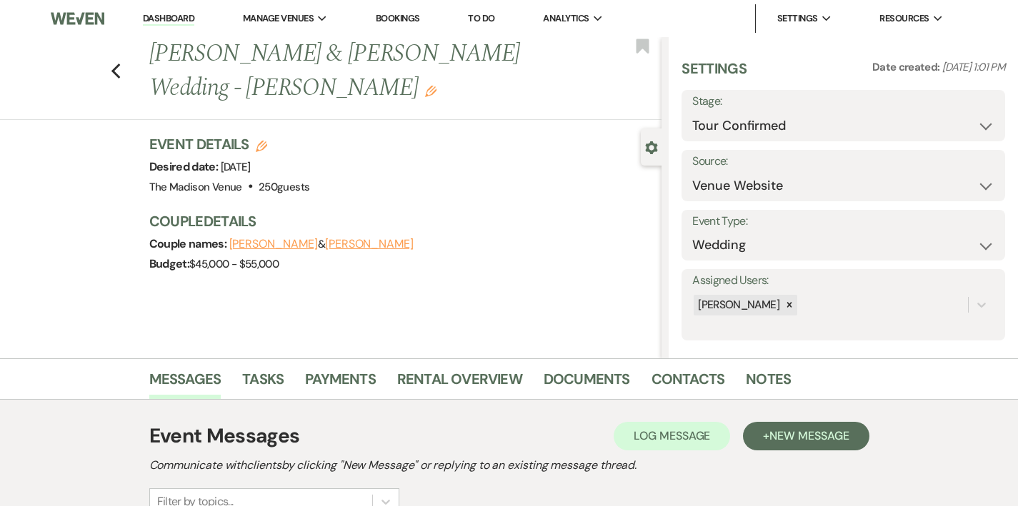
click at [801, 140] on div "Stage: Inquiry Follow Up Tour Requested Tour Confirmed Toured Proposal Sent Boo…" at bounding box center [843, 115] width 324 height 51
click at [809, 126] on select "Inquiry Follow Up Tour Requested Tour Confirmed Toured Proposal Sent Booked Lost" at bounding box center [843, 126] width 302 height 28
select select "6"
click at [743, 112] on select "Inquiry Follow Up Tour Requested Tour Confirmed Toured Proposal Sent Booked Lost" at bounding box center [843, 126] width 302 height 28
click at [972, 121] on button "Save" at bounding box center [970, 115] width 69 height 29
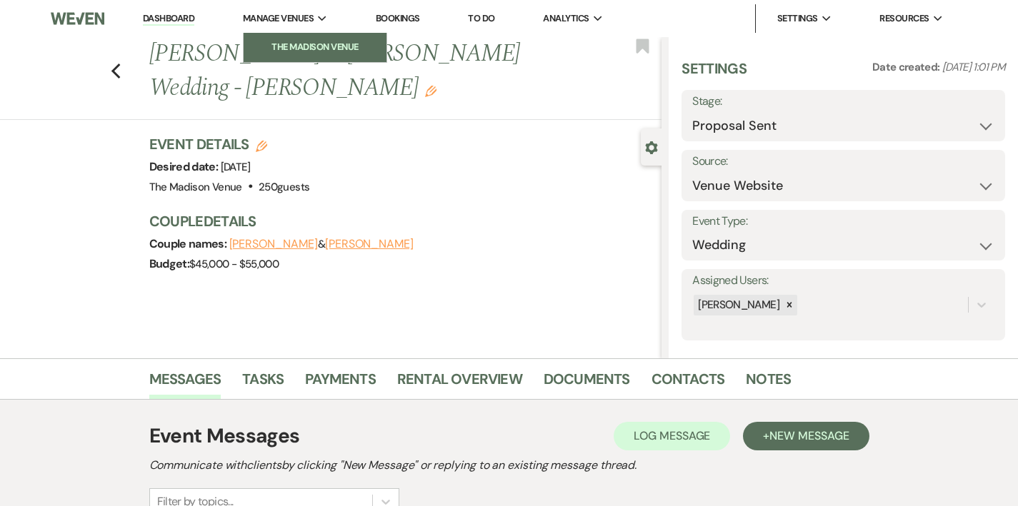
click at [295, 46] on li "The Madison Venue" at bounding box center [315, 47] width 129 height 14
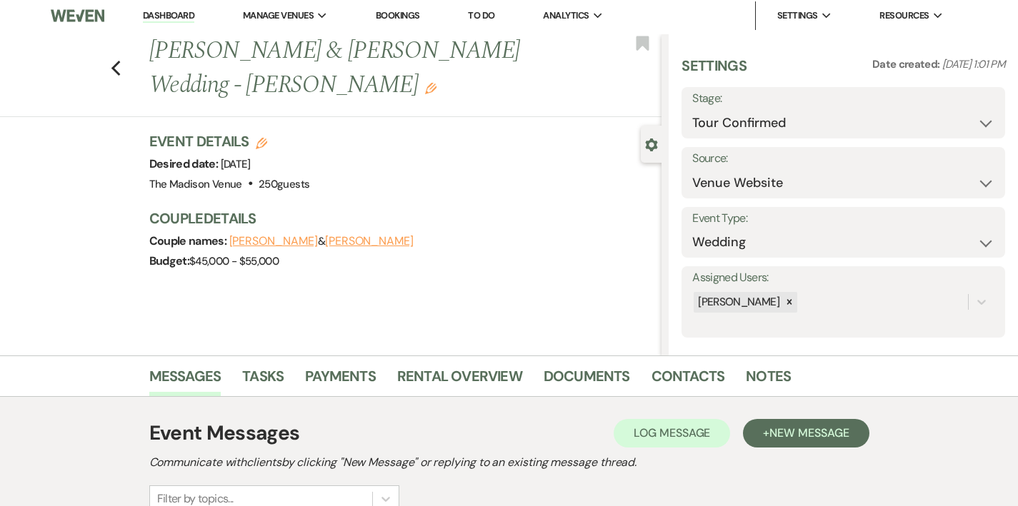
scroll to position [256, 0]
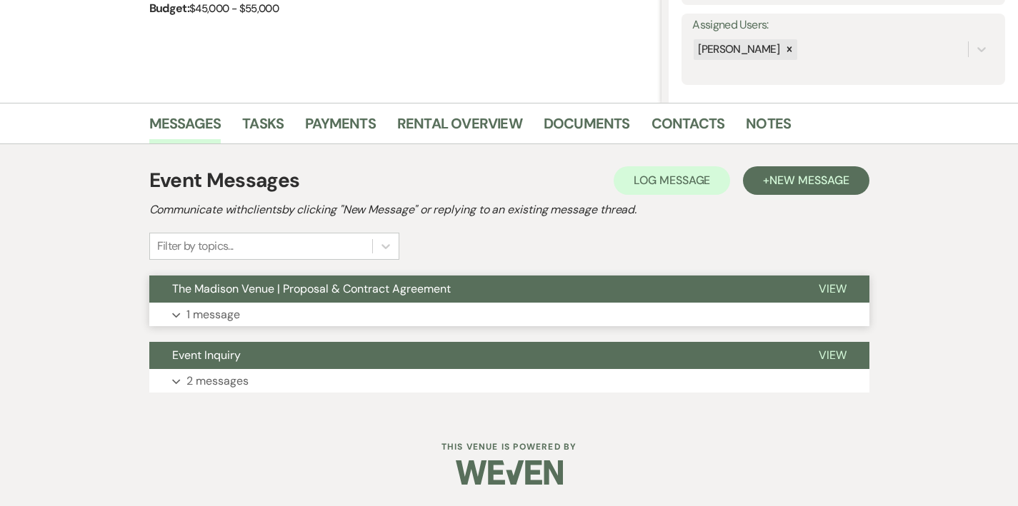
click at [413, 292] on button "The Madison Venue | Proposal & Contract Agreement" at bounding box center [472, 289] width 646 height 27
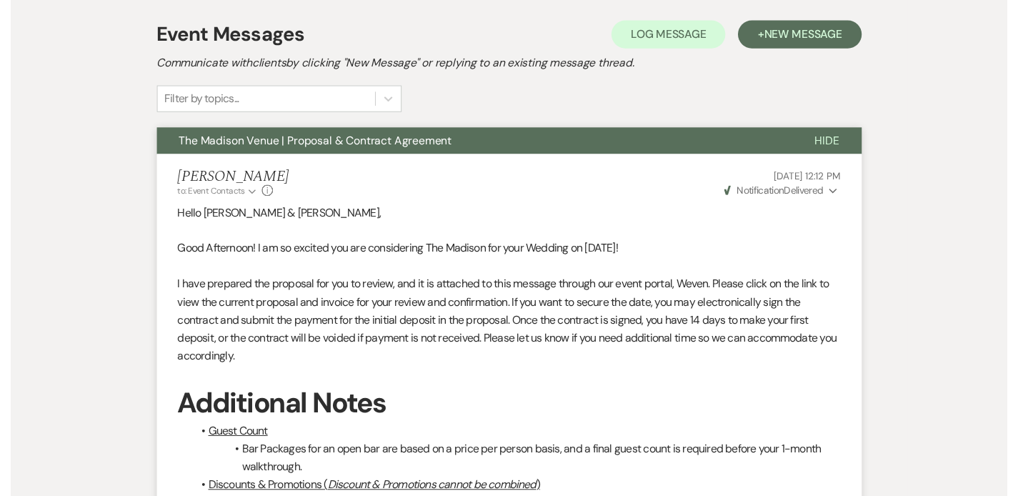
scroll to position [0, 0]
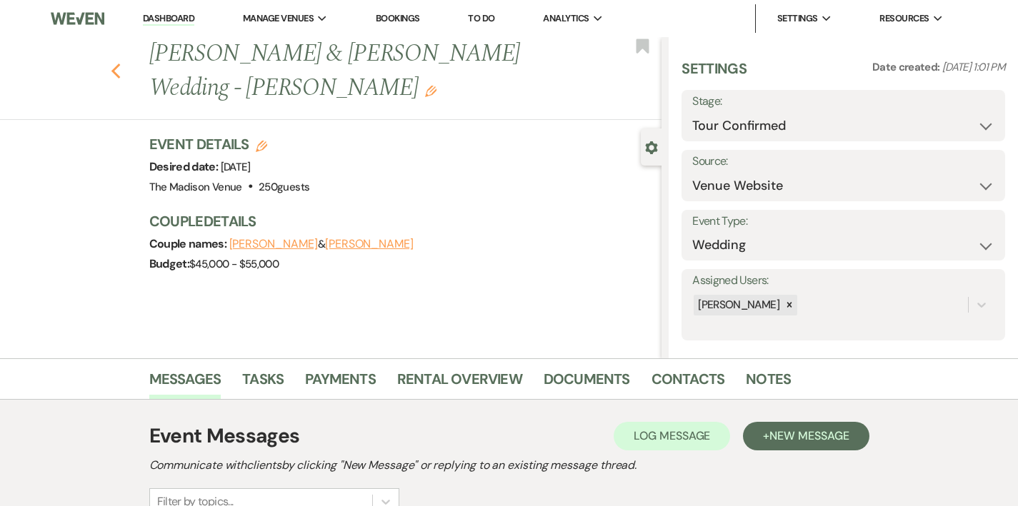
click at [111, 78] on icon "Previous" at bounding box center [116, 71] width 11 height 17
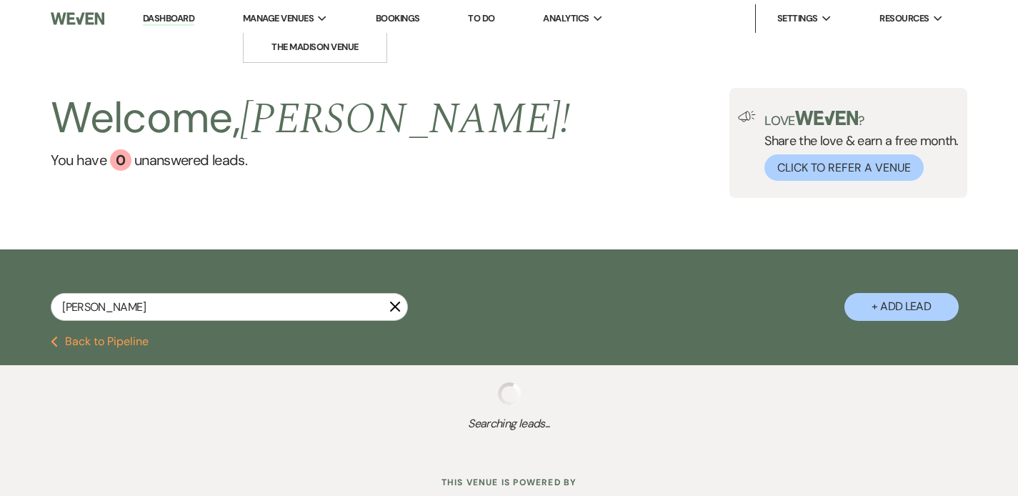
select select "4"
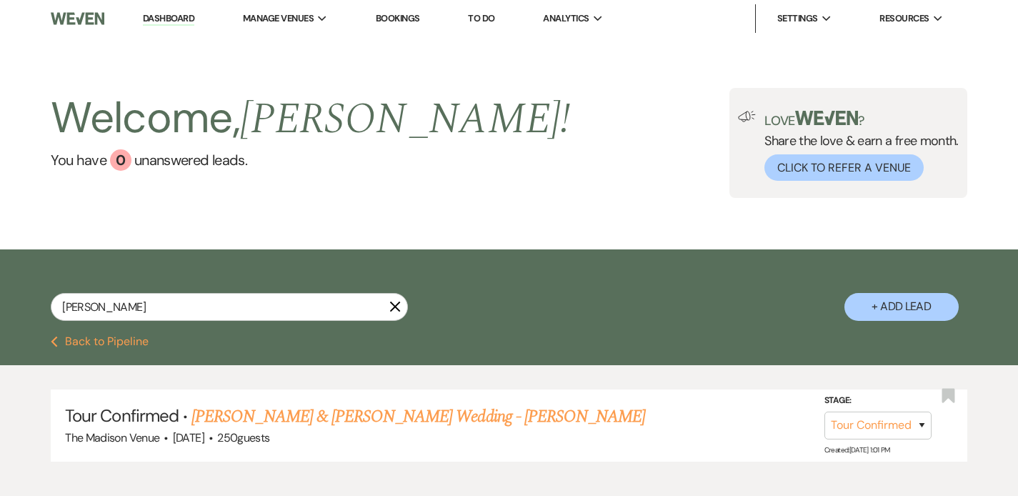
click at [159, 14] on link "Dashboard" at bounding box center [168, 19] width 51 height 14
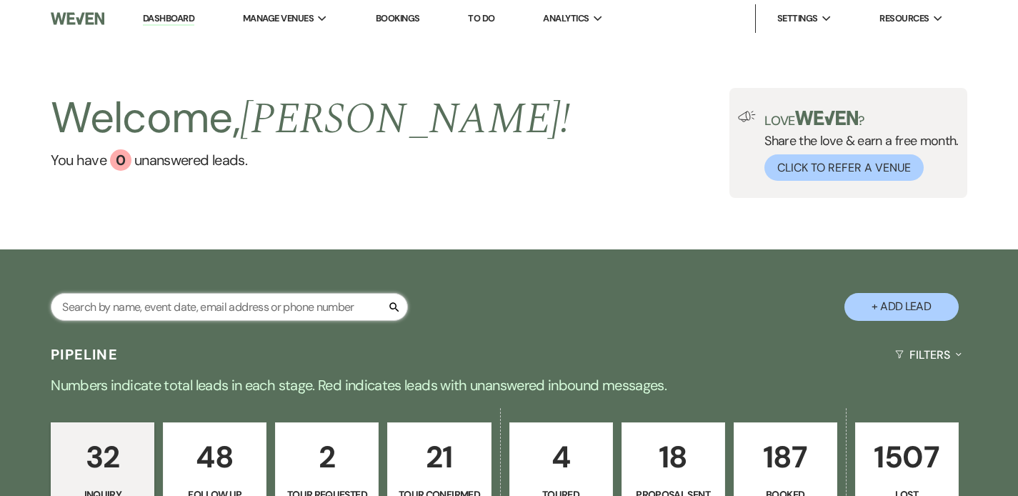
click at [257, 308] on input "text" at bounding box center [229, 307] width 357 height 28
type input "there"
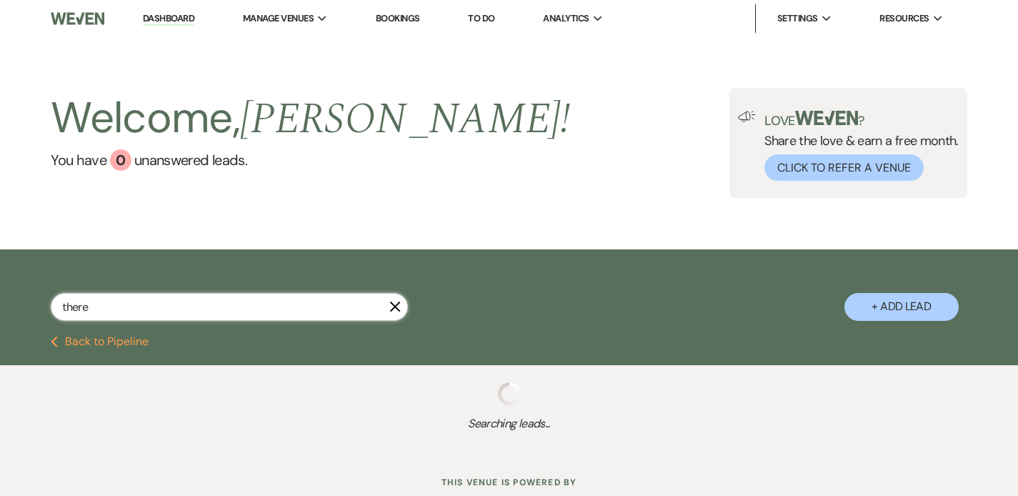
select select "4"
select select "8"
select select "5"
select select "8"
select select "5"
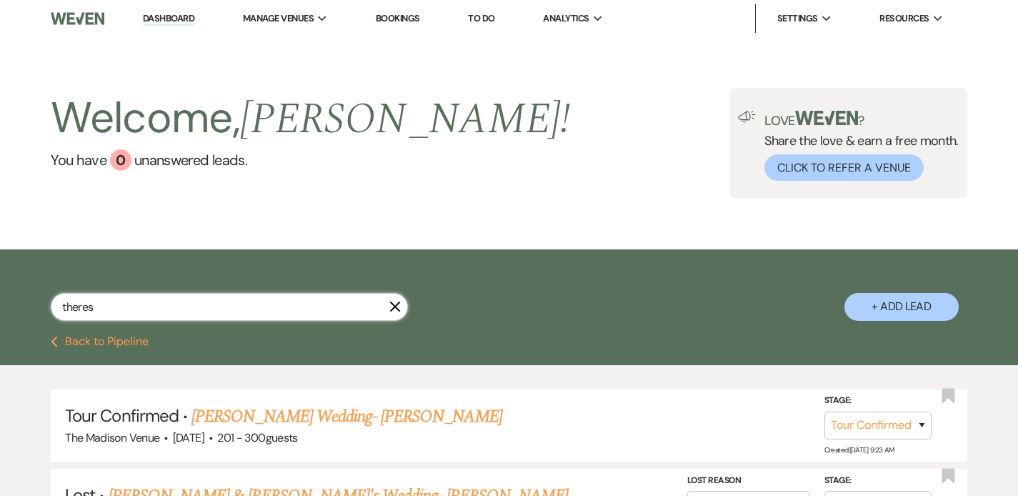
type input "theresa"
select select "4"
select select "8"
select select "5"
type input "theresa"
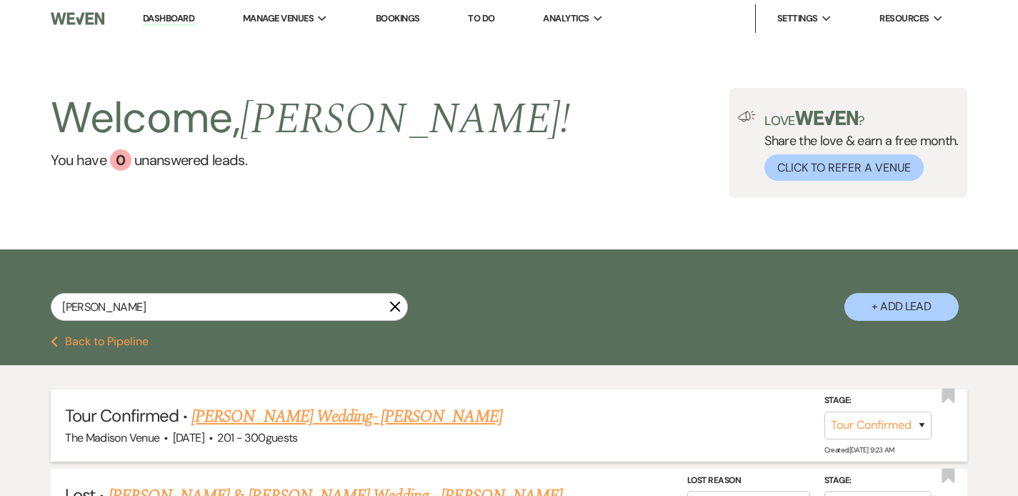
click at [353, 414] on link "Theresa Wallenhorst's Wedding- Daryl" at bounding box center [346, 417] width 310 height 26
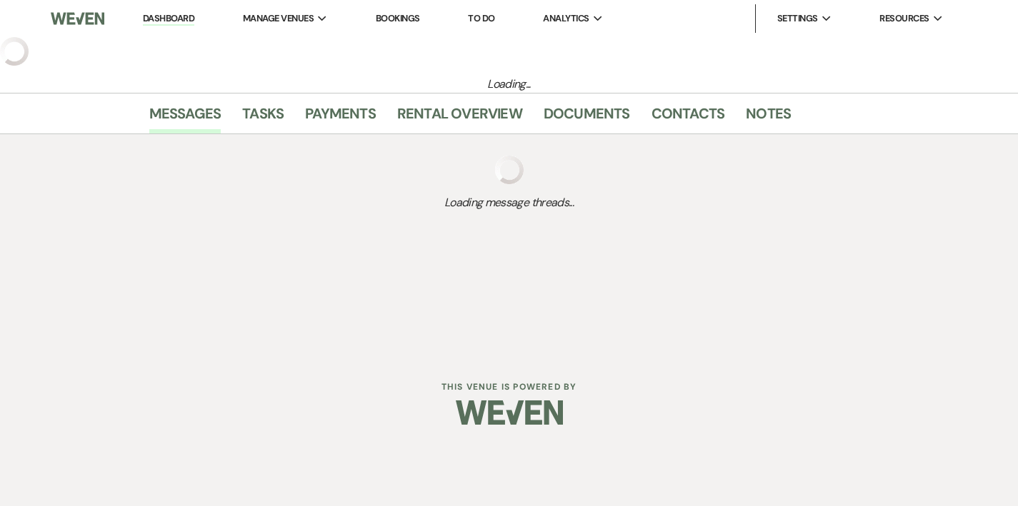
select select "4"
select select "2"
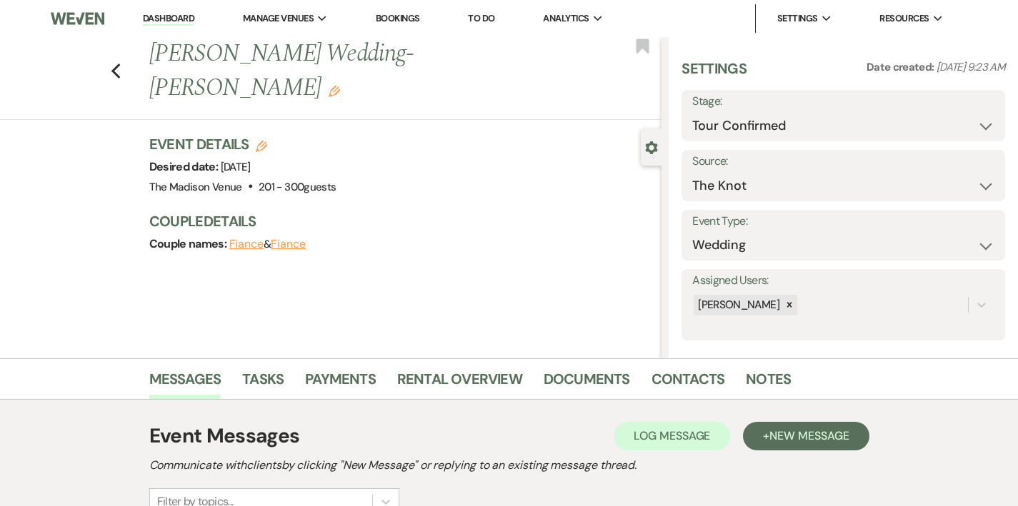
scroll to position [159, 0]
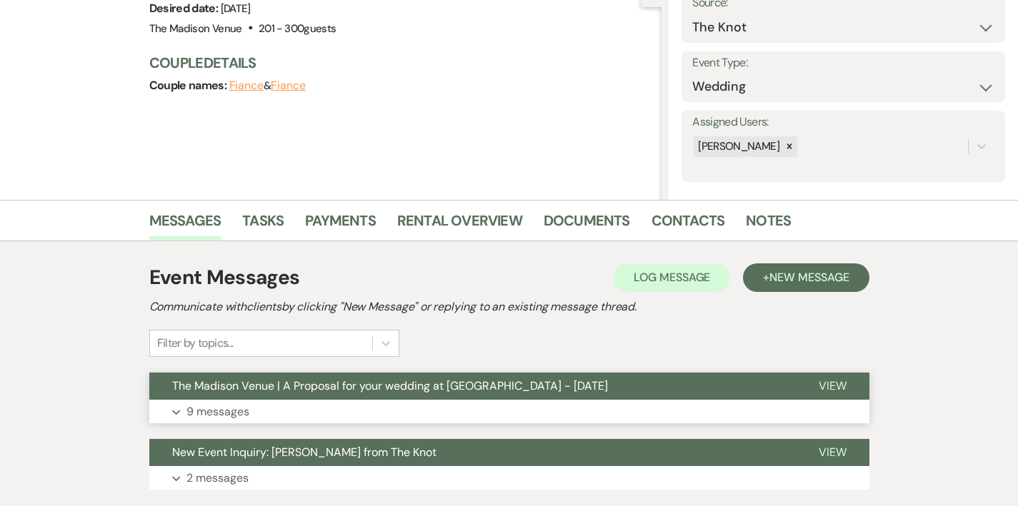
click at [481, 379] on span "The Madison Venue | A Proposal for your wedding at The Madison - Friday, Octobe…" at bounding box center [390, 386] width 436 height 15
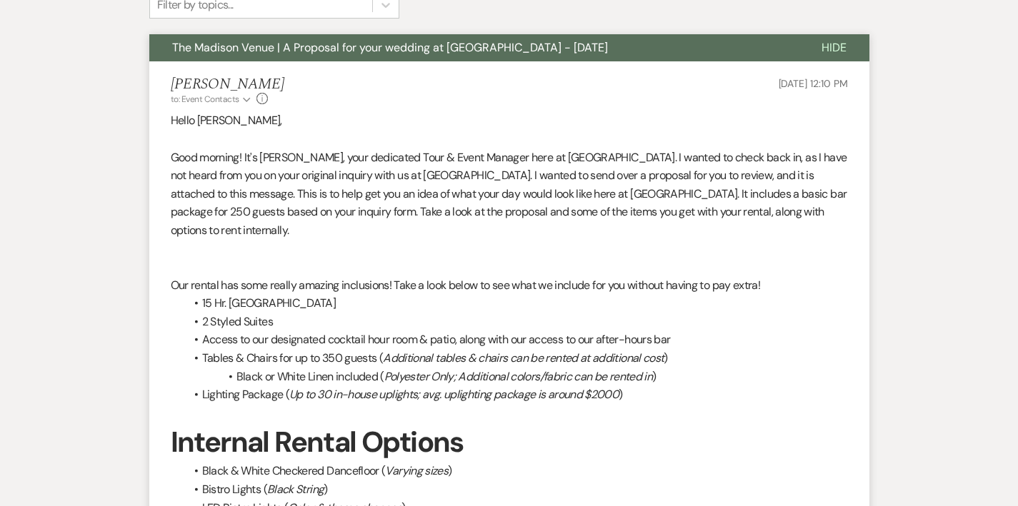
scroll to position [534, 0]
